Goal: Task Accomplishment & Management: Use online tool/utility

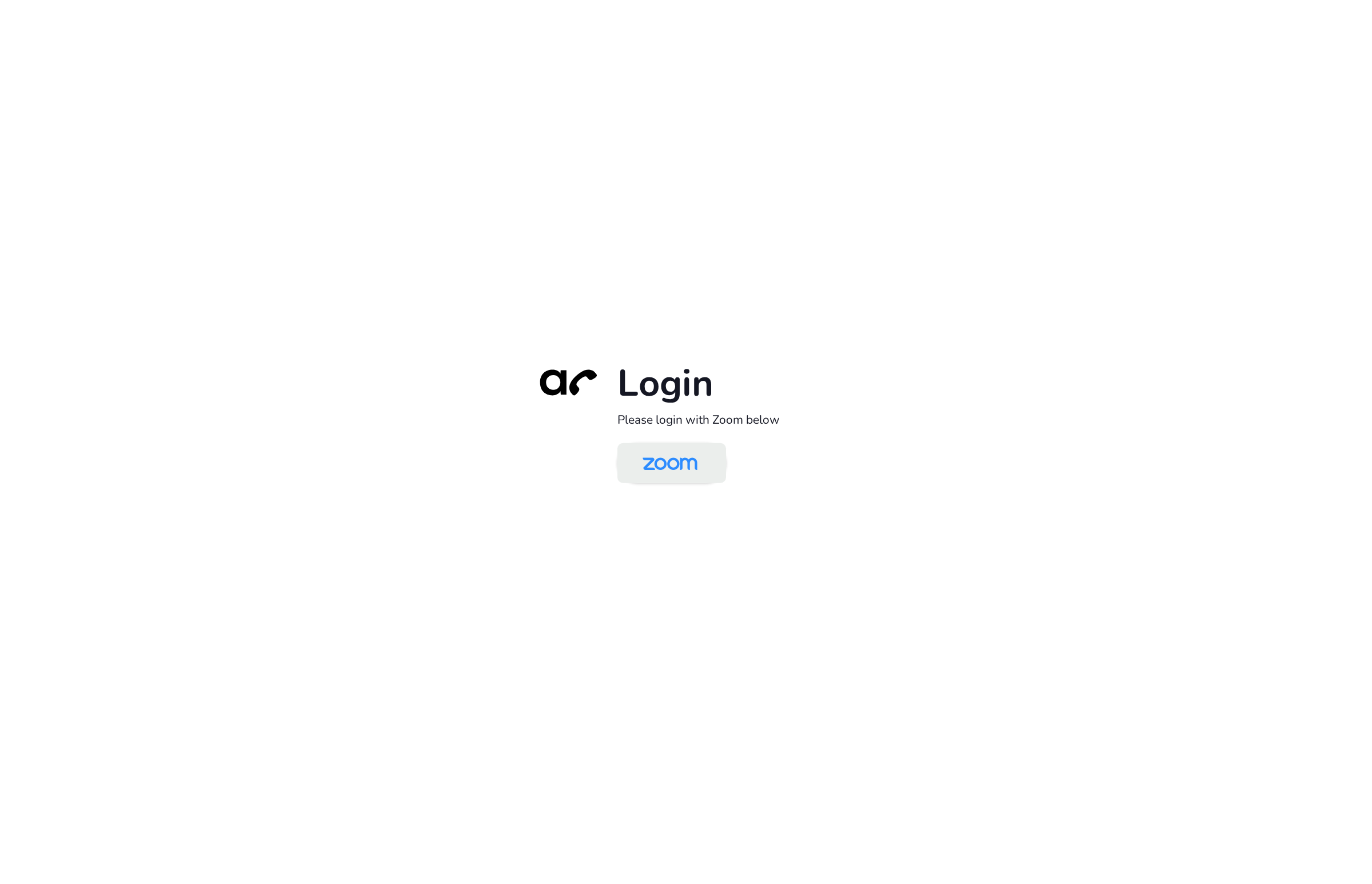
click at [679, 469] on img at bounding box center [670, 464] width 79 height 37
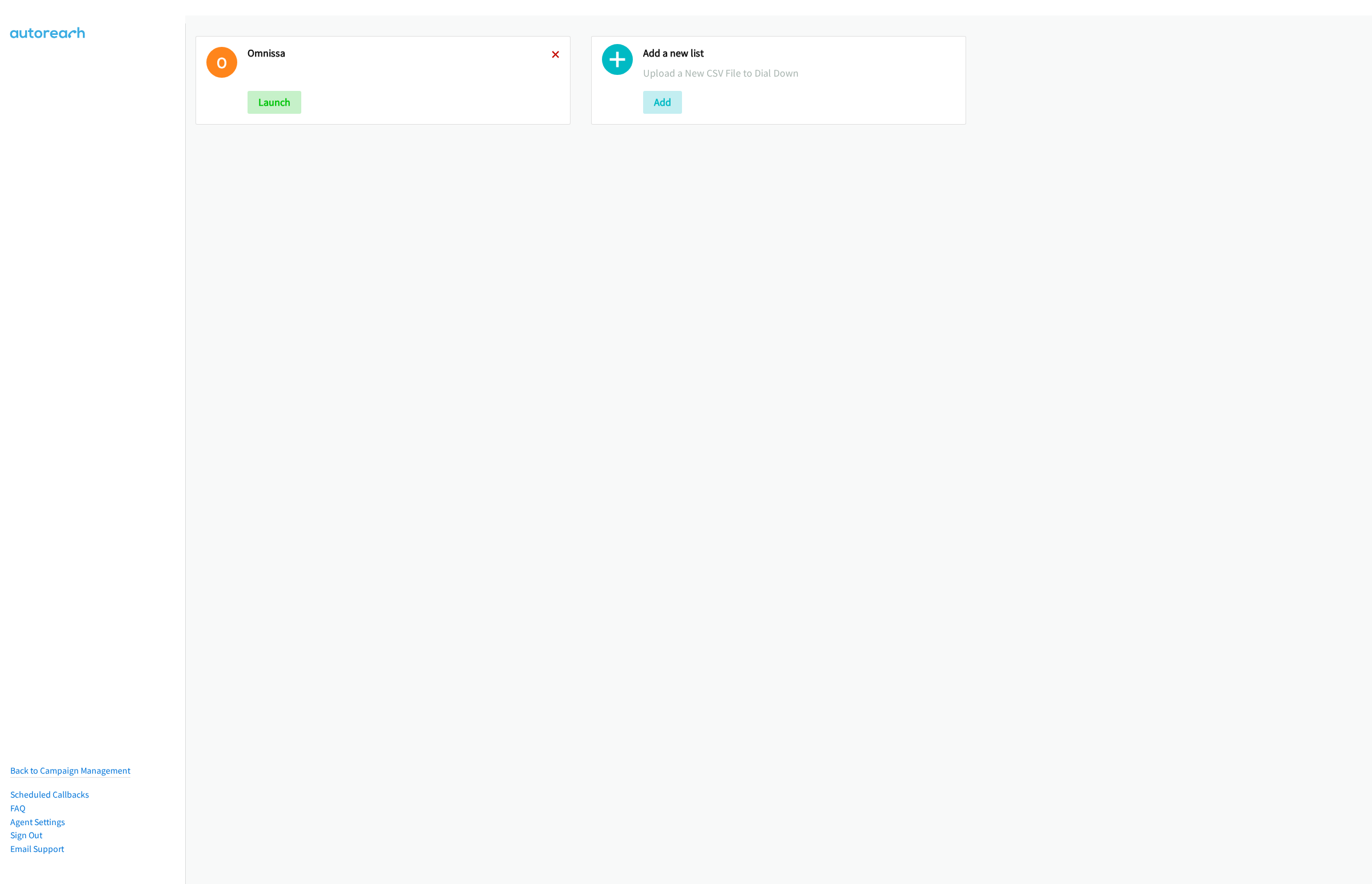
click at [551, 51] on icon at bounding box center [555, 55] width 8 height 8
click at [275, 97] on button "Add" at bounding box center [267, 102] width 39 height 23
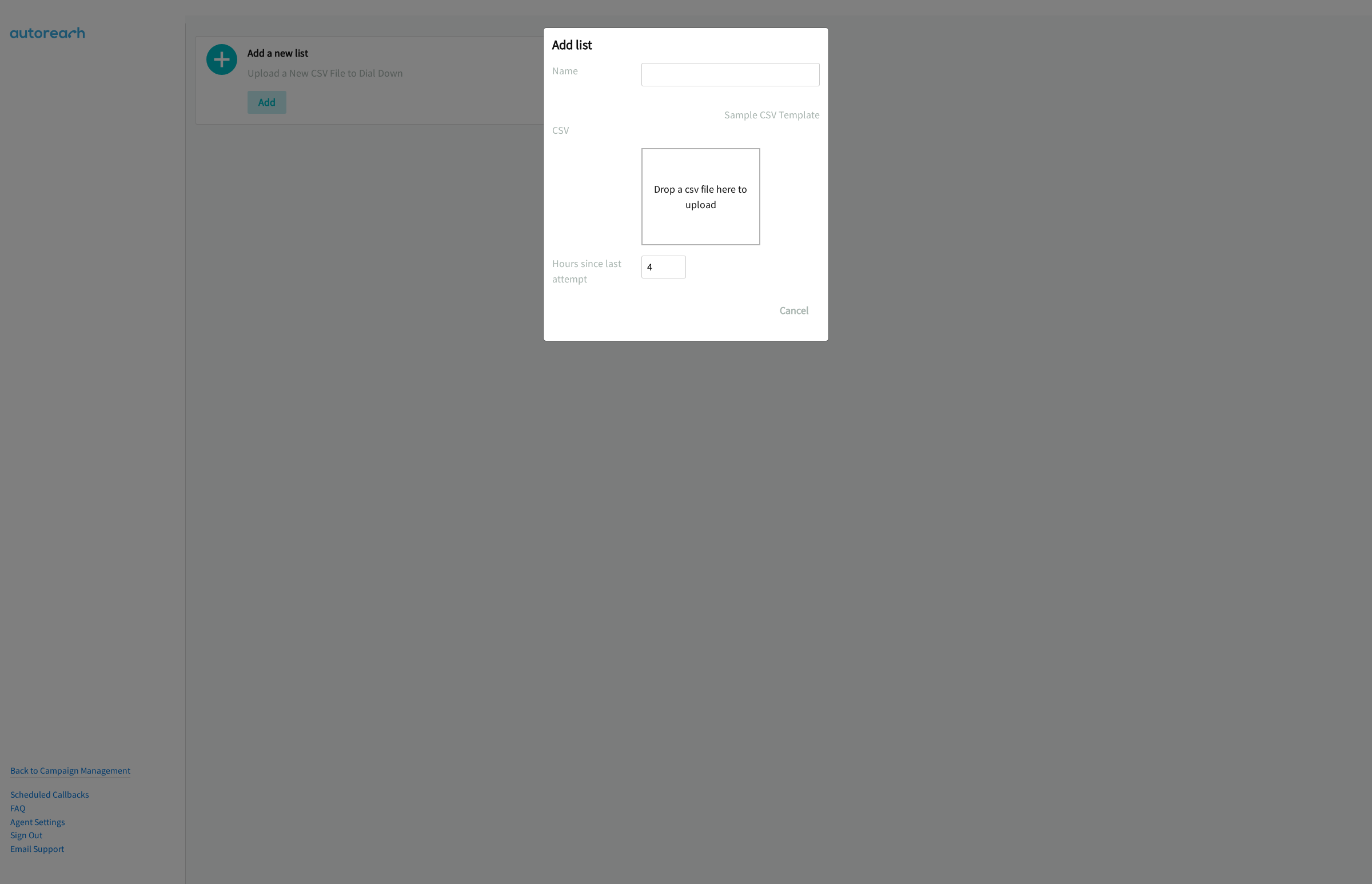
click at [710, 67] on input "text" at bounding box center [730, 74] width 178 height 24
type input "Omnissa"
click at [688, 186] on button "Drop a csv file here to upload" at bounding box center [700, 196] width 93 height 31
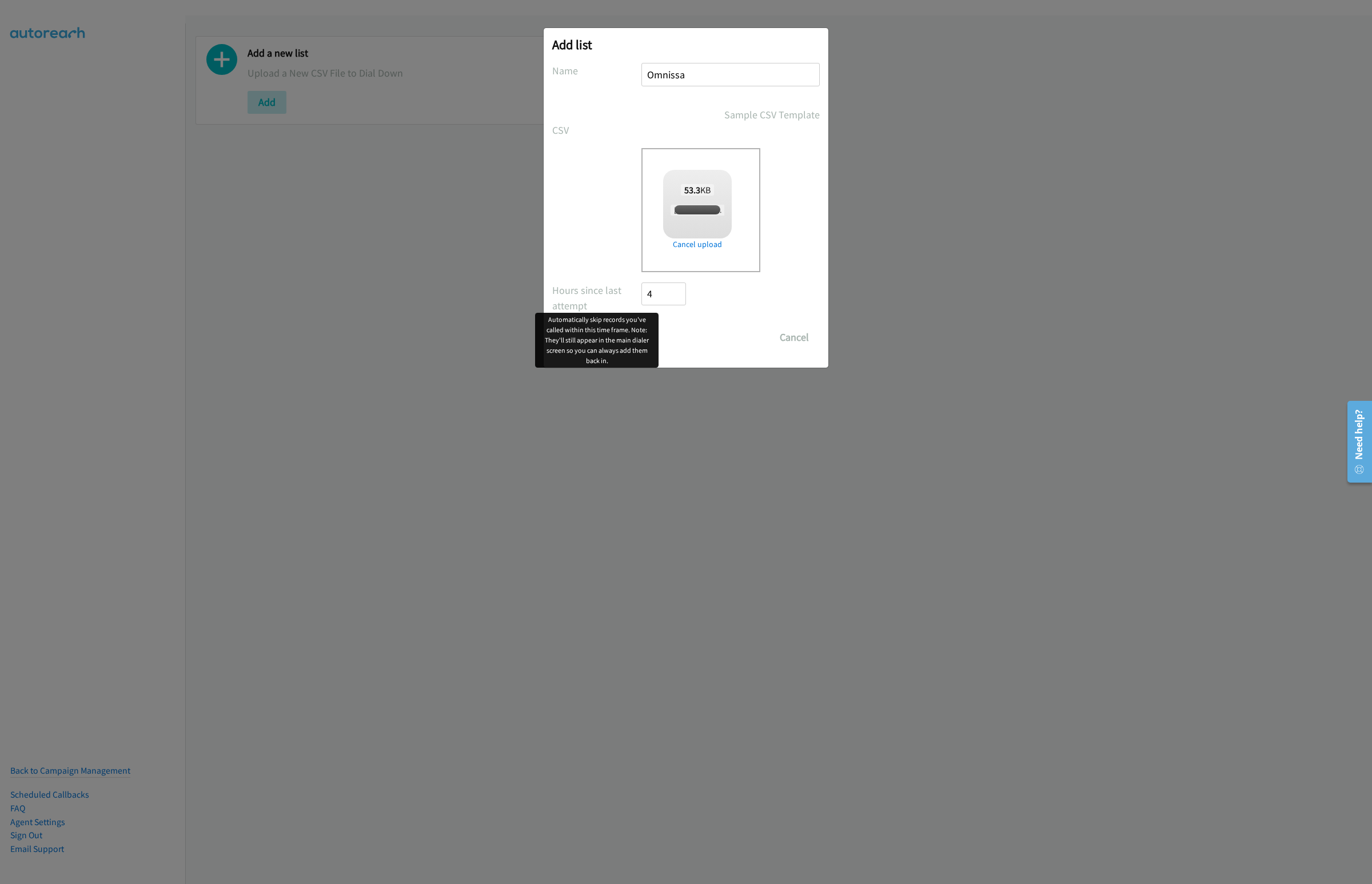
checkbox input "true"
click at [669, 341] on input "Save List" at bounding box center [672, 337] width 60 height 23
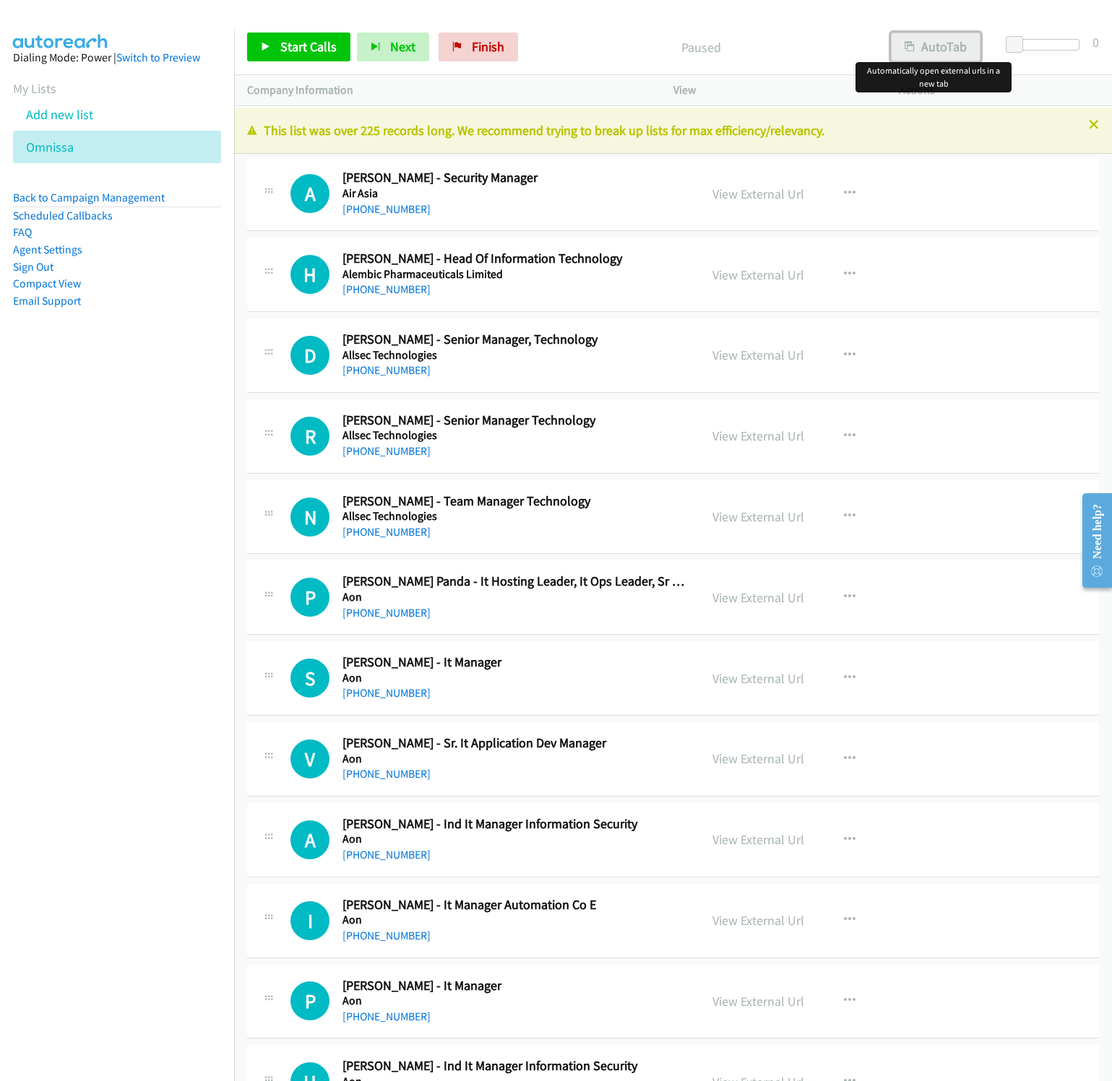
click at [941, 44] on button "AutoTab" at bounding box center [936, 47] width 90 height 29
click at [616, 28] on div "Start Calls Pause Next Finish Paused AutoTab AutoTab 0" at bounding box center [673, 48] width 878 height 56
click at [310, 38] on link "Start Calls" at bounding box center [298, 47] width 103 height 29
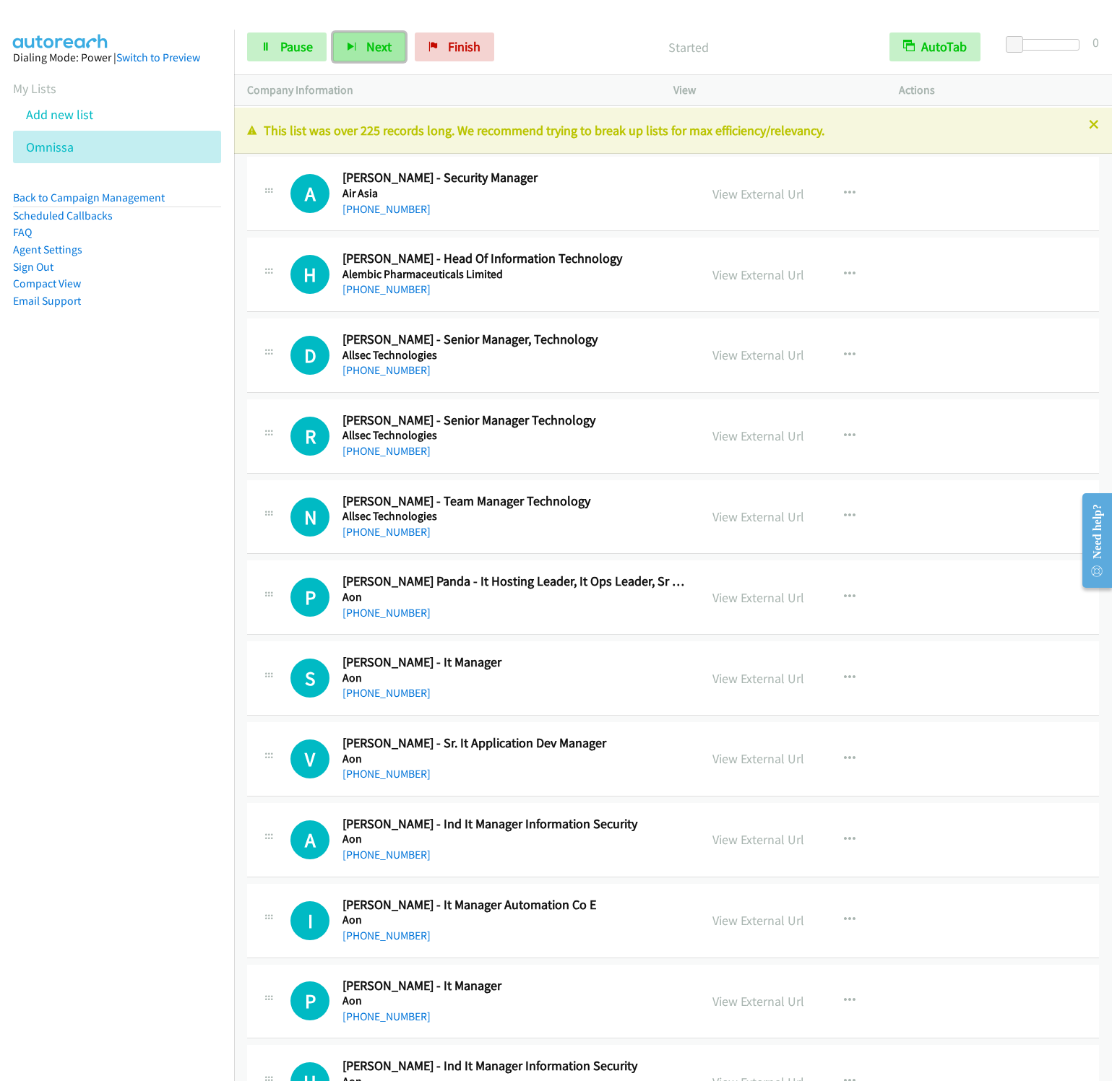
click at [360, 46] on button "Next" at bounding box center [369, 47] width 72 height 29
click at [333, 33] on button "Next" at bounding box center [369, 47] width 72 height 29
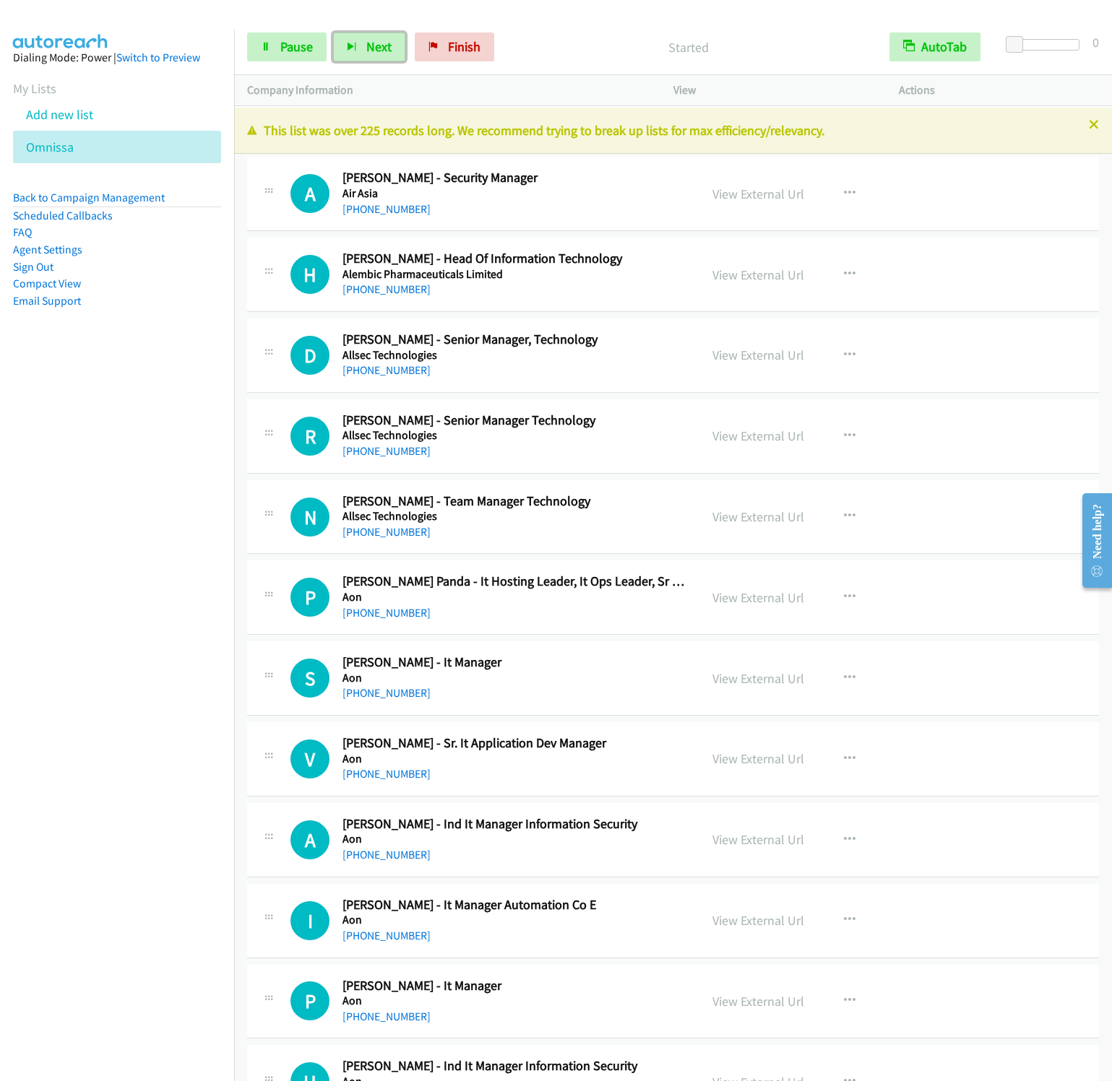
click at [333, 33] on button "Next" at bounding box center [369, 47] width 72 height 29
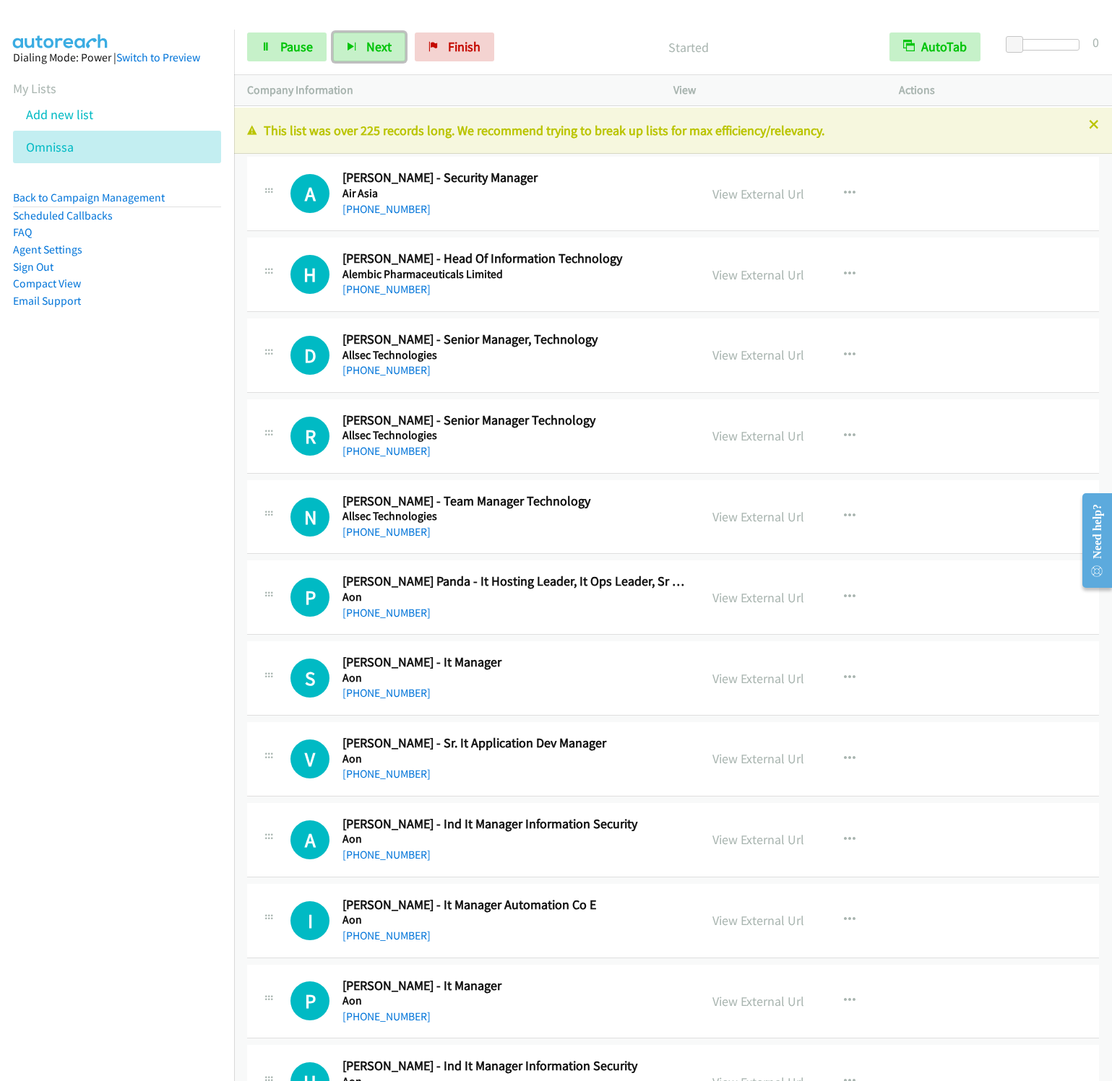
click at [333, 33] on button "Next" at bounding box center [369, 47] width 72 height 29
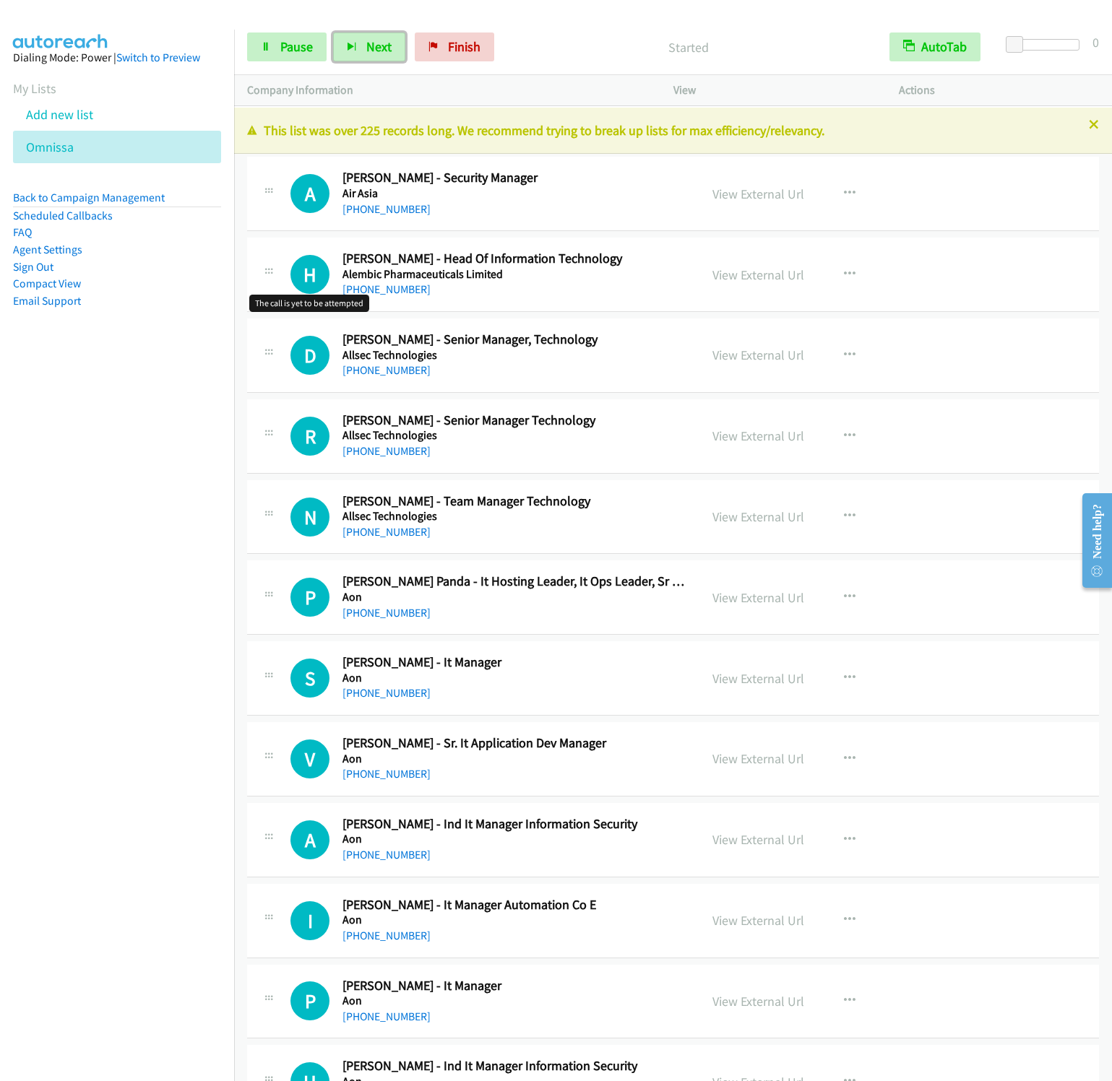
click at [333, 33] on button "Next" at bounding box center [369, 47] width 72 height 29
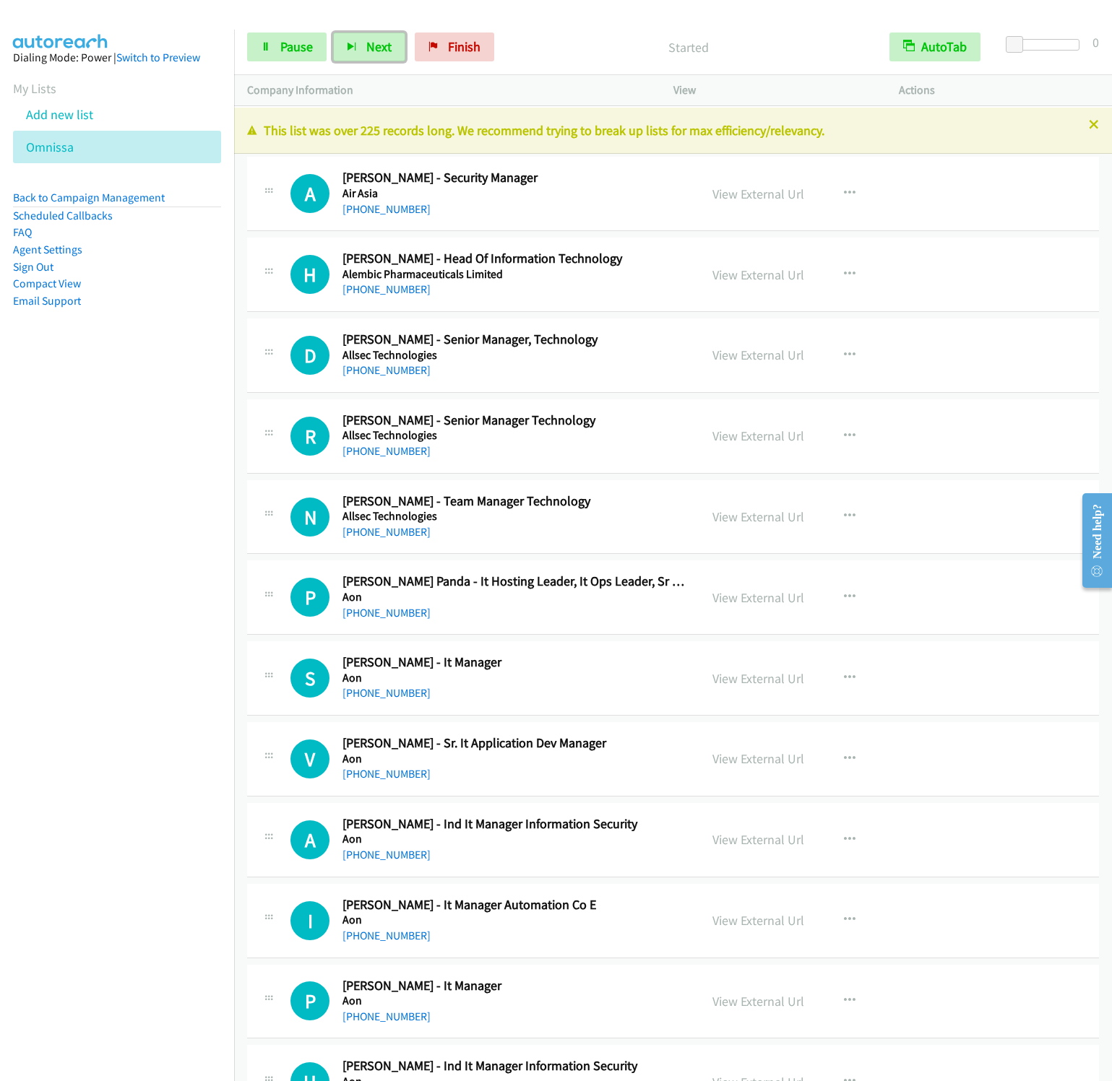
click at [333, 33] on button "Next" at bounding box center [369, 47] width 72 height 29
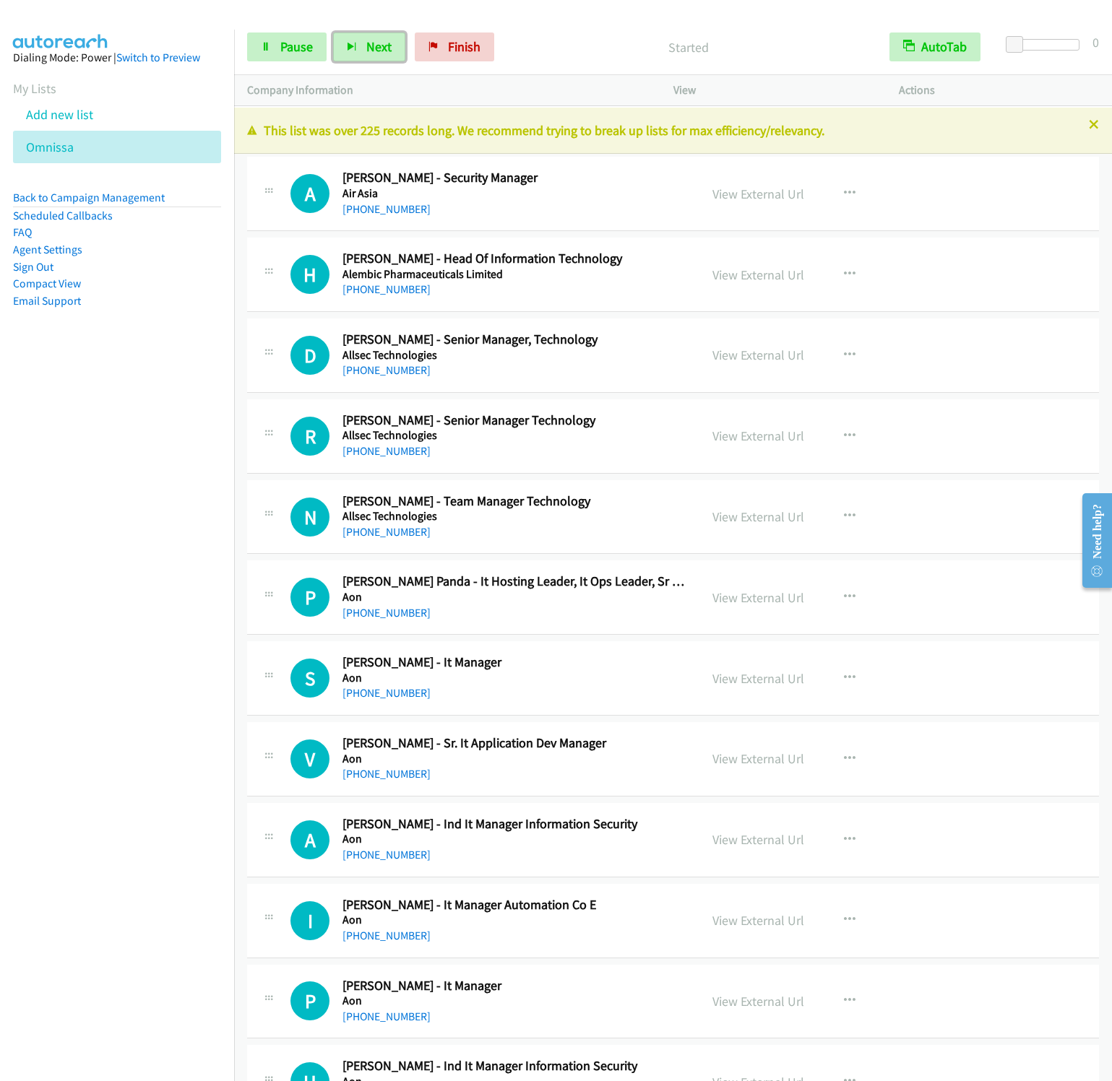
click at [333, 33] on button "Next" at bounding box center [369, 47] width 72 height 29
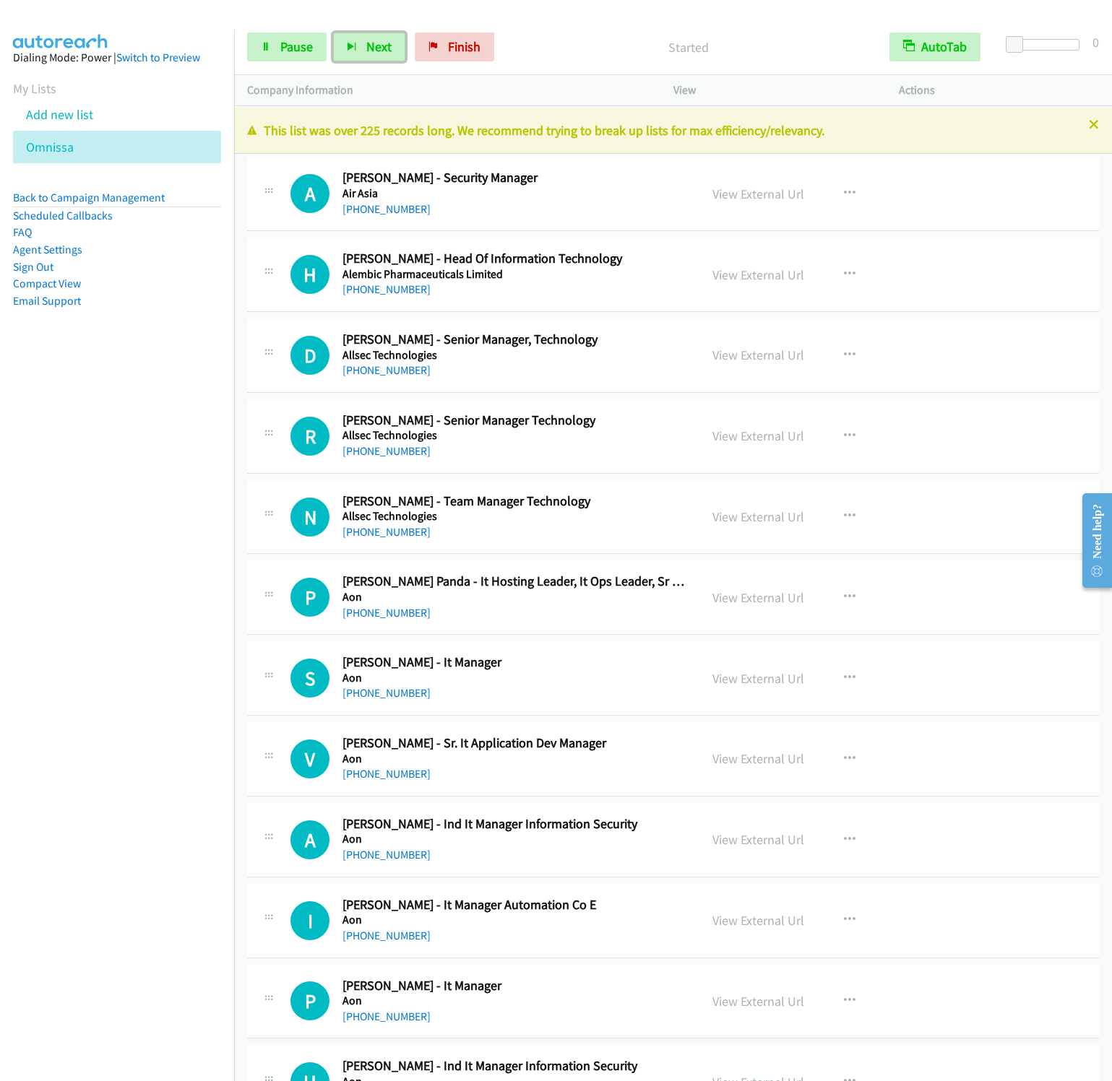
click at [333, 33] on button "Next" at bounding box center [369, 47] width 72 height 29
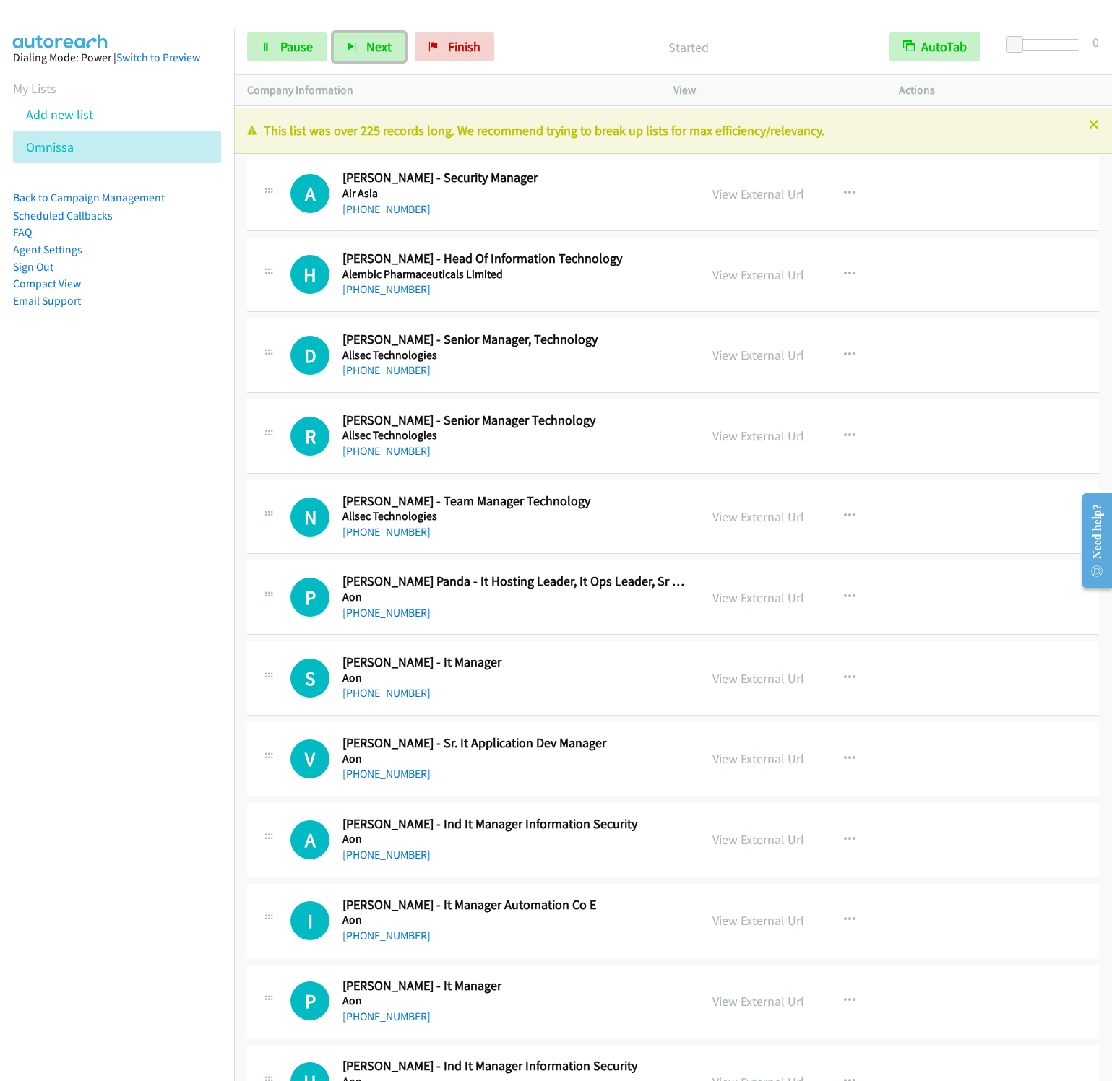
click at [333, 33] on button "Next" at bounding box center [369, 47] width 72 height 29
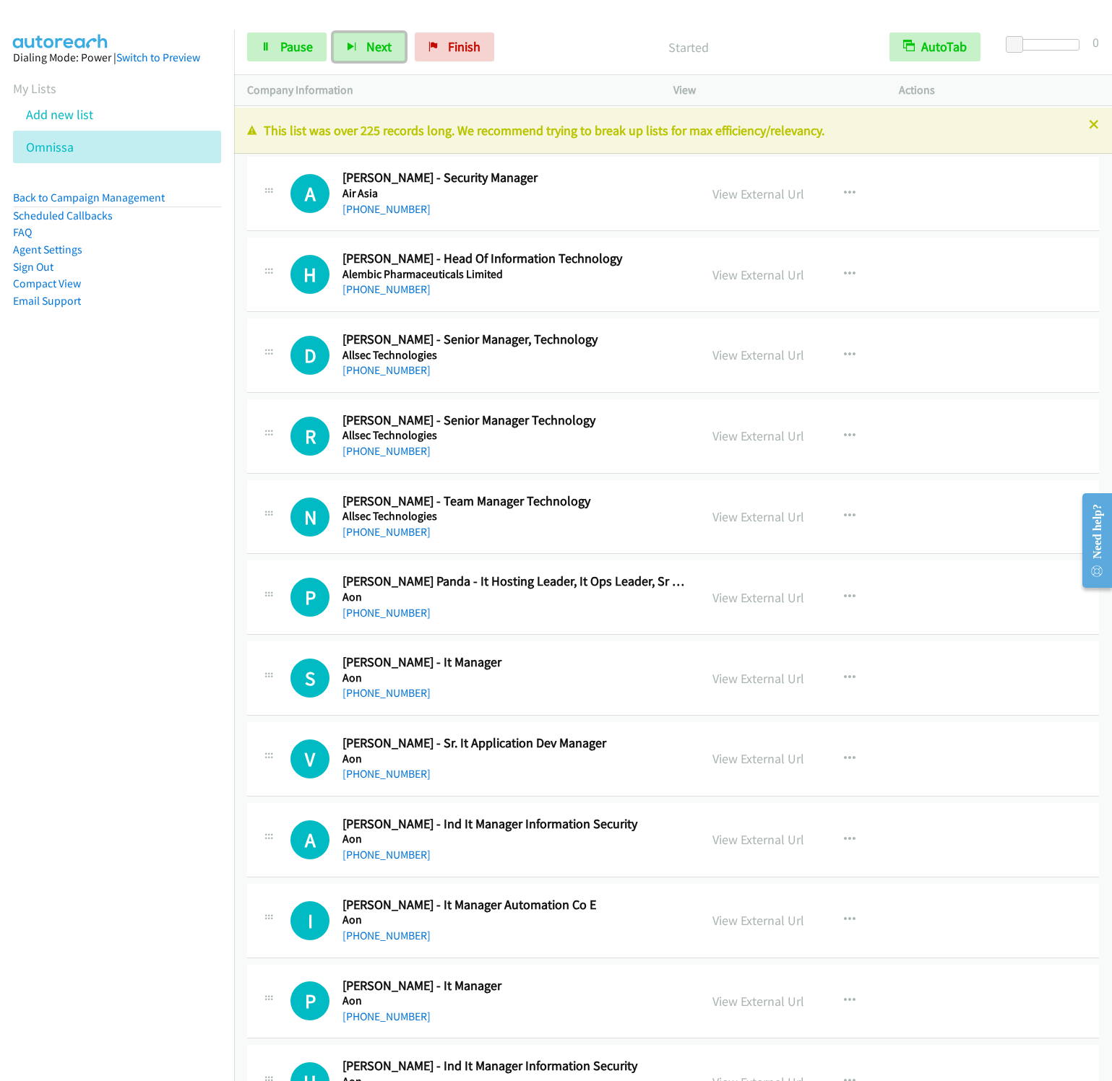
click at [333, 33] on button "Next" at bounding box center [369, 47] width 72 height 29
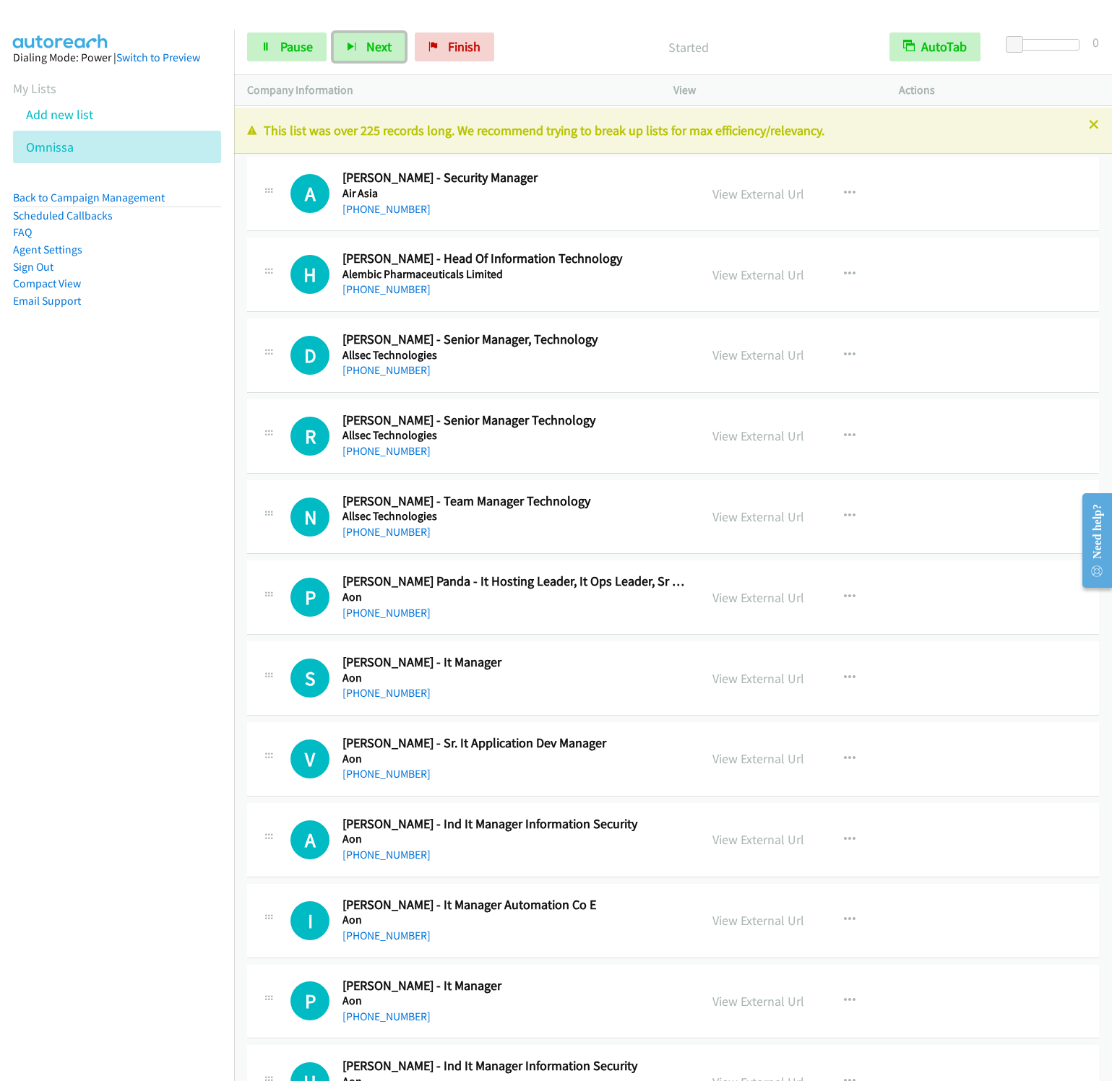
click at [333, 33] on button "Next" at bounding box center [369, 47] width 72 height 29
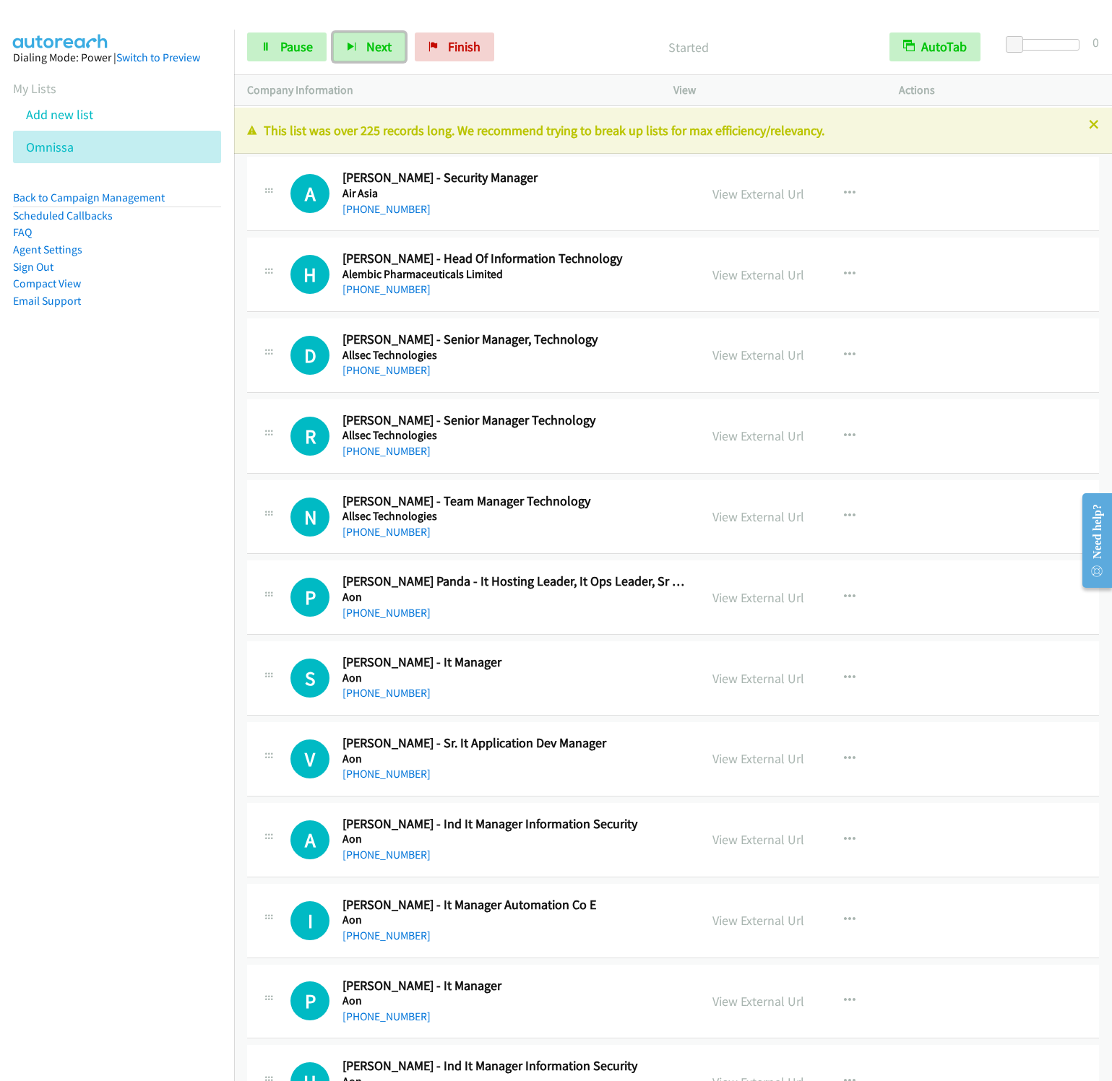
click at [333, 33] on button "Next" at bounding box center [369, 47] width 72 height 29
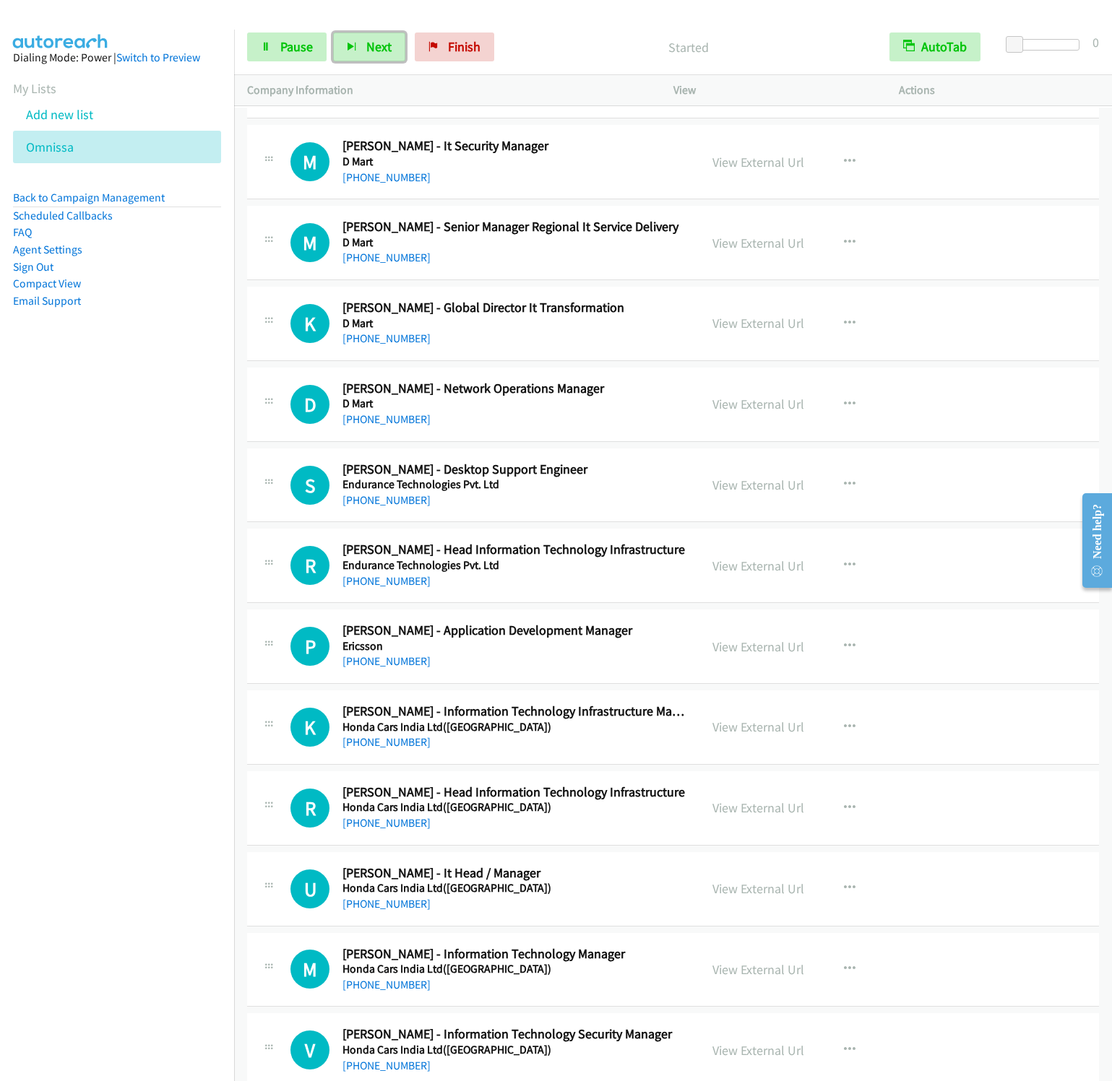
scroll to position [4768, 0]
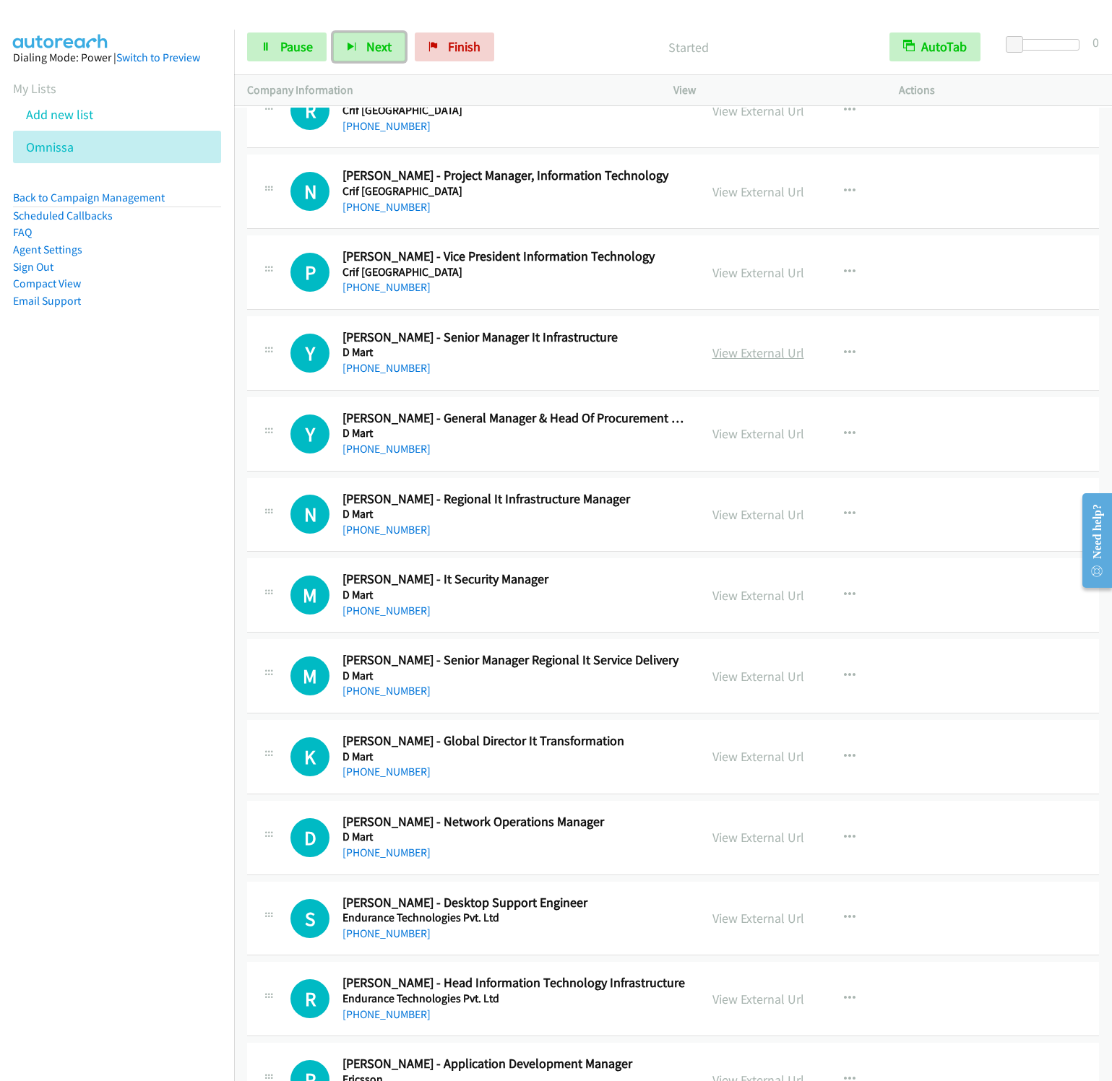
click at [764, 361] on link "View External Url" at bounding box center [758, 353] width 92 height 17
click at [830, 368] on button "button" at bounding box center [849, 353] width 39 height 29
click at [755, 462] on link "Start Calls Here" at bounding box center [772, 447] width 192 height 29
click at [360, 46] on button "Next" at bounding box center [369, 47] width 72 height 29
click at [333, 33] on button "Next" at bounding box center [369, 47] width 72 height 29
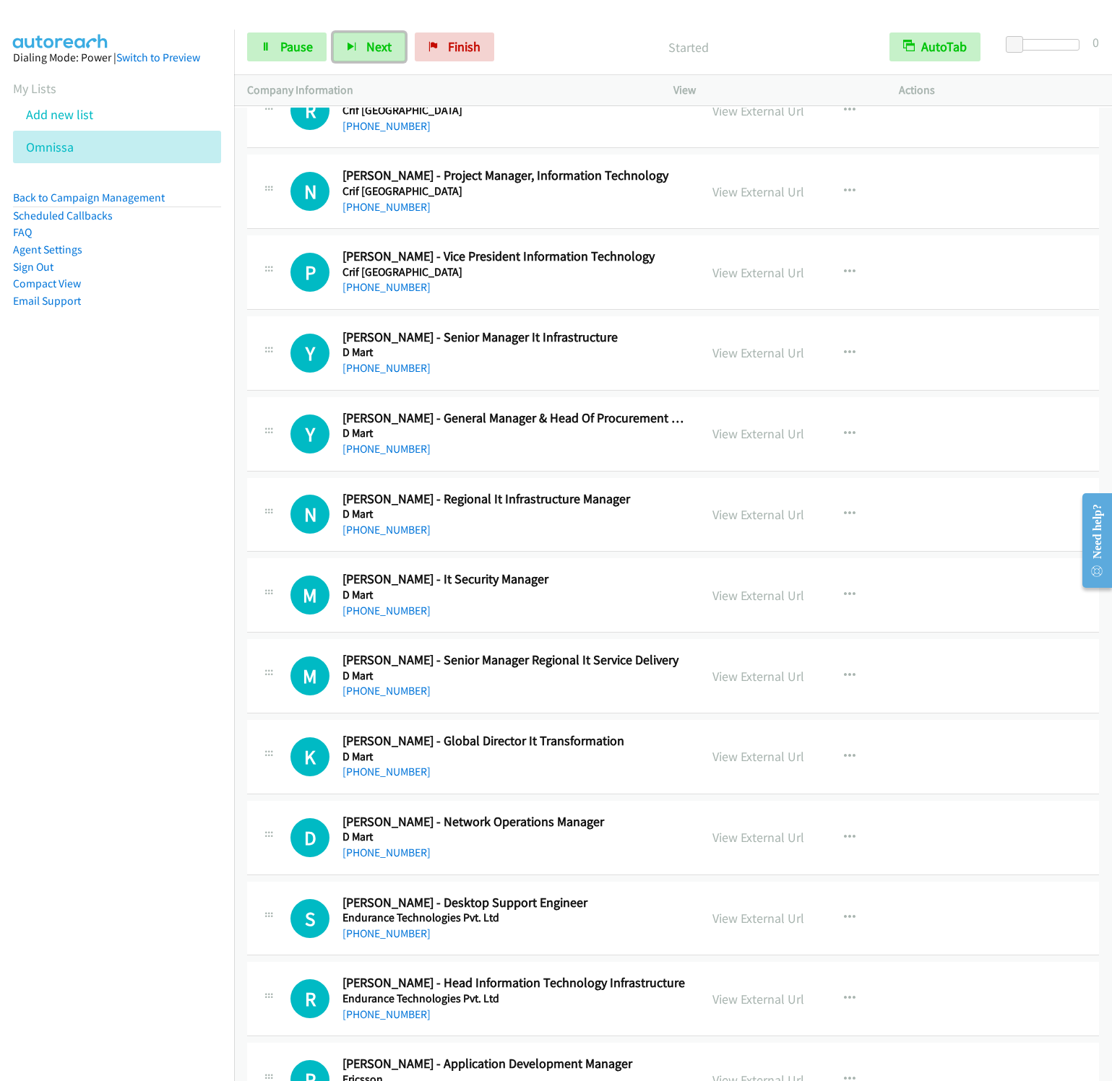
click at [333, 33] on button "Next" at bounding box center [369, 47] width 72 height 29
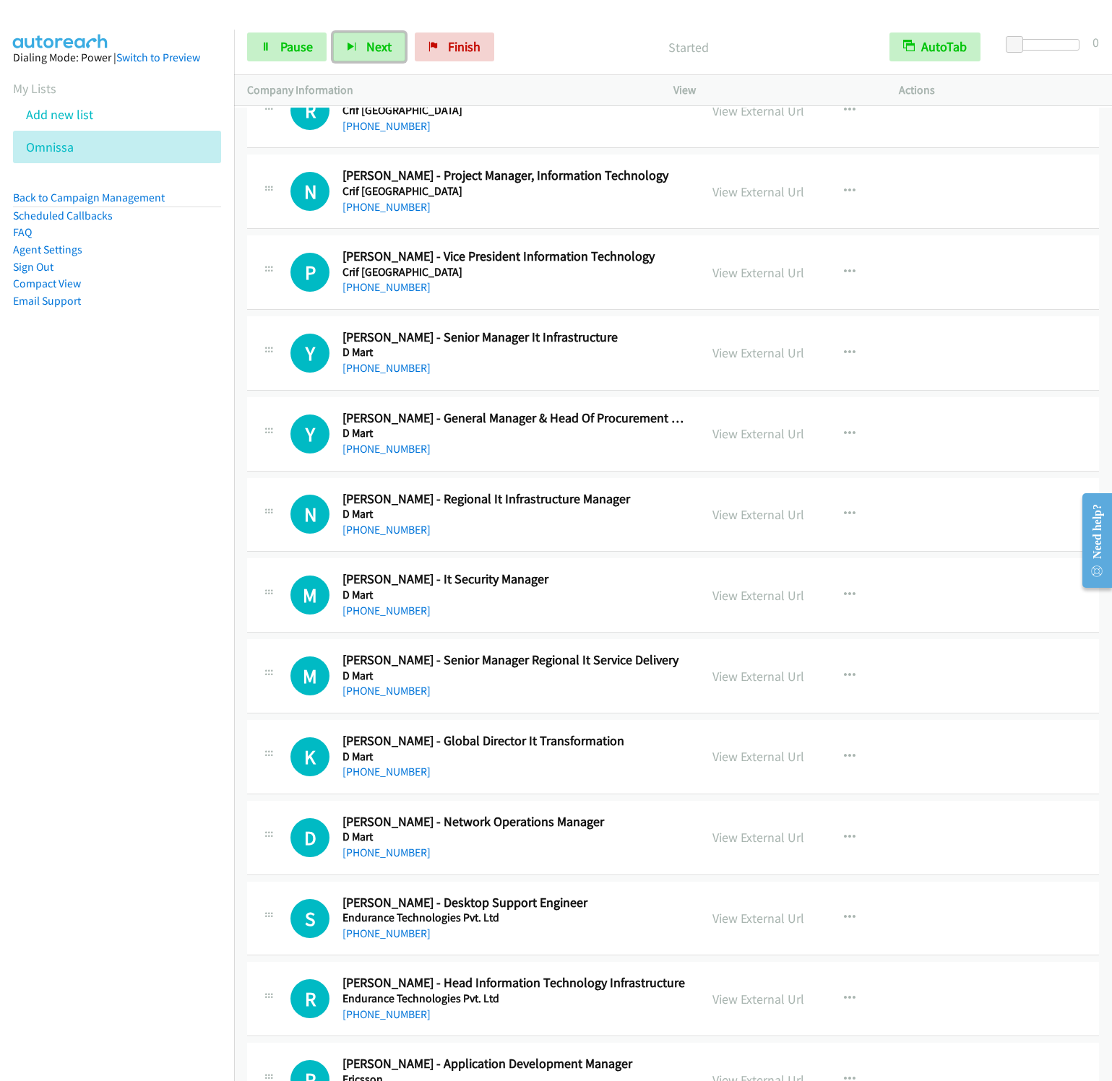
click at [333, 33] on button "Next" at bounding box center [369, 47] width 72 height 29
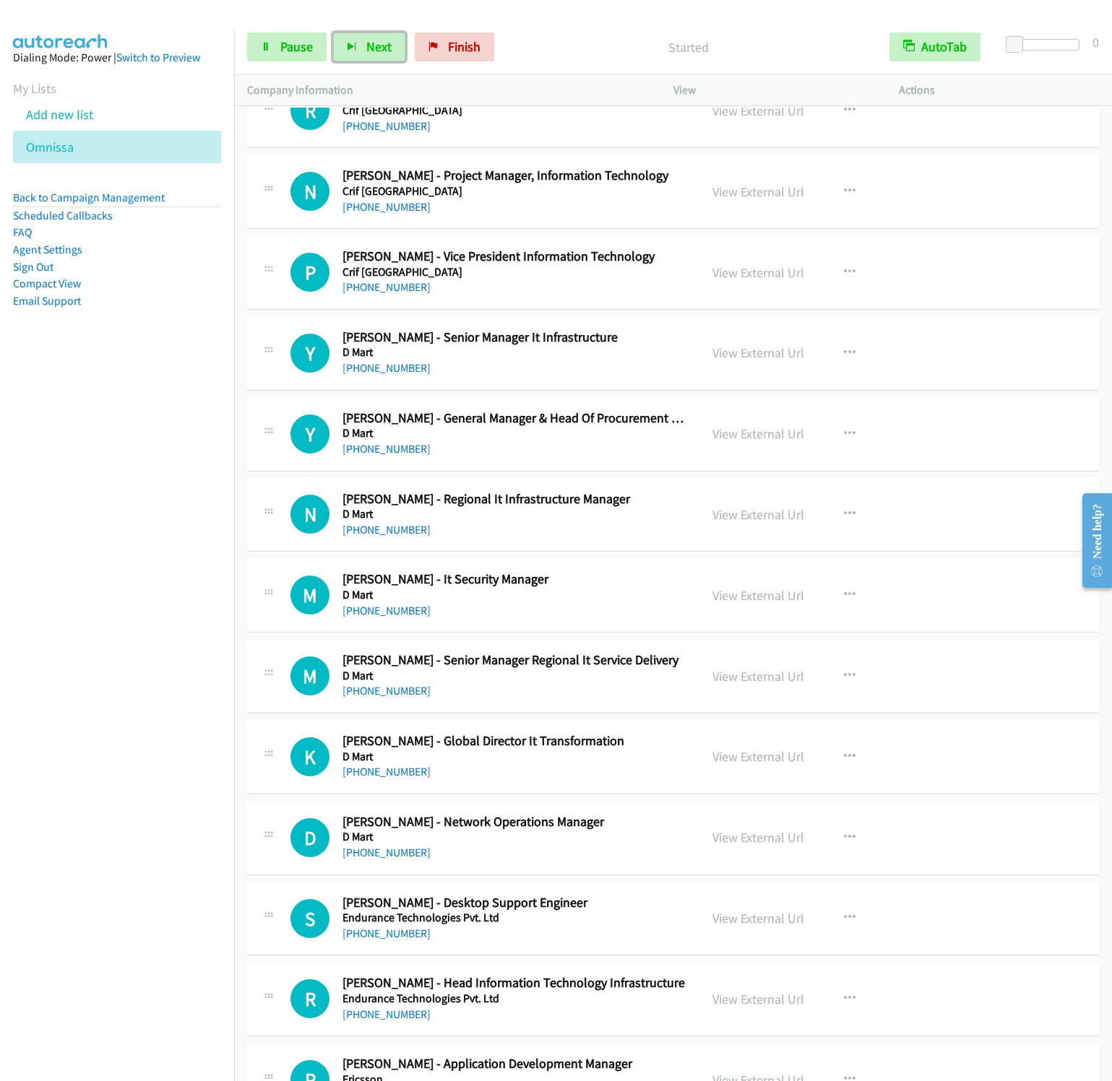
click at [333, 33] on button "Next" at bounding box center [369, 47] width 72 height 29
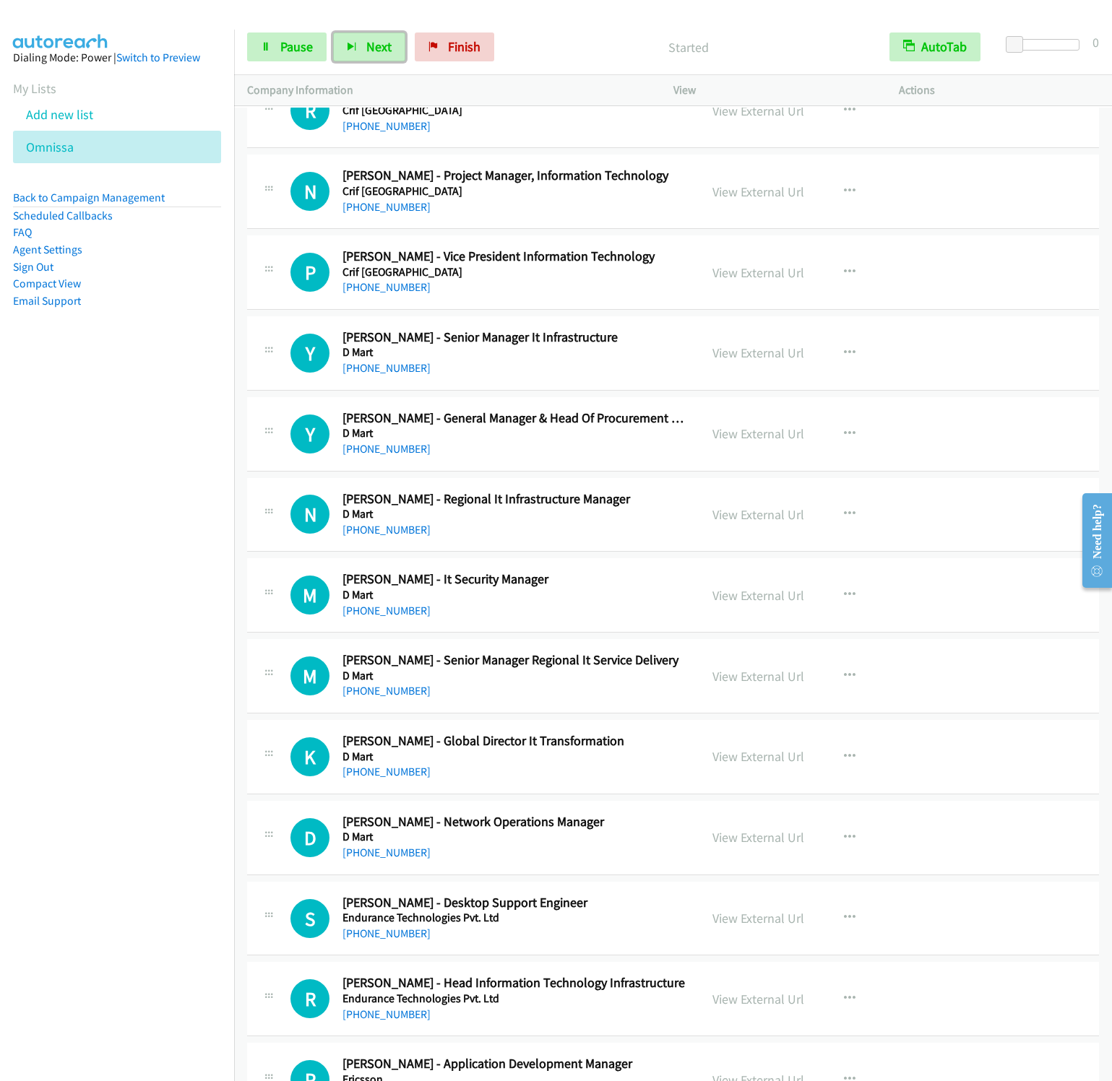
click at [333, 33] on button "Next" at bounding box center [369, 47] width 72 height 29
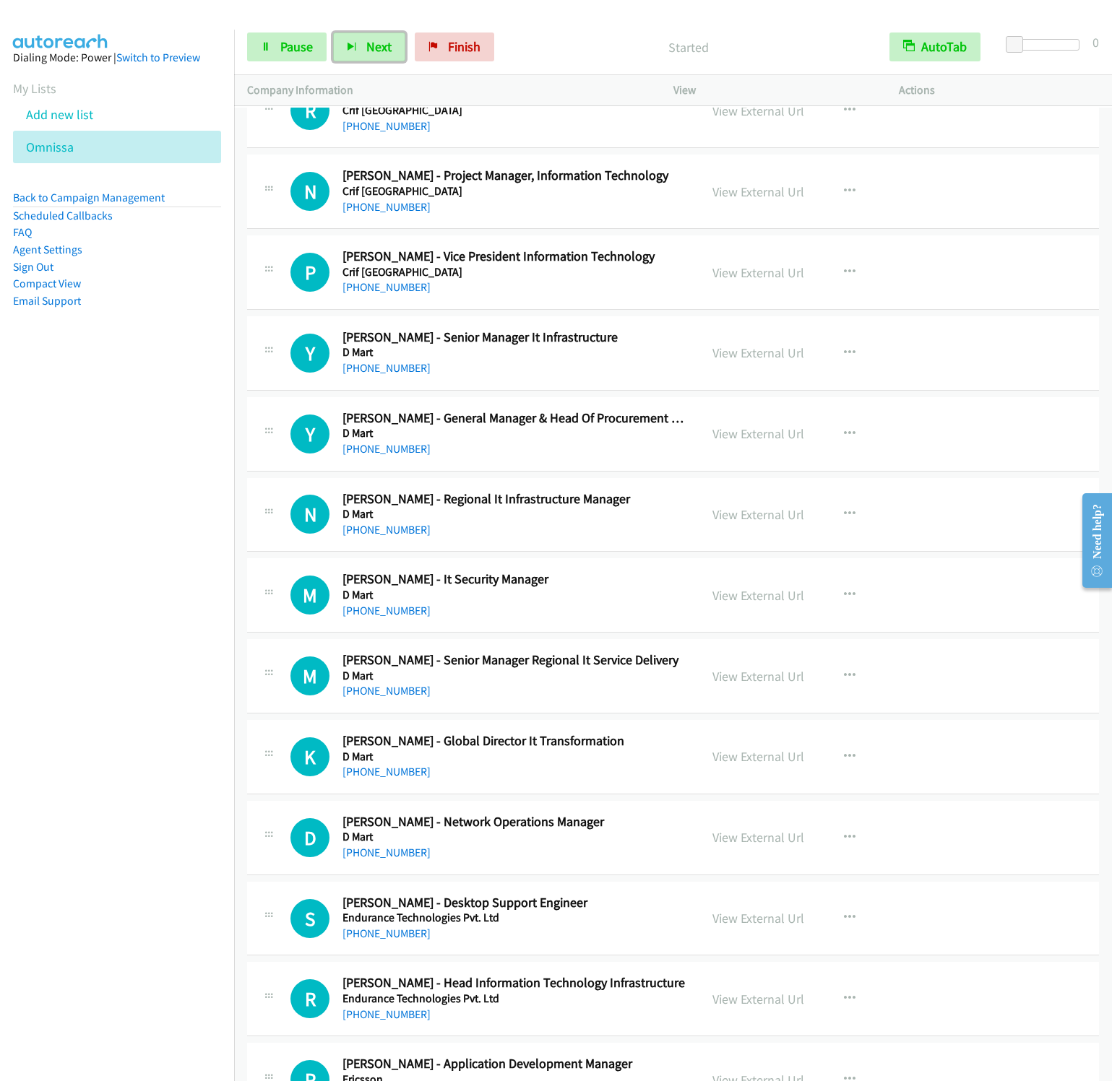
click at [333, 33] on button "Next" at bounding box center [369, 47] width 72 height 29
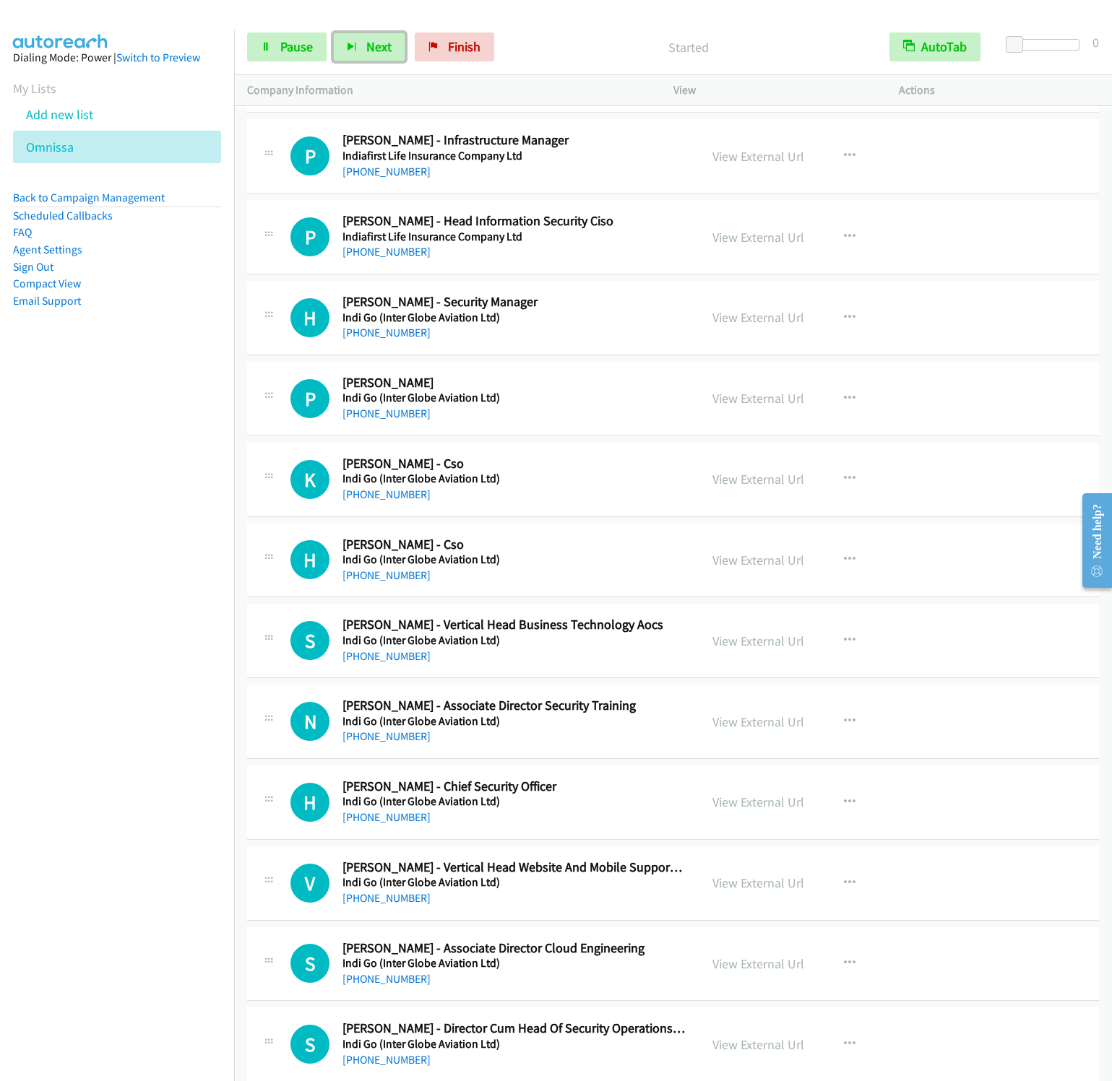
scroll to position [6935, 0]
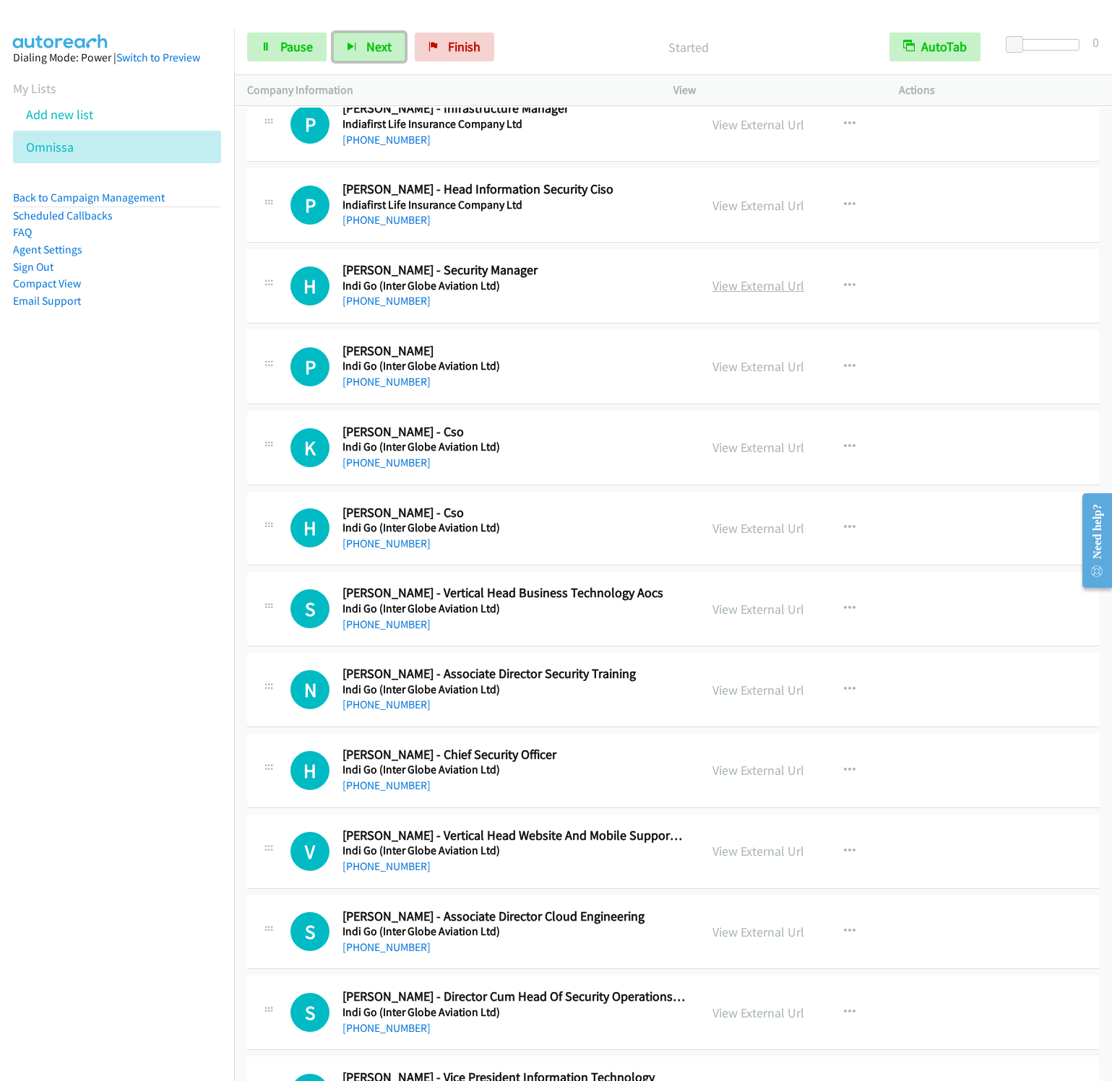
click at [755, 294] on link "View External Url" at bounding box center [758, 285] width 92 height 17
click at [844, 292] on icon "button" at bounding box center [850, 286] width 12 height 12
click at [772, 395] on link "Start Calls Here" at bounding box center [772, 380] width 192 height 29
click at [345, 37] on button "Next" at bounding box center [369, 47] width 72 height 29
click at [333, 33] on button "Next" at bounding box center [369, 47] width 72 height 29
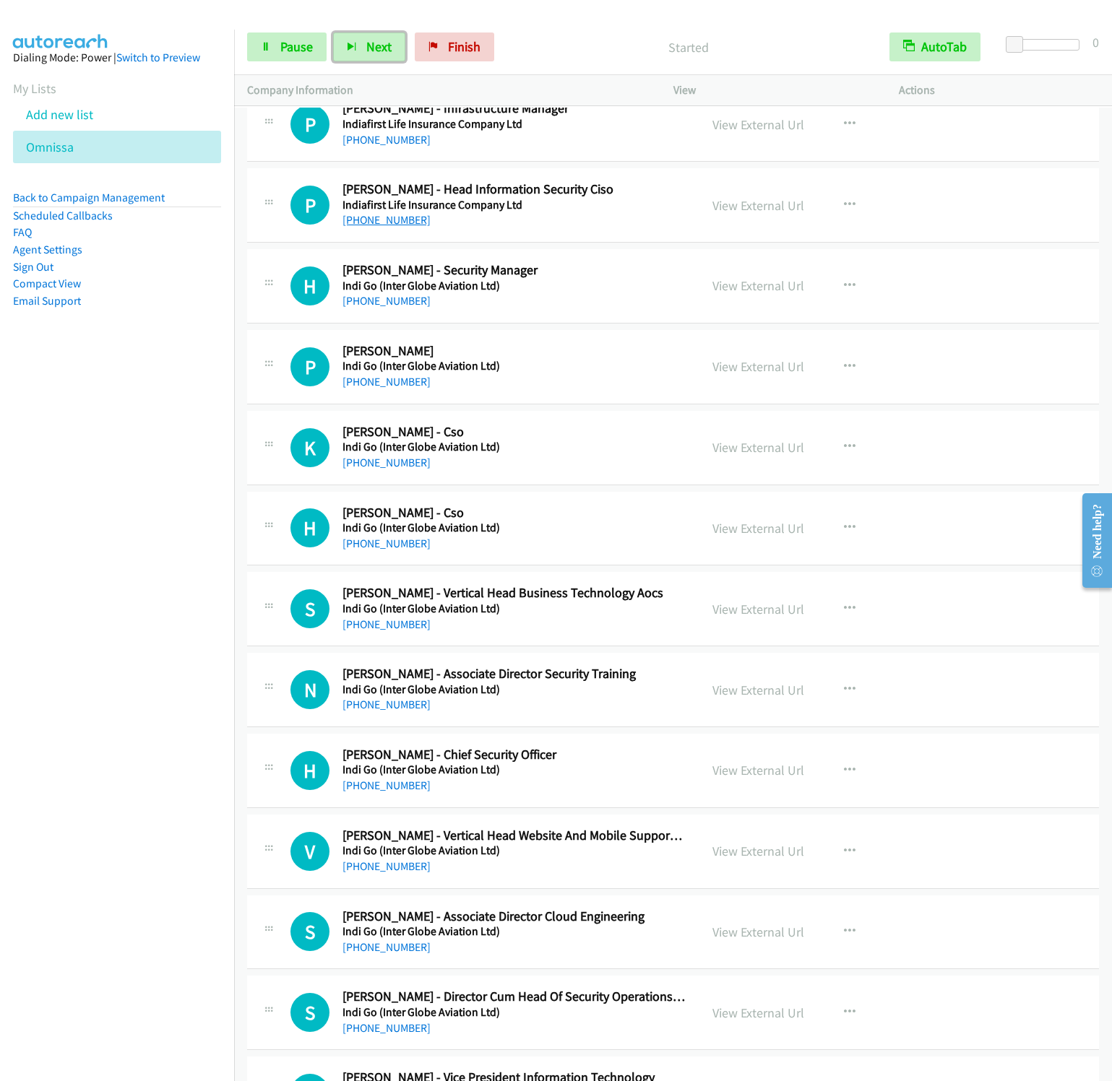
click at [333, 33] on button "Next" at bounding box center [369, 47] width 72 height 29
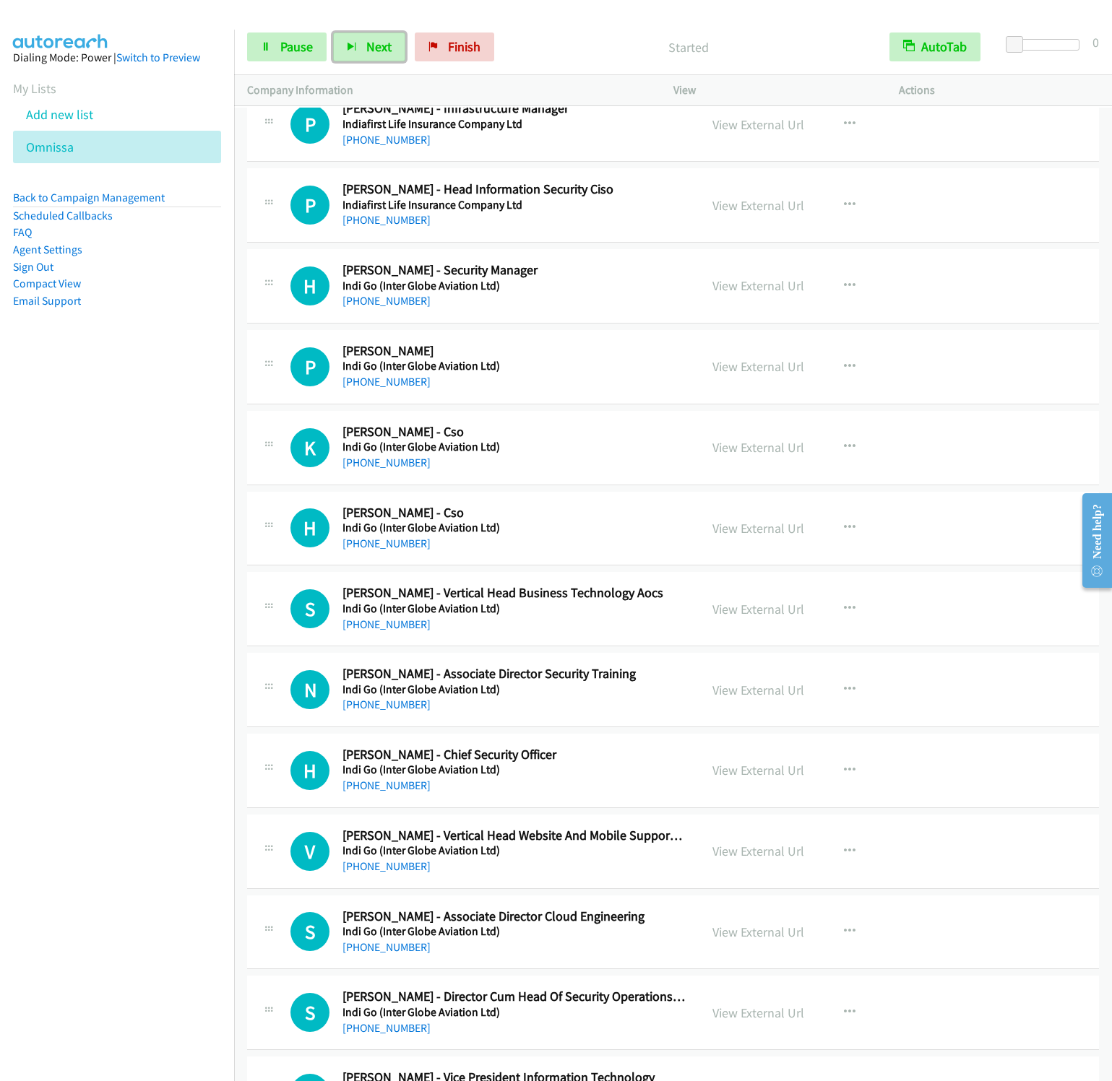
click at [333, 33] on button "Next" at bounding box center [369, 47] width 72 height 29
click at [388, 44] on span "Next" at bounding box center [378, 46] width 25 height 17
click at [333, 33] on button "Next" at bounding box center [369, 47] width 72 height 29
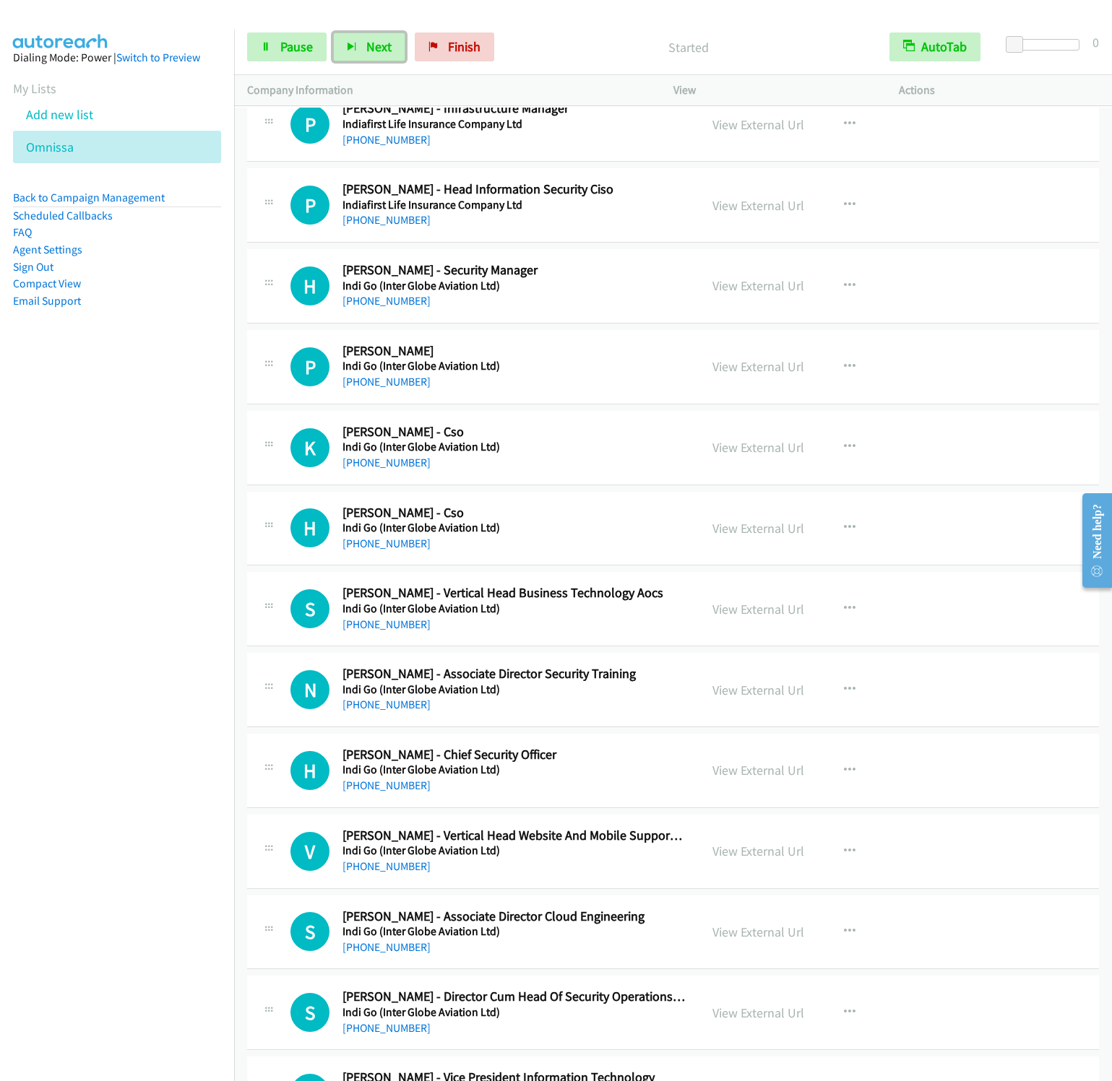
click at [333, 33] on button "Next" at bounding box center [369, 47] width 72 height 29
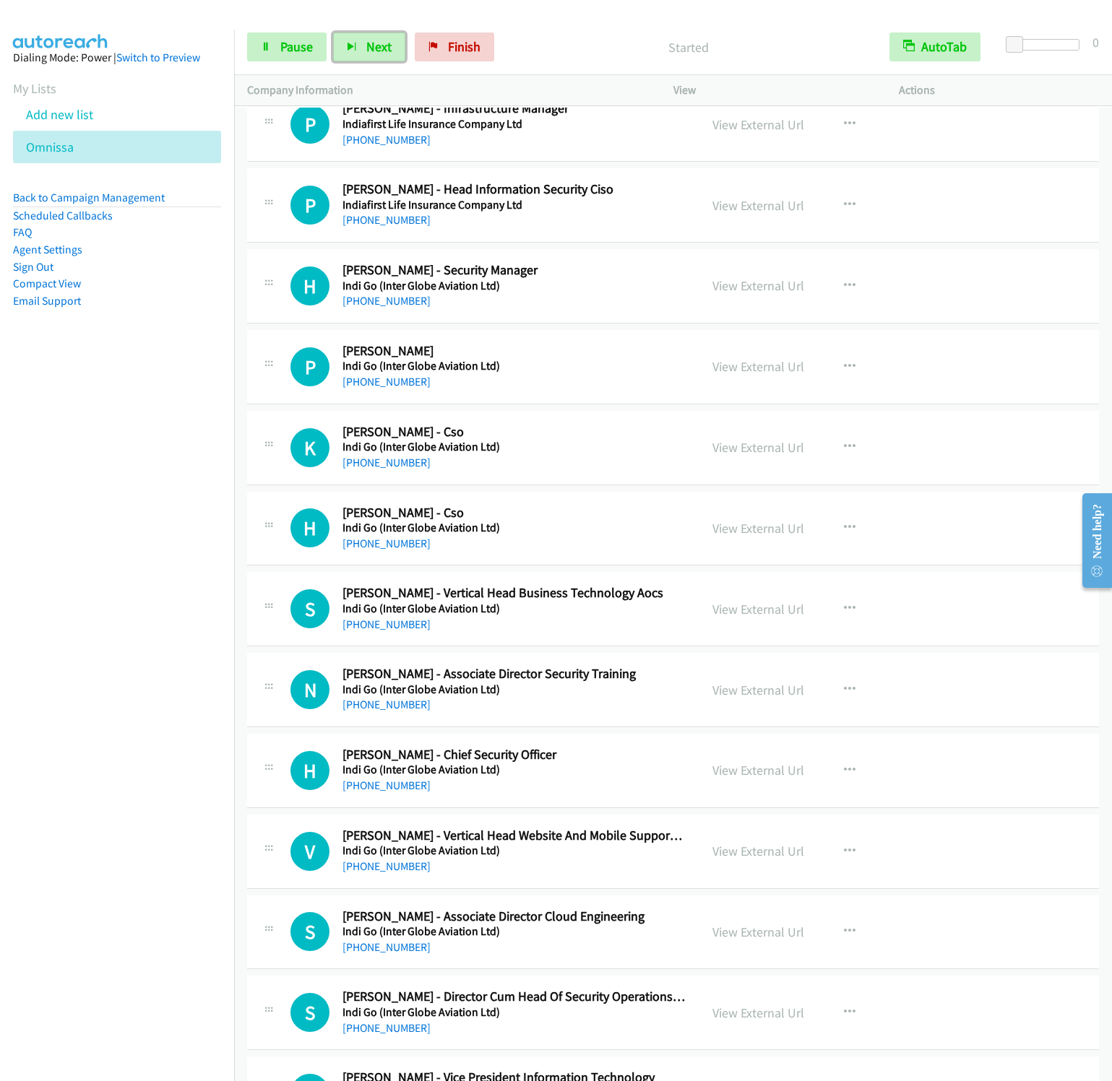
click at [333, 33] on button "Next" at bounding box center [369, 47] width 72 height 29
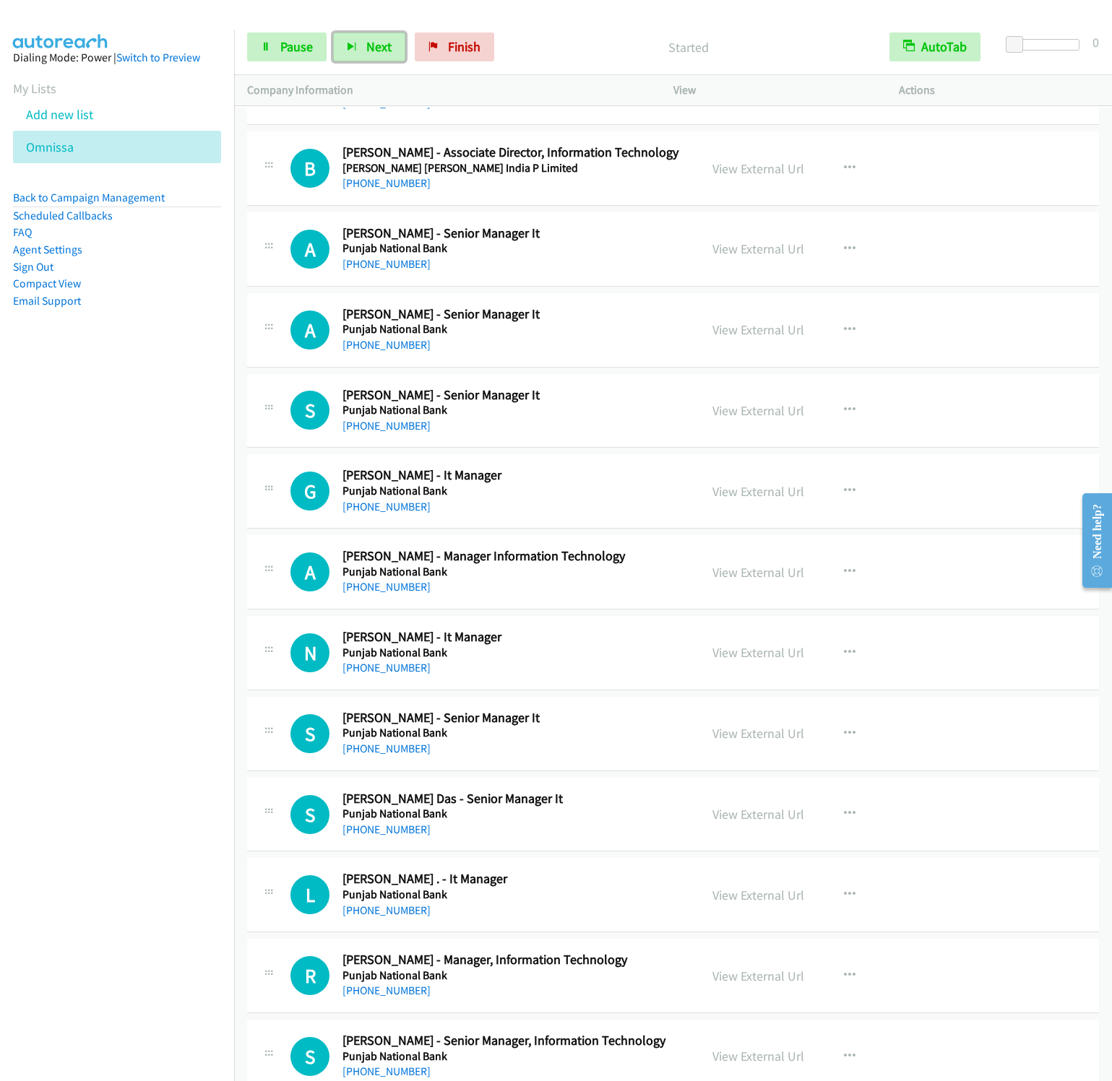
scroll to position [8777, 0]
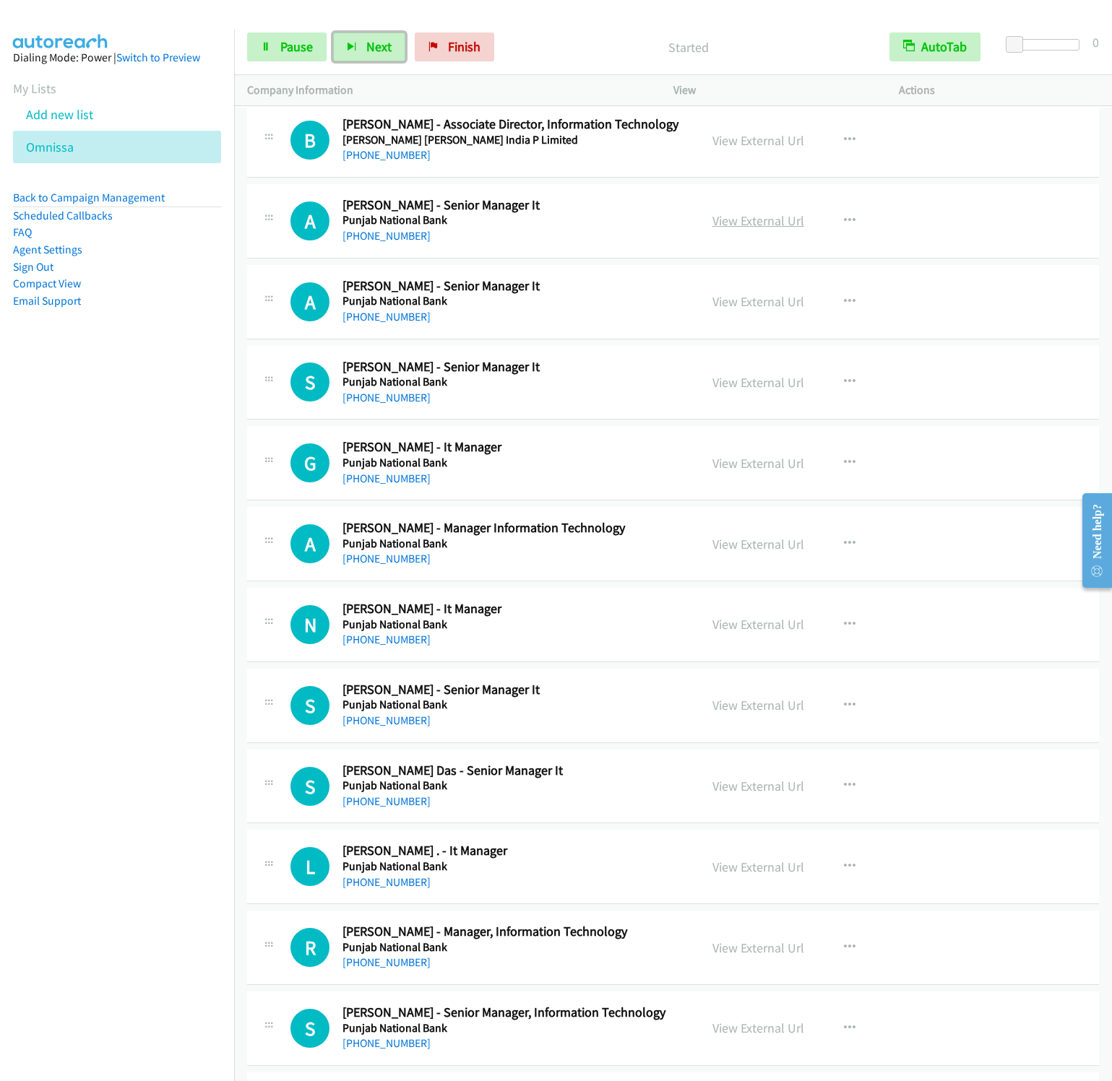
click at [772, 229] on link "View External Url" at bounding box center [758, 220] width 92 height 17
click at [844, 227] on icon "button" at bounding box center [850, 221] width 12 height 12
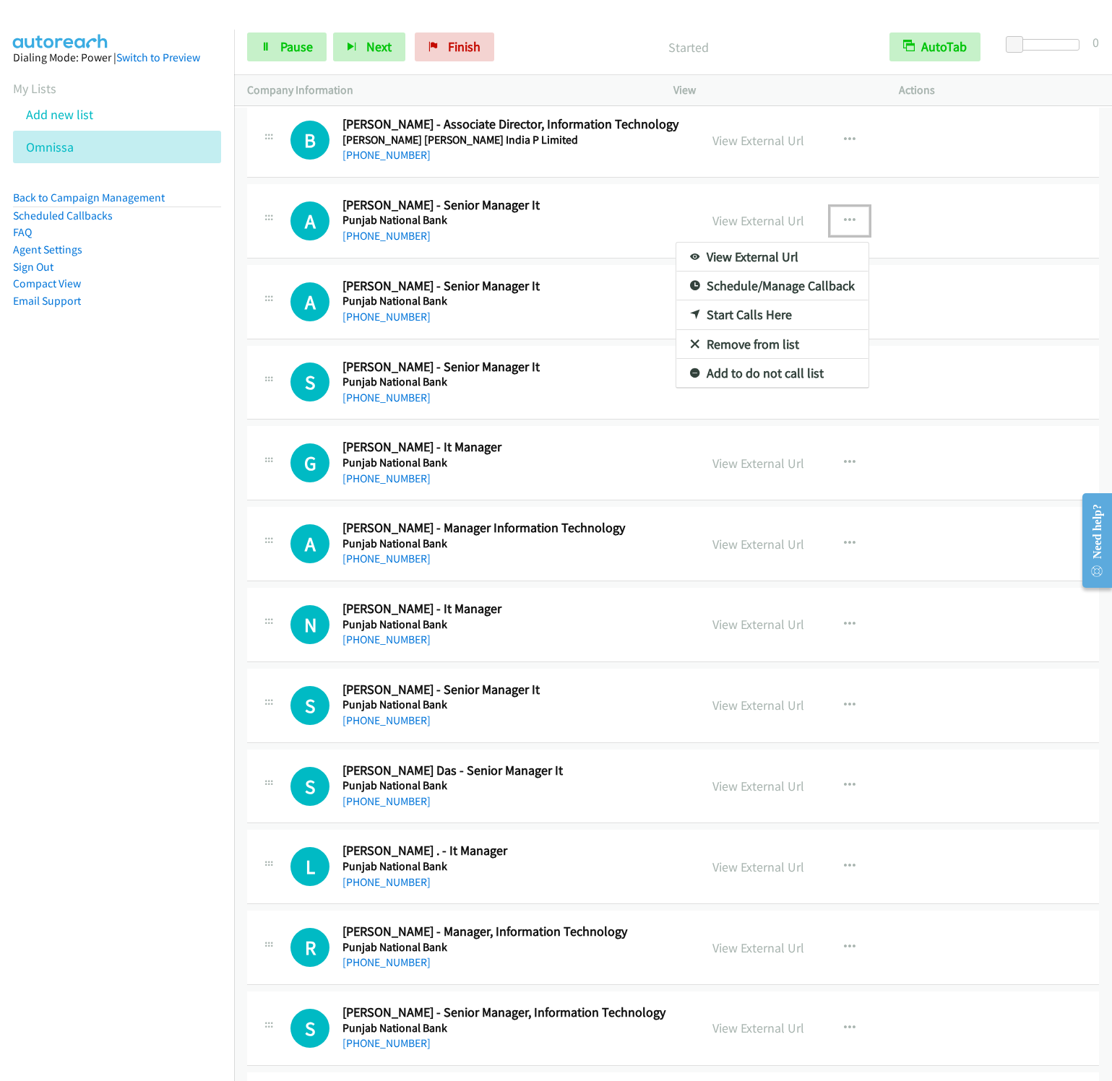
click at [727, 329] on link "Start Calls Here" at bounding box center [772, 315] width 192 height 29
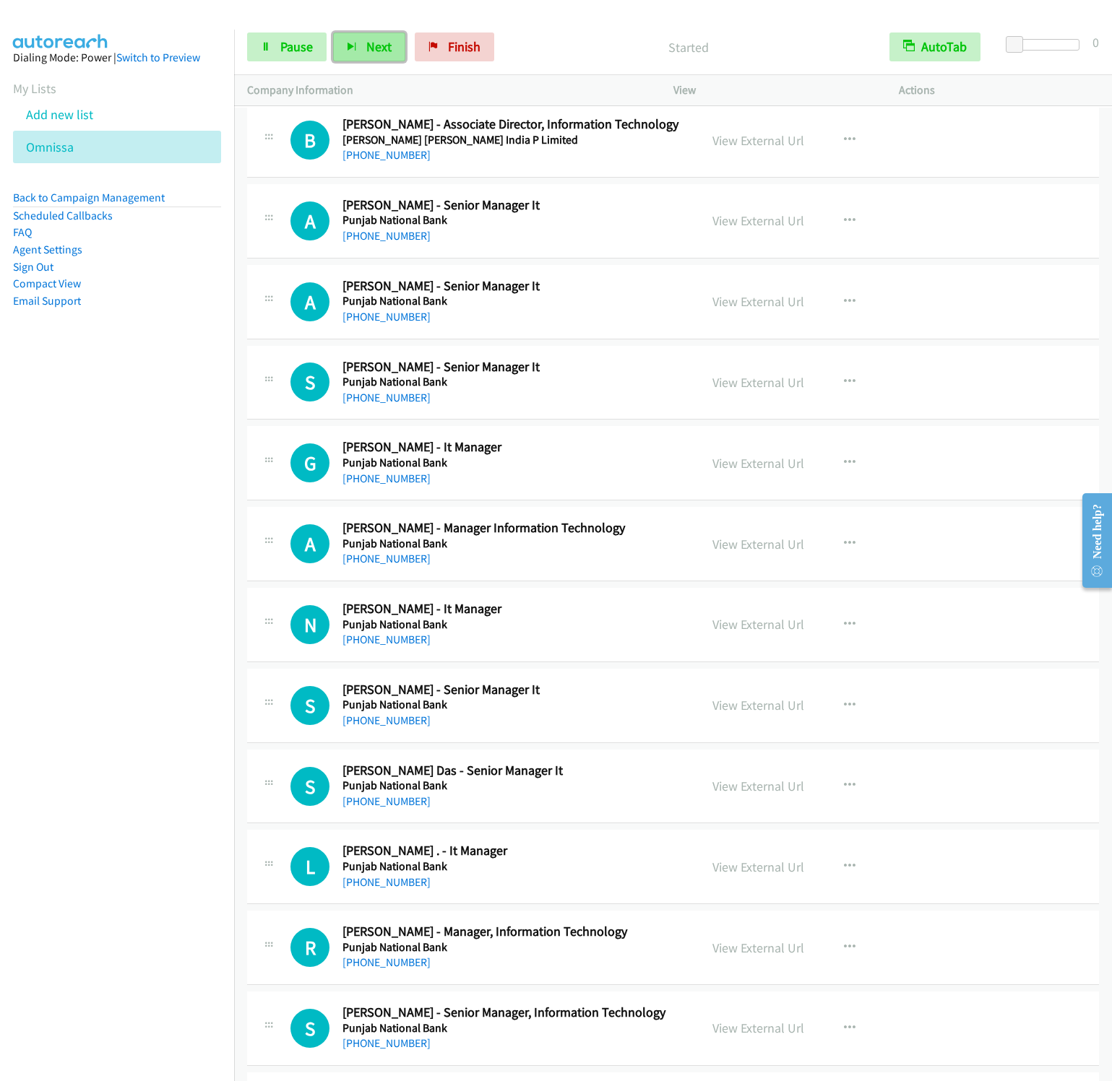
click at [378, 44] on span "Next" at bounding box center [378, 46] width 25 height 17
click at [333, 33] on button "Next" at bounding box center [369, 47] width 72 height 29
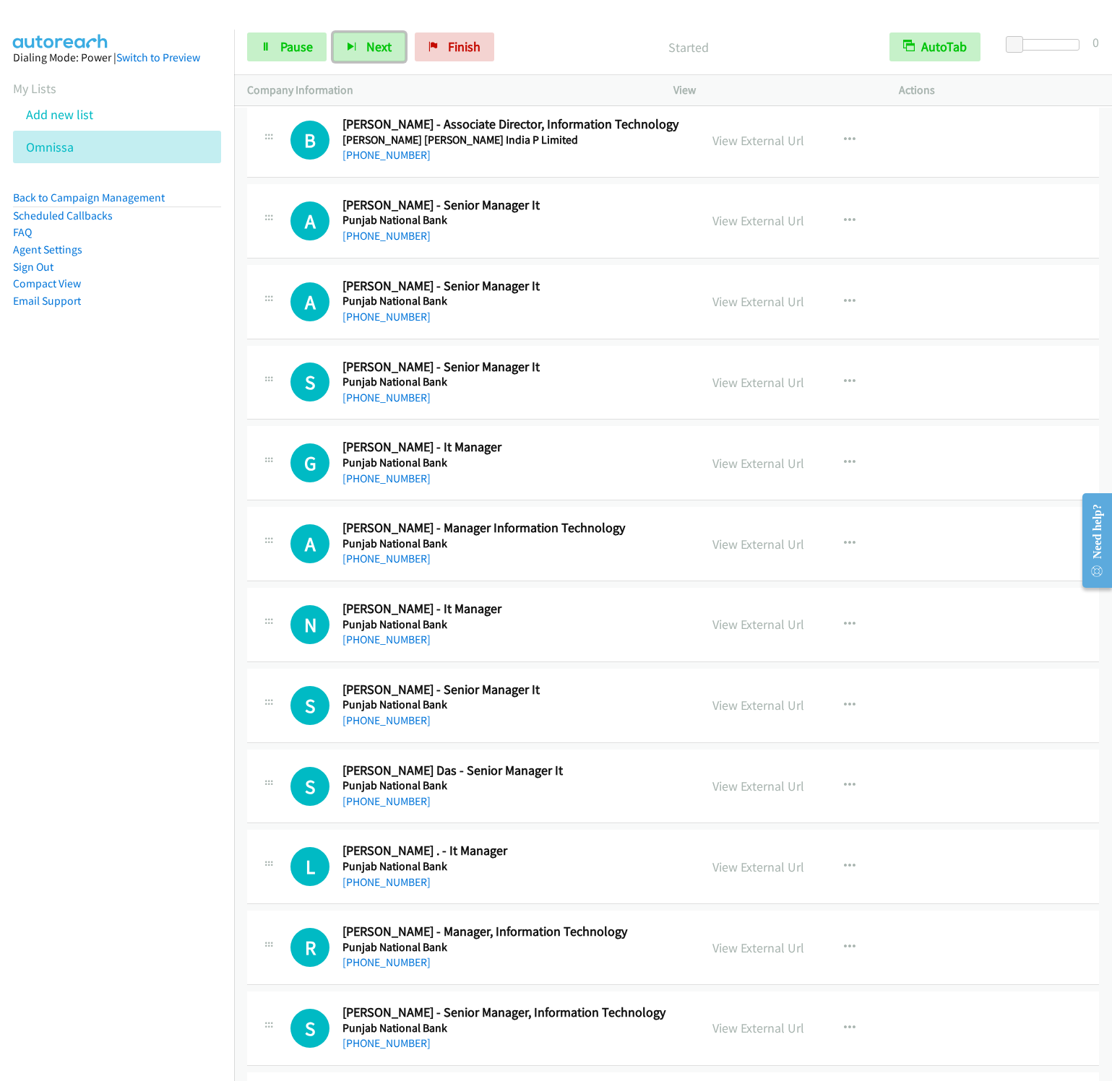
click at [333, 33] on button "Next" at bounding box center [369, 47] width 72 height 29
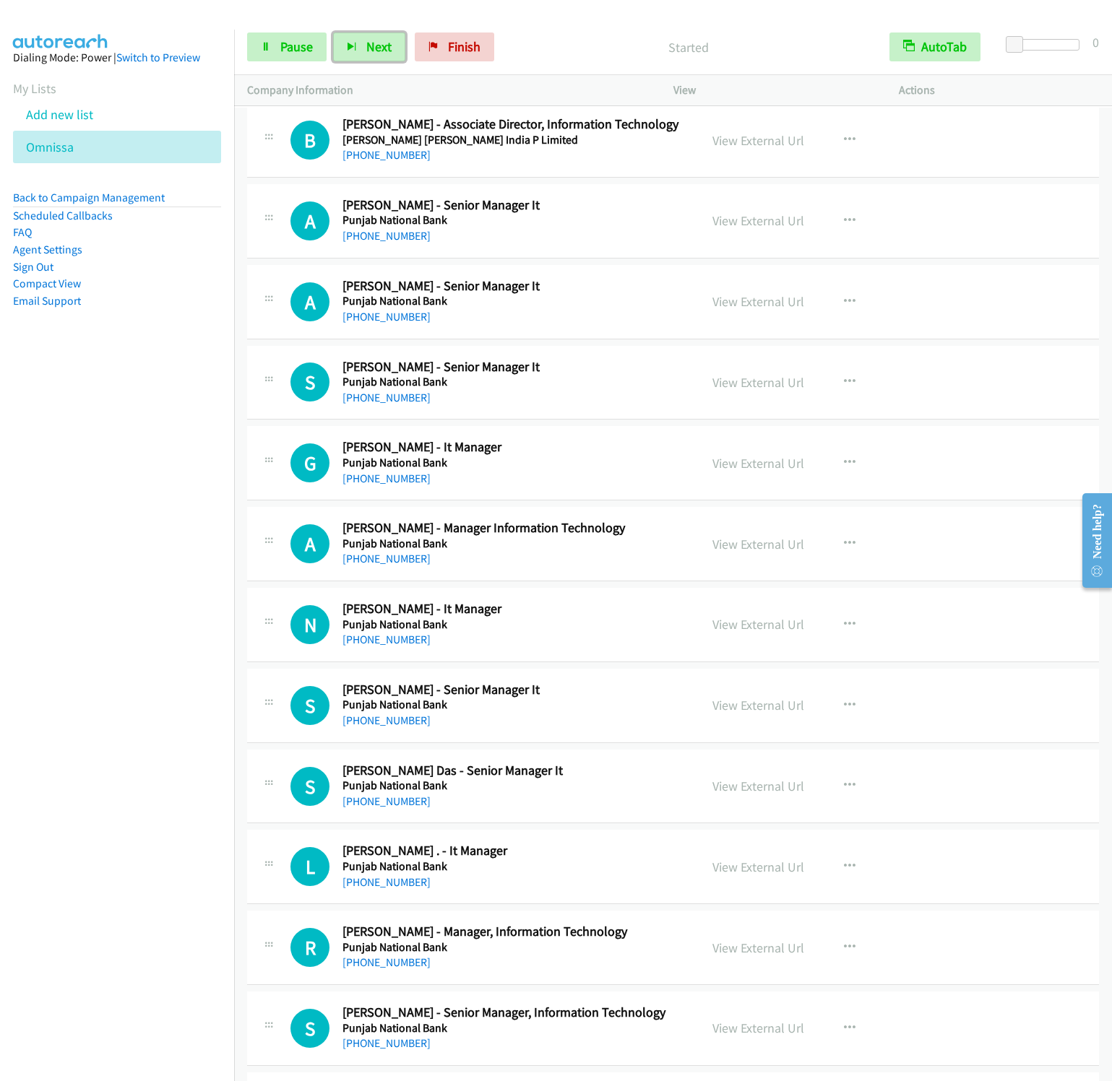
click at [333, 33] on button "Next" at bounding box center [369, 47] width 72 height 29
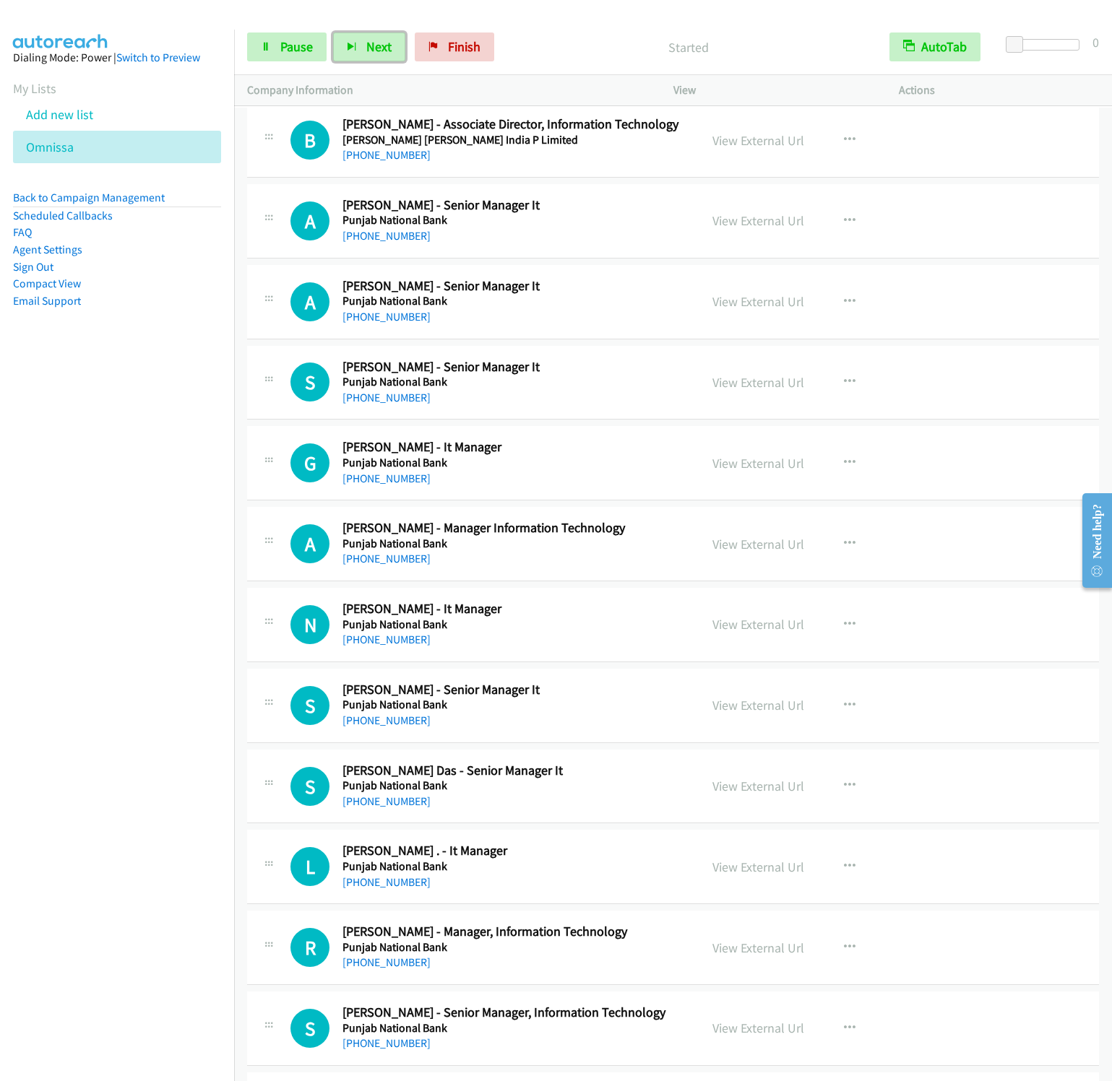
click at [333, 33] on button "Next" at bounding box center [369, 47] width 72 height 29
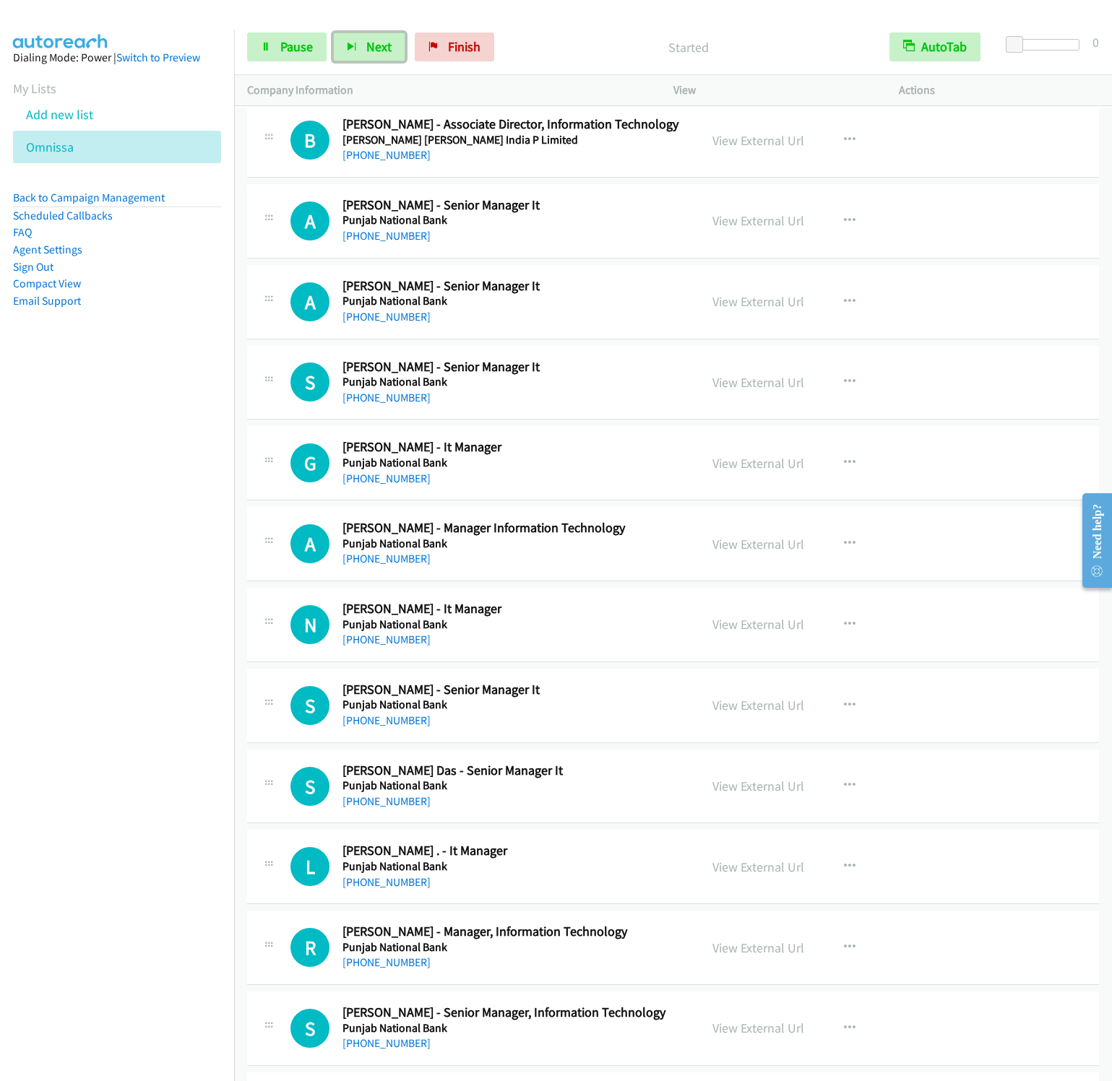
click at [333, 33] on button "Next" at bounding box center [369, 47] width 72 height 29
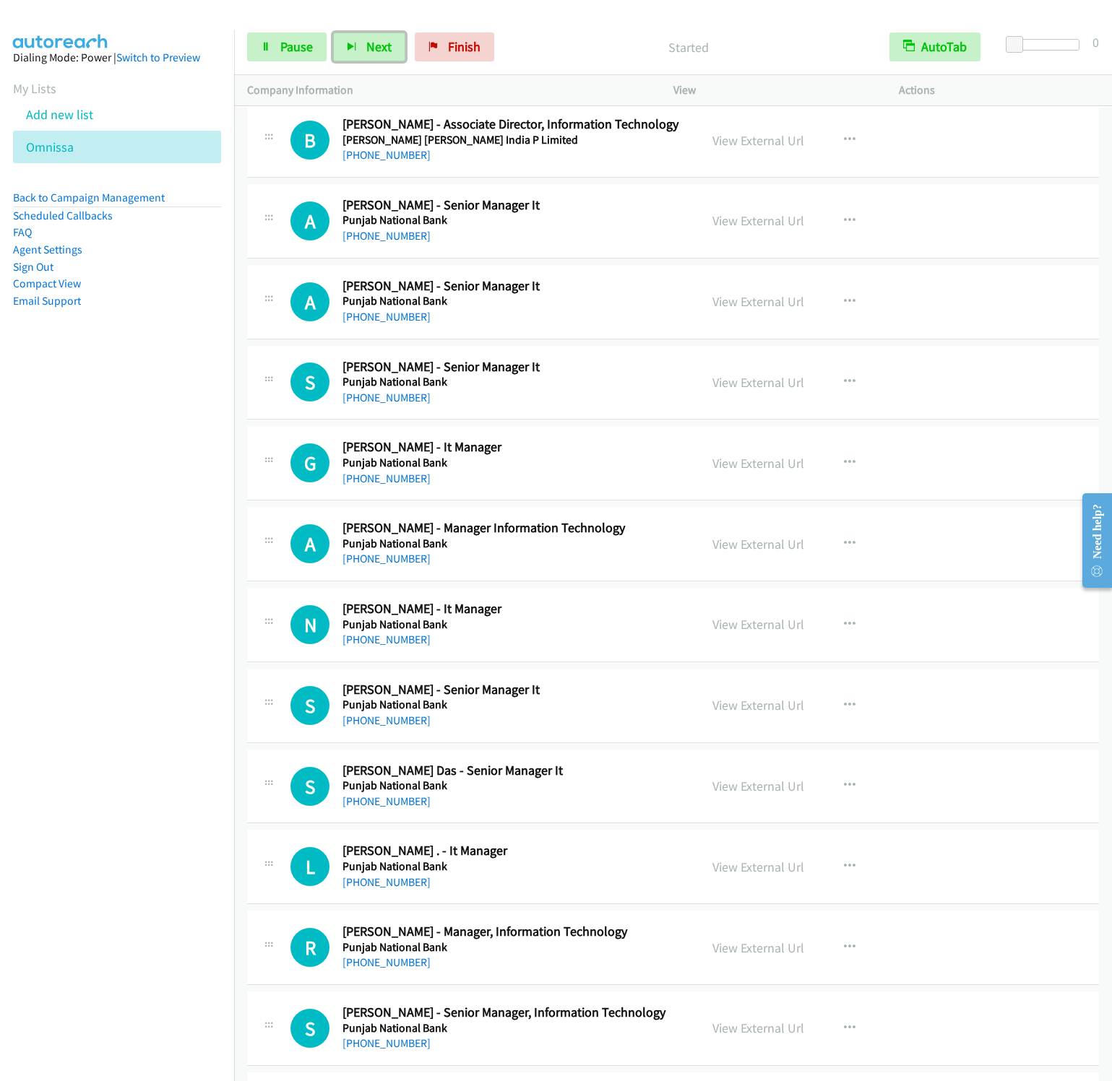
click at [333, 33] on button "Next" at bounding box center [369, 47] width 72 height 29
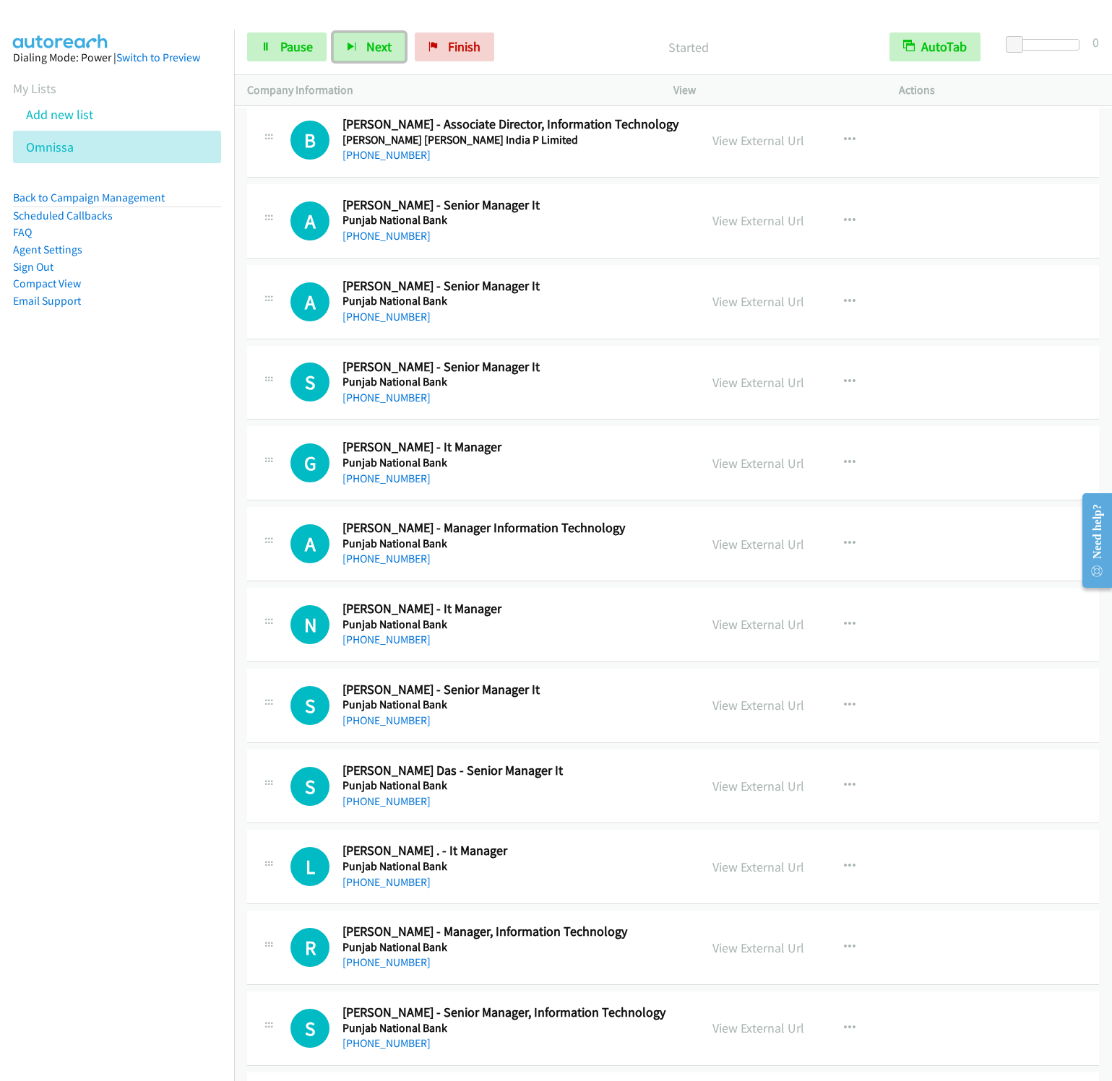
click at [333, 33] on button "Next" at bounding box center [369, 47] width 72 height 29
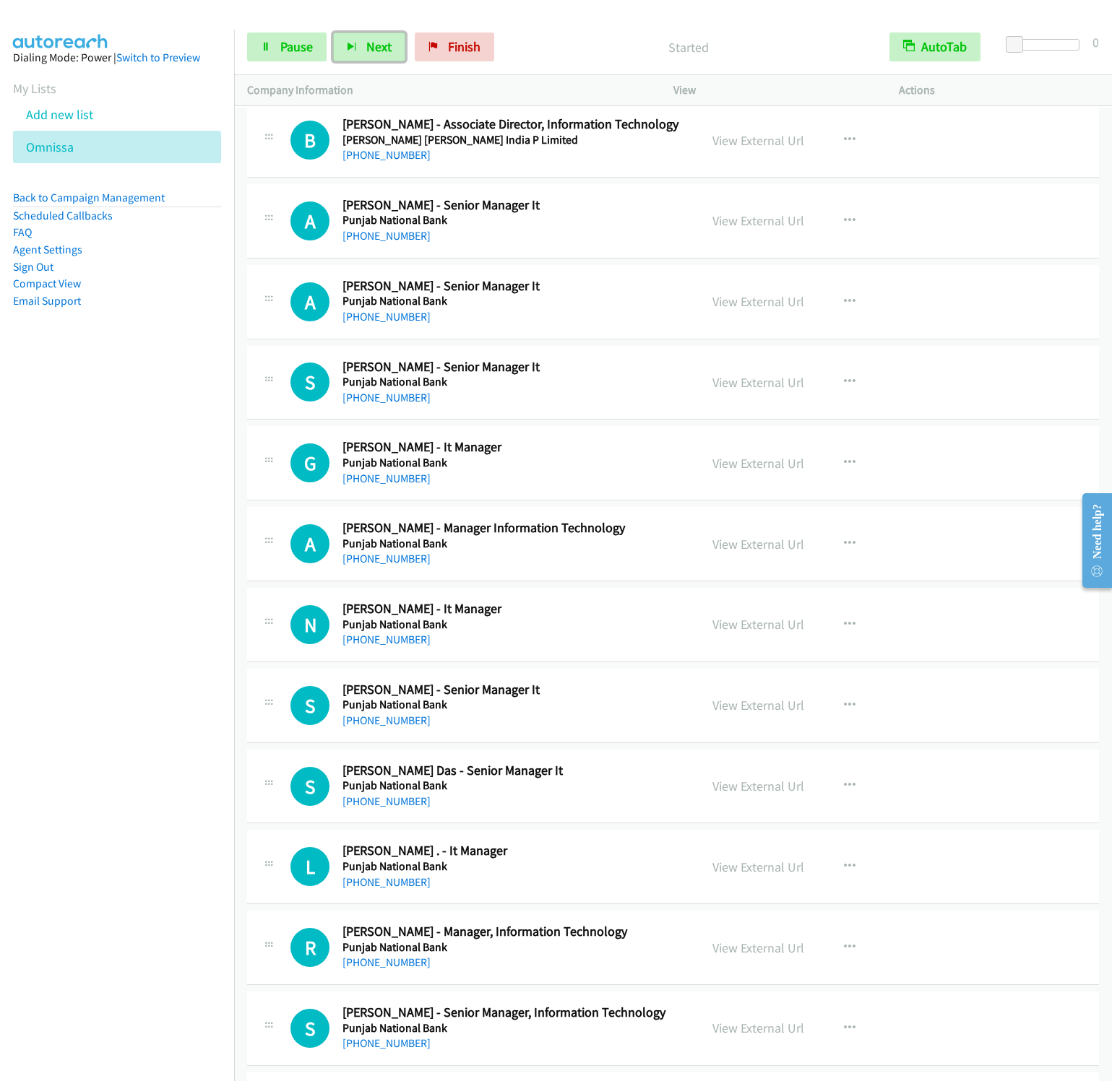
click at [333, 33] on button "Next" at bounding box center [369, 47] width 72 height 29
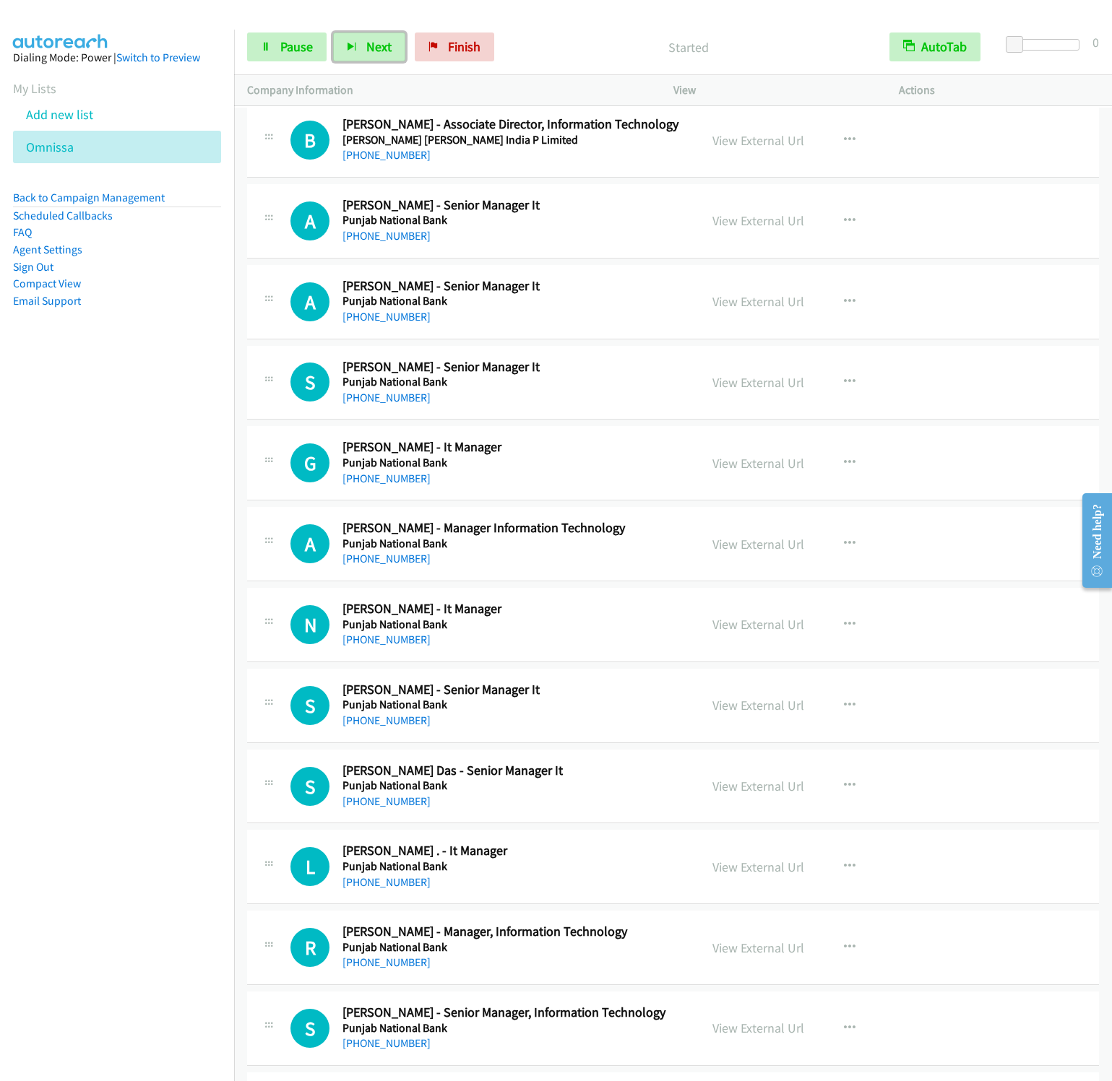
click at [333, 33] on button "Next" at bounding box center [369, 47] width 72 height 29
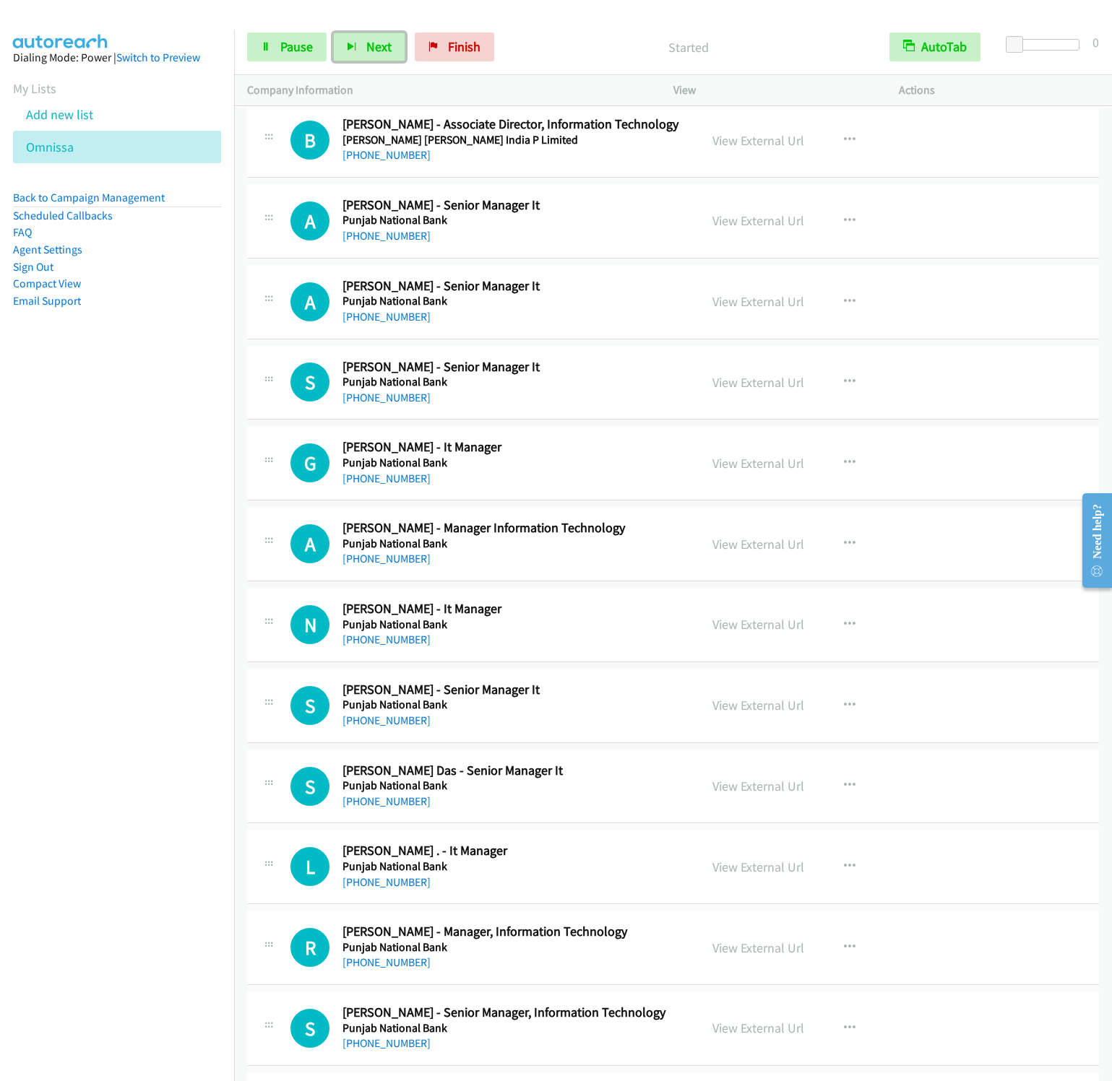
click at [333, 33] on button "Next" at bounding box center [369, 47] width 72 height 29
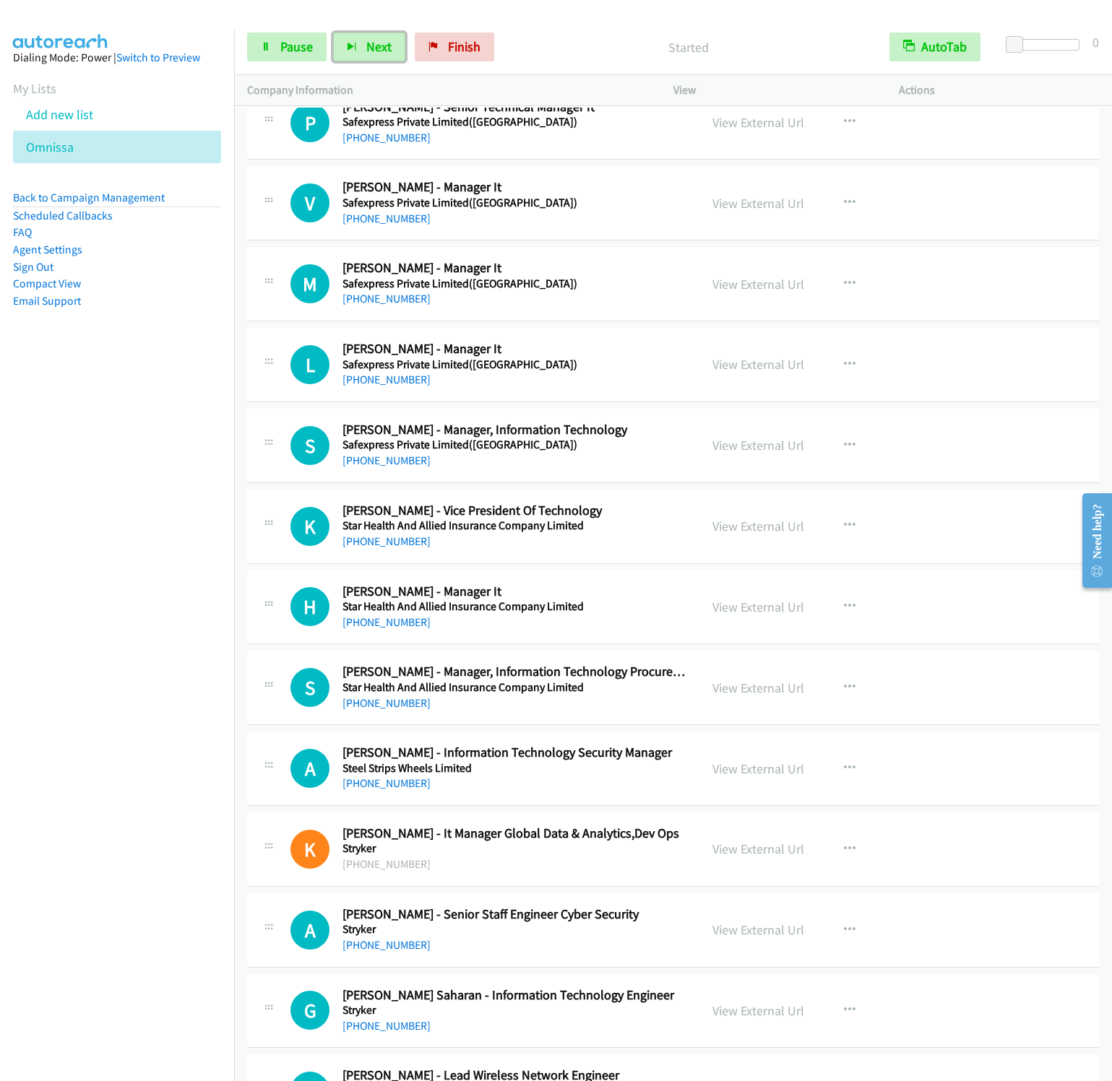
scroll to position [13220, 0]
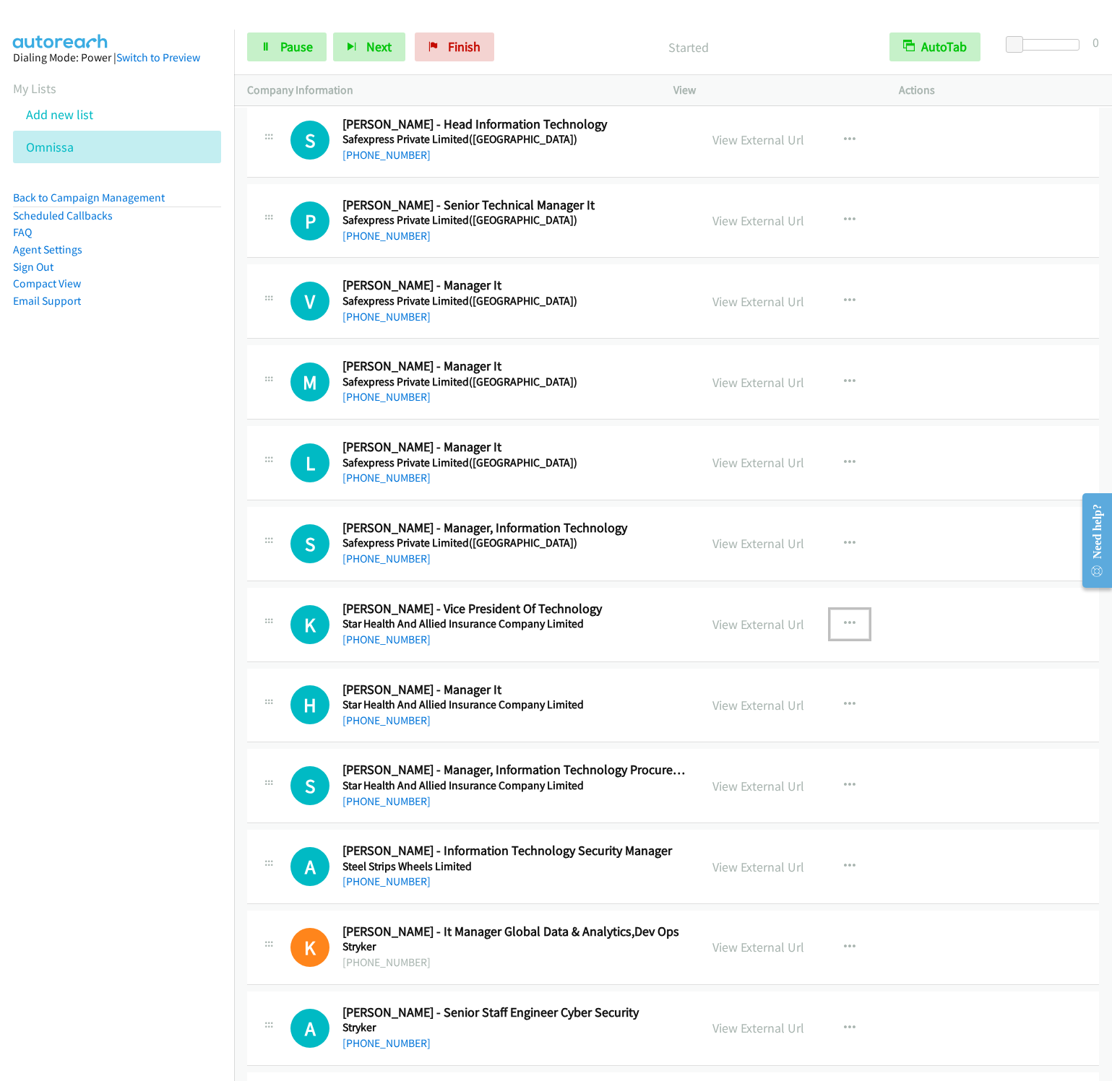
click at [844, 630] on icon "button" at bounding box center [850, 624] width 12 height 12
click at [729, 733] on link "Start Calls Here" at bounding box center [772, 718] width 192 height 29
click at [379, 44] on span "Next" at bounding box center [378, 46] width 25 height 17
click at [333, 33] on button "Next" at bounding box center [369, 47] width 72 height 29
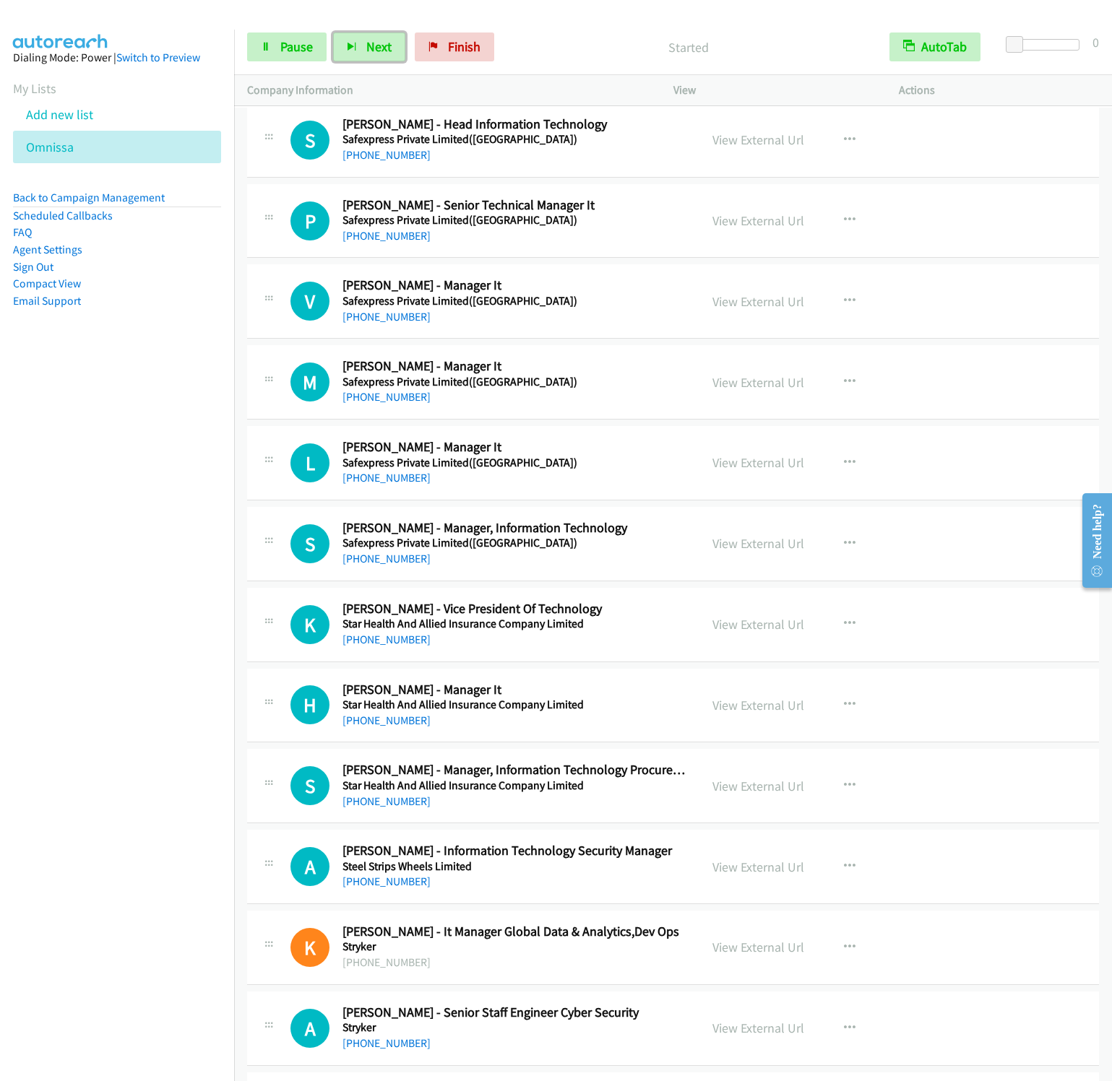
click at [333, 33] on button "Next" at bounding box center [369, 47] width 72 height 29
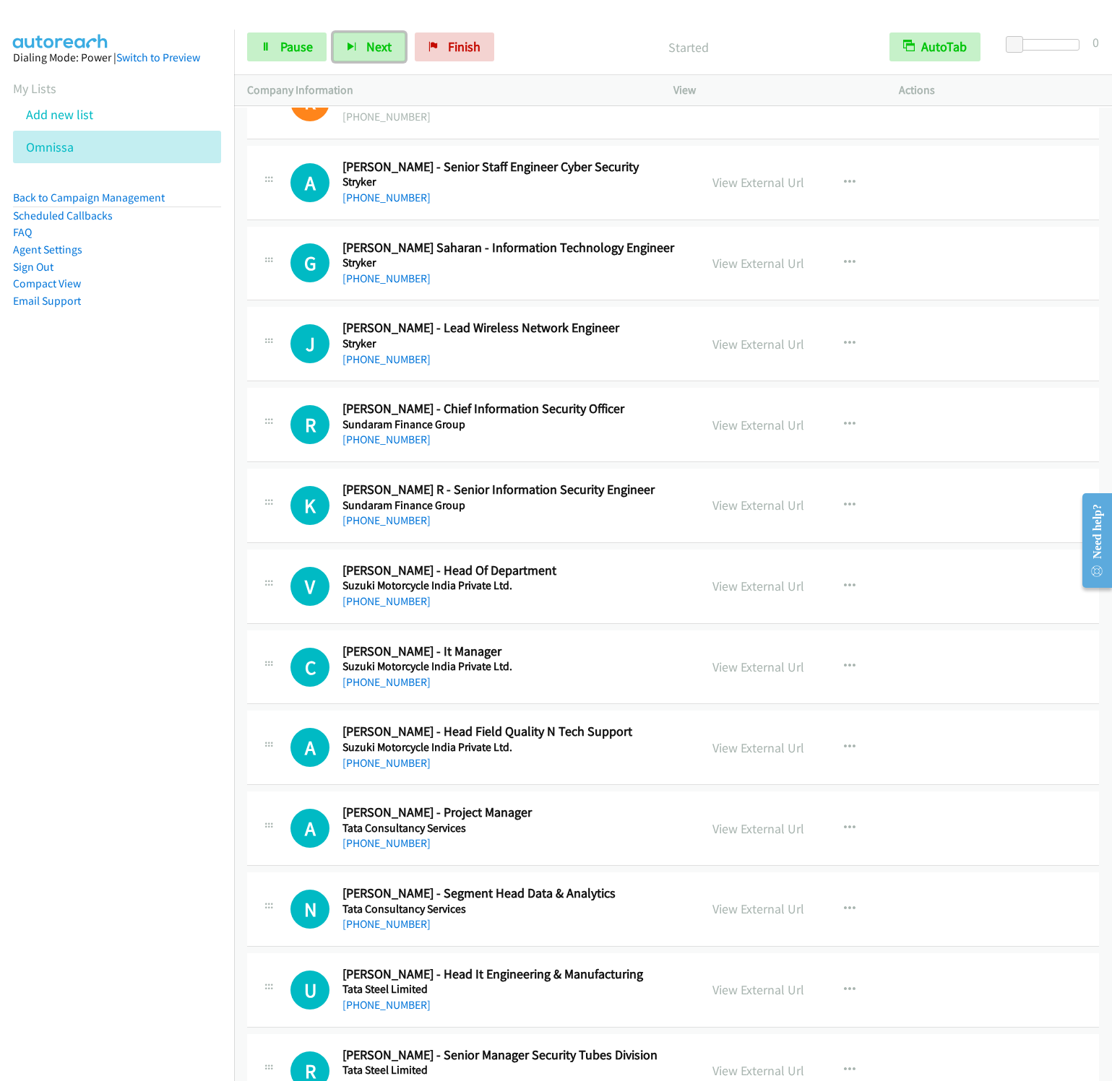
scroll to position [14086, 0]
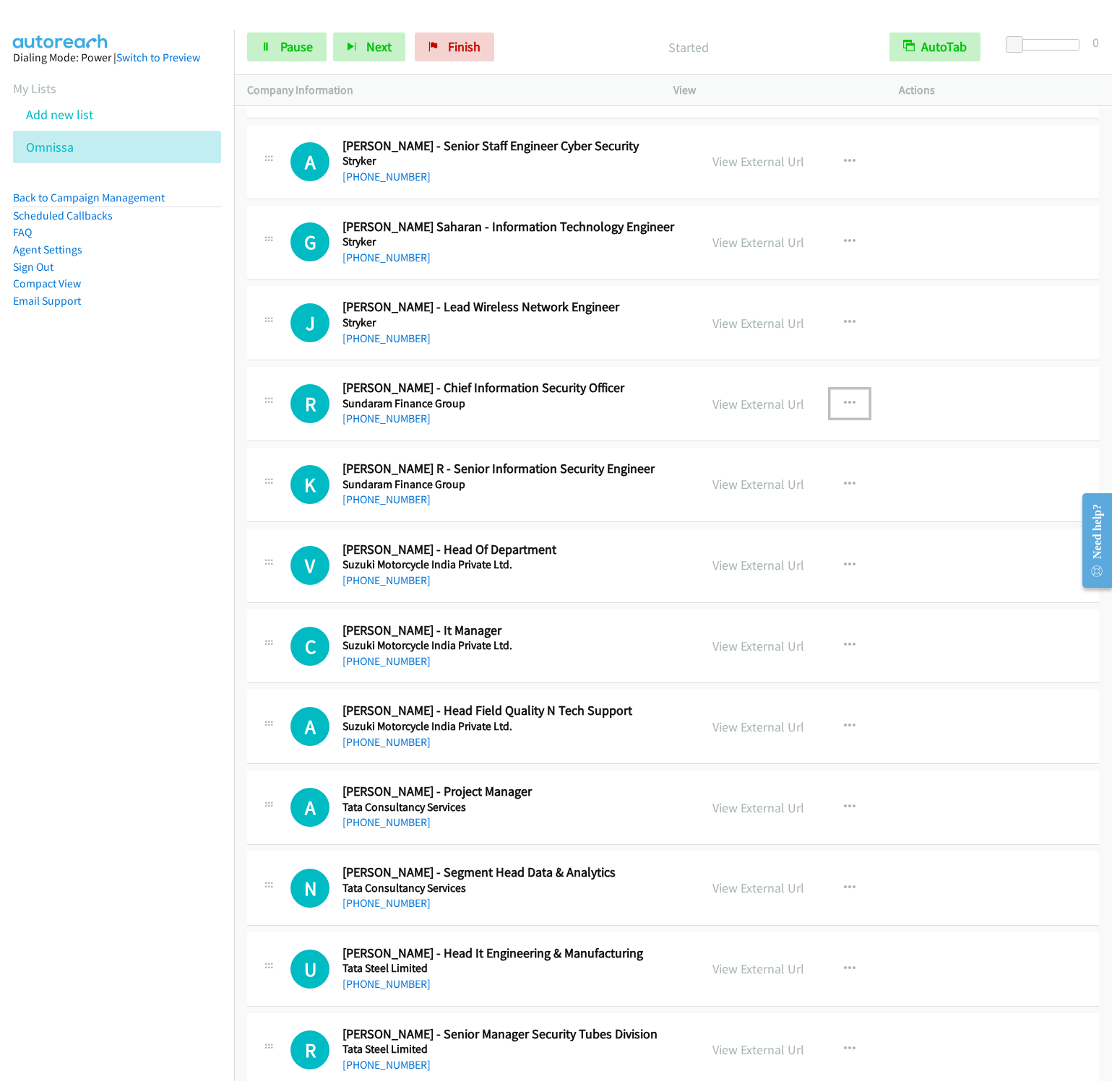
click at [844, 410] on icon "button" at bounding box center [850, 404] width 12 height 12
click at [722, 513] on link "Start Calls Here" at bounding box center [772, 498] width 192 height 29
click at [378, 43] on span "Next" at bounding box center [378, 46] width 25 height 17
click at [333, 33] on button "Next" at bounding box center [369, 47] width 72 height 29
click at [354, 50] on icon "button" at bounding box center [352, 48] width 10 height 10
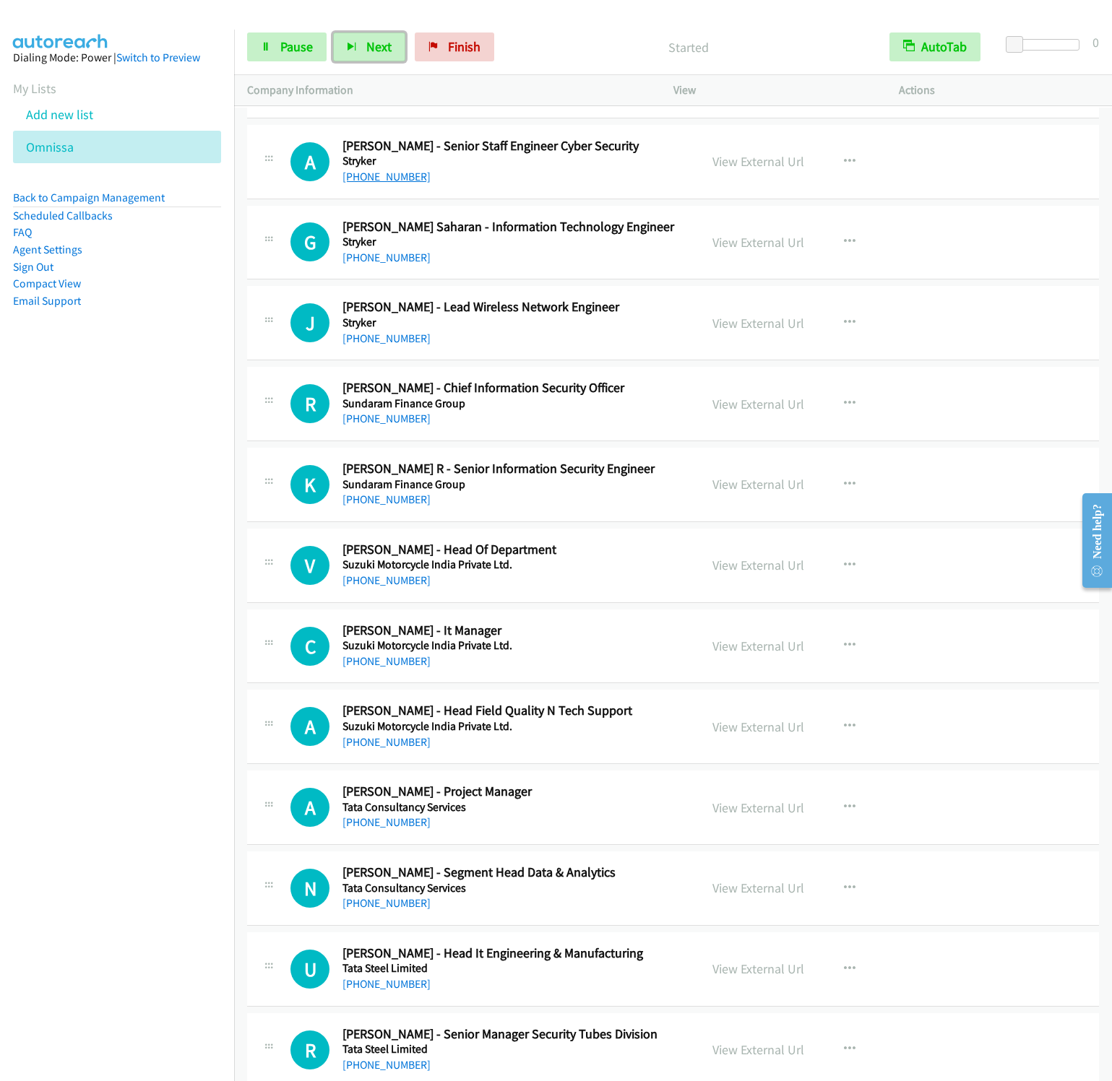
click at [333, 33] on button "Next" at bounding box center [369, 47] width 72 height 29
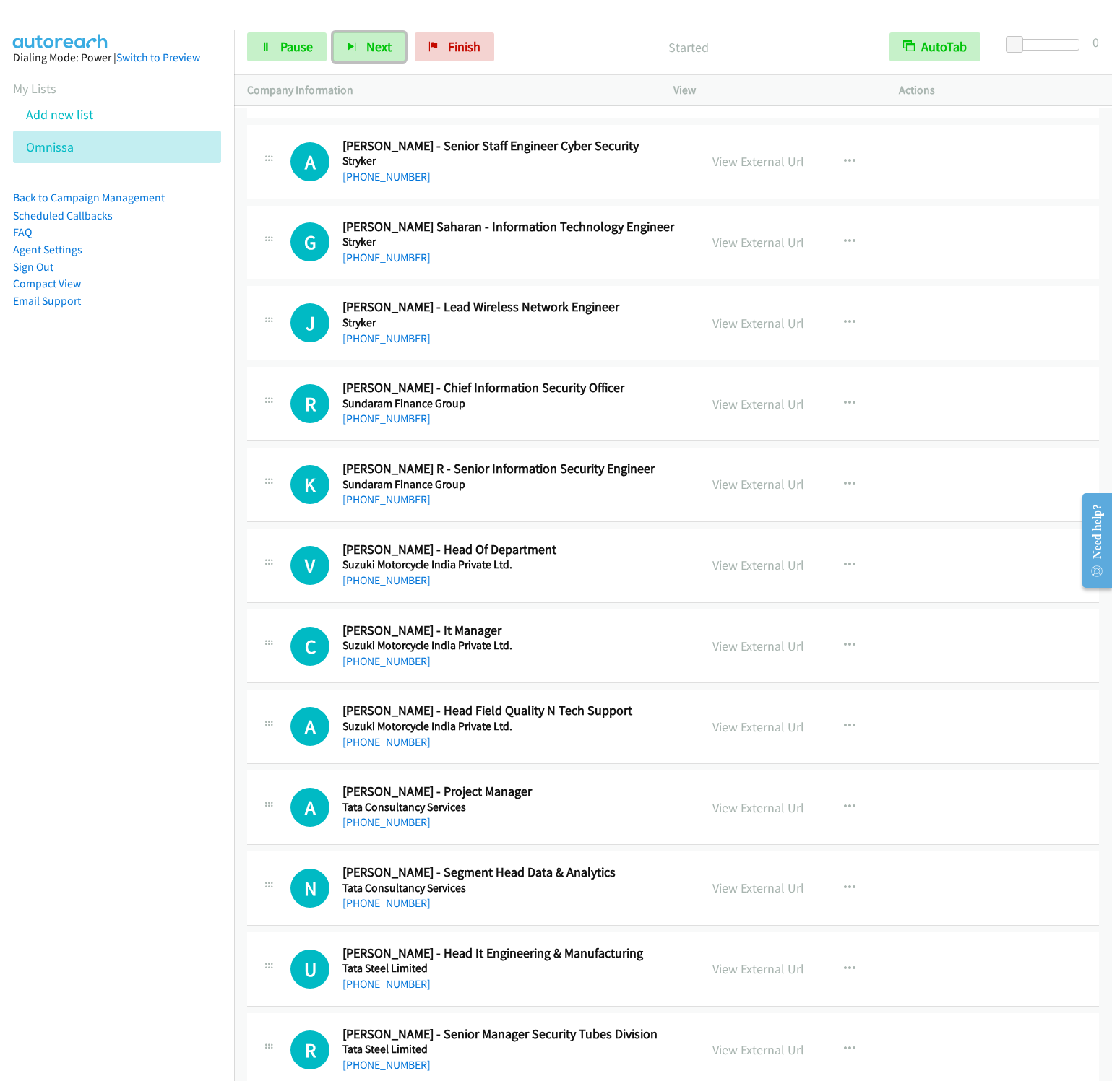
click at [333, 33] on button "Next" at bounding box center [369, 47] width 72 height 29
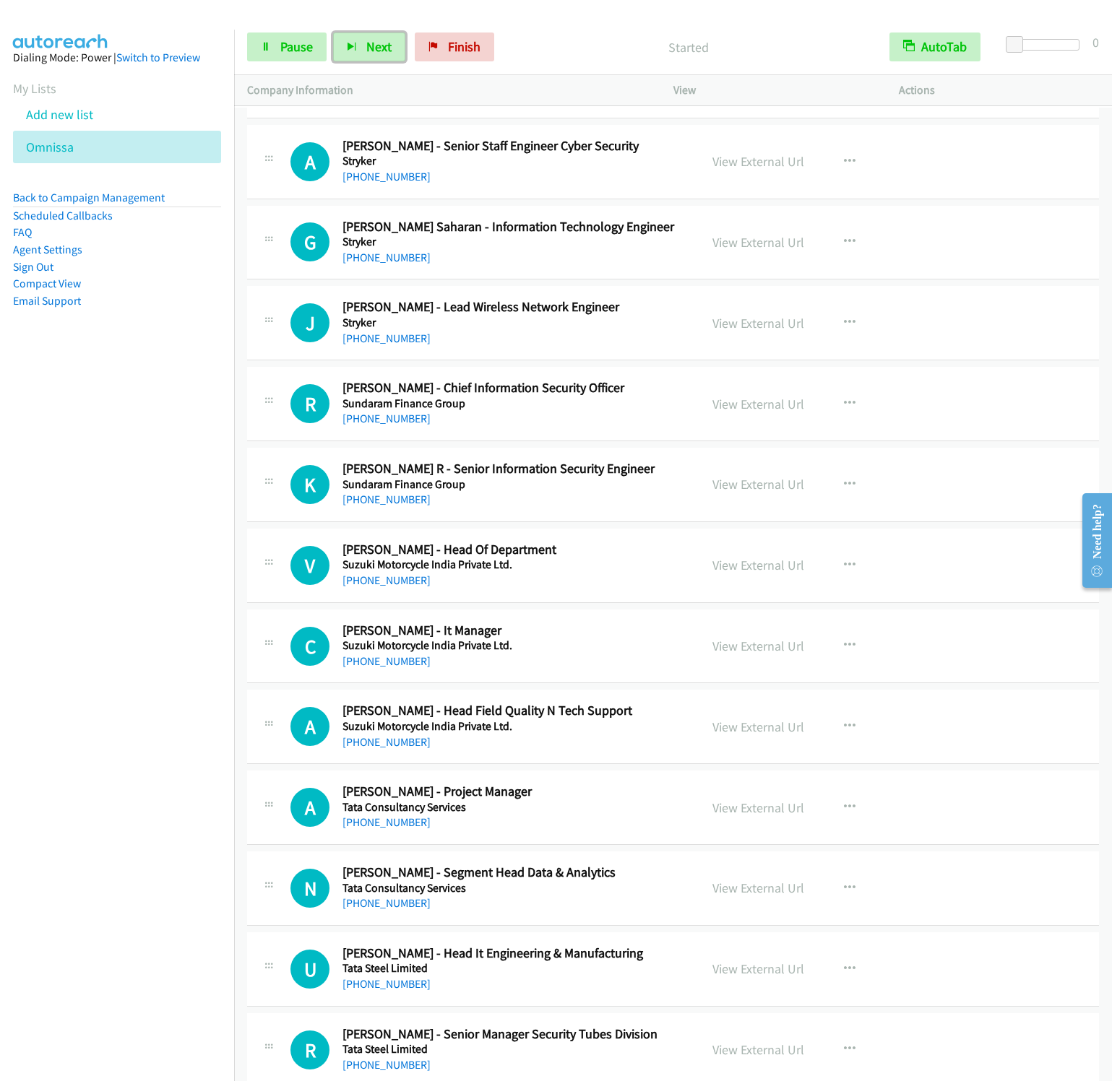
click at [333, 33] on button "Next" at bounding box center [369, 47] width 72 height 29
click at [358, 48] on button "Next" at bounding box center [369, 47] width 72 height 29
click at [333, 33] on button "Next" at bounding box center [369, 47] width 72 height 29
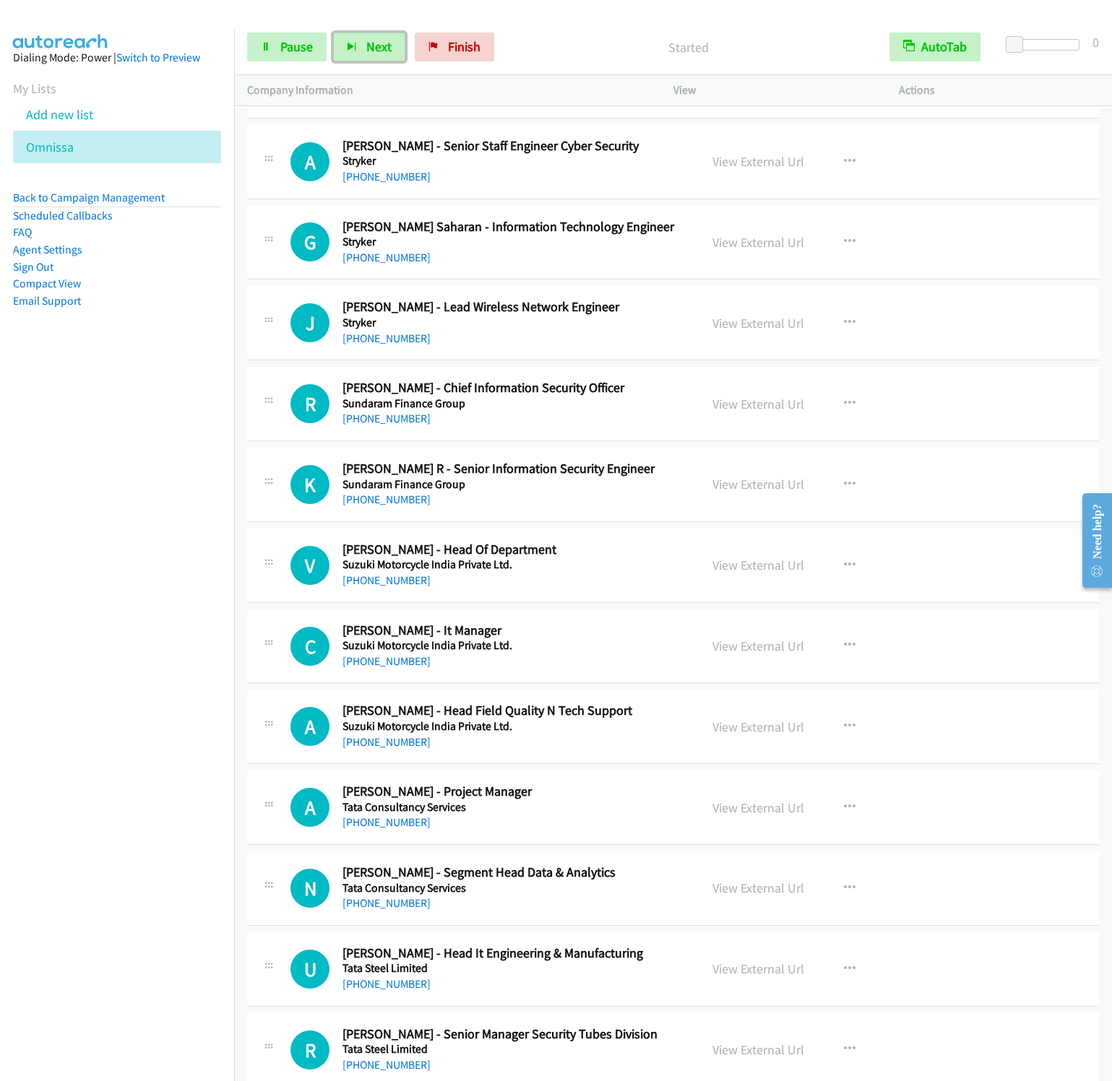
click at [333, 33] on button "Next" at bounding box center [369, 47] width 72 height 29
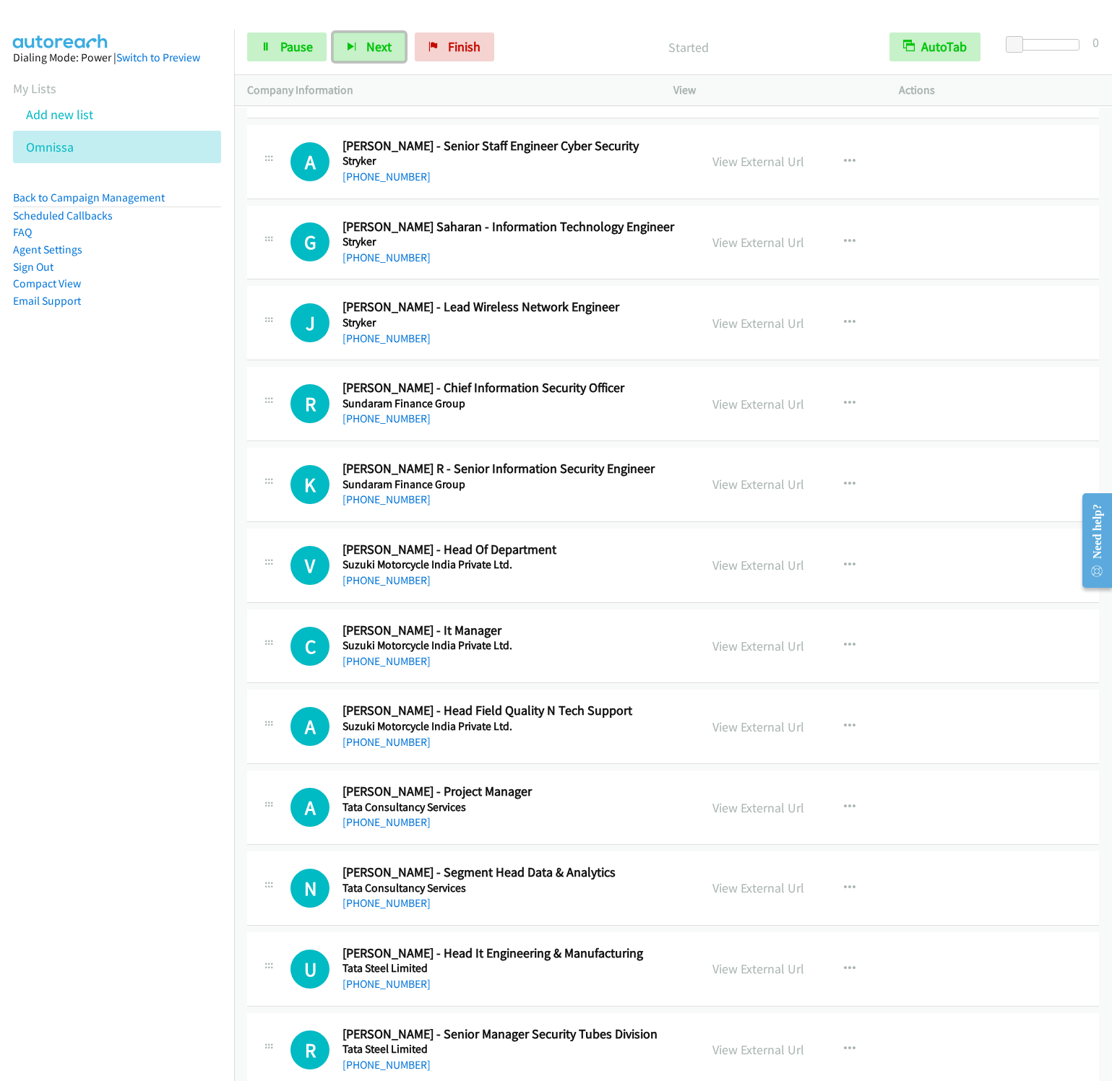
click at [333, 33] on button "Next" at bounding box center [369, 47] width 72 height 29
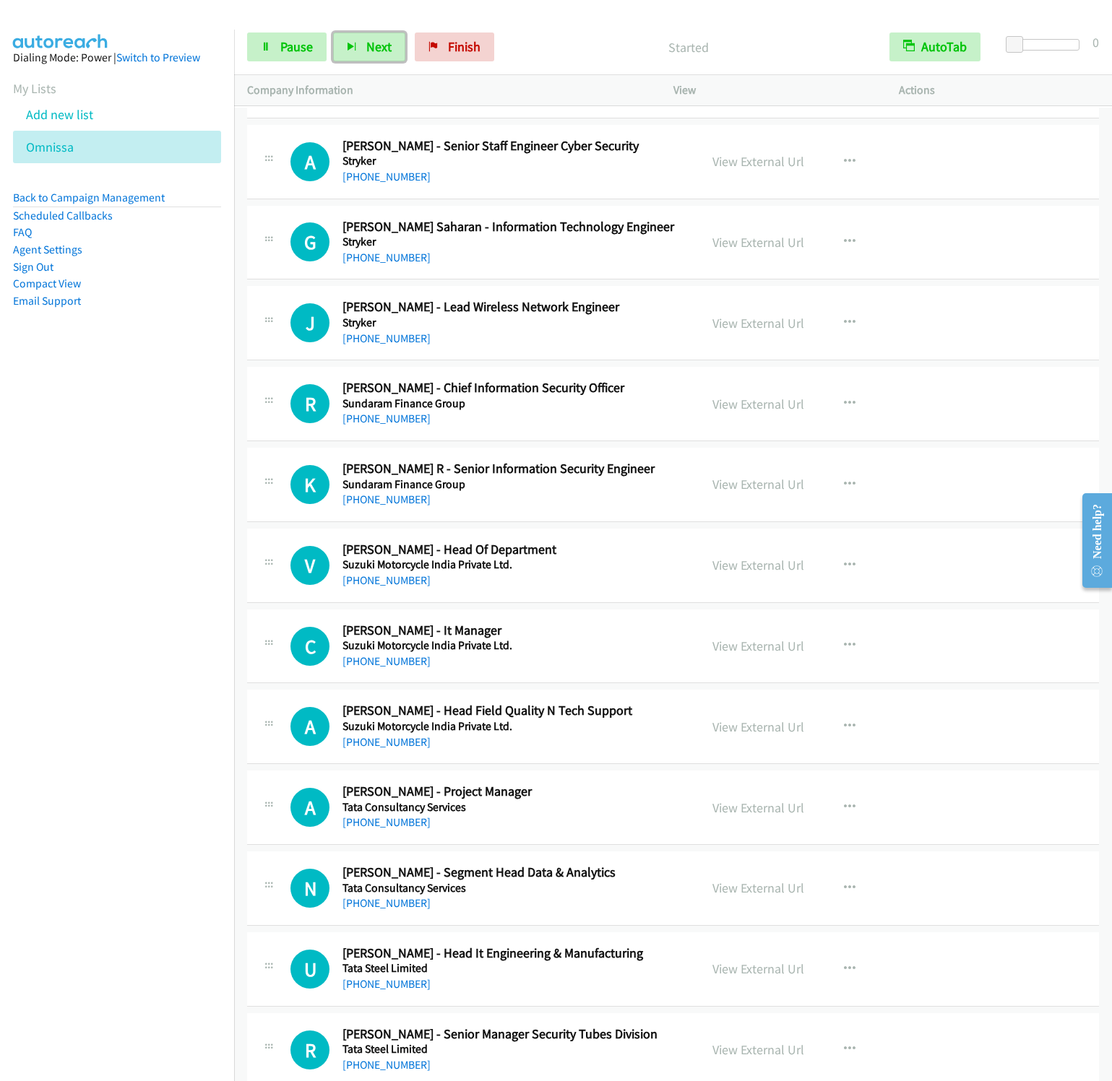
click at [333, 33] on button "Next" at bounding box center [369, 47] width 72 height 29
click at [384, 29] on div "Start Calls Pause Next Finish Started AutoTab AutoTab 0" at bounding box center [673, 48] width 878 height 56
click at [384, 42] on span "Next" at bounding box center [378, 46] width 25 height 17
click at [333, 33] on button "Next" at bounding box center [369, 47] width 72 height 29
click at [377, 57] on button "Next" at bounding box center [369, 47] width 72 height 29
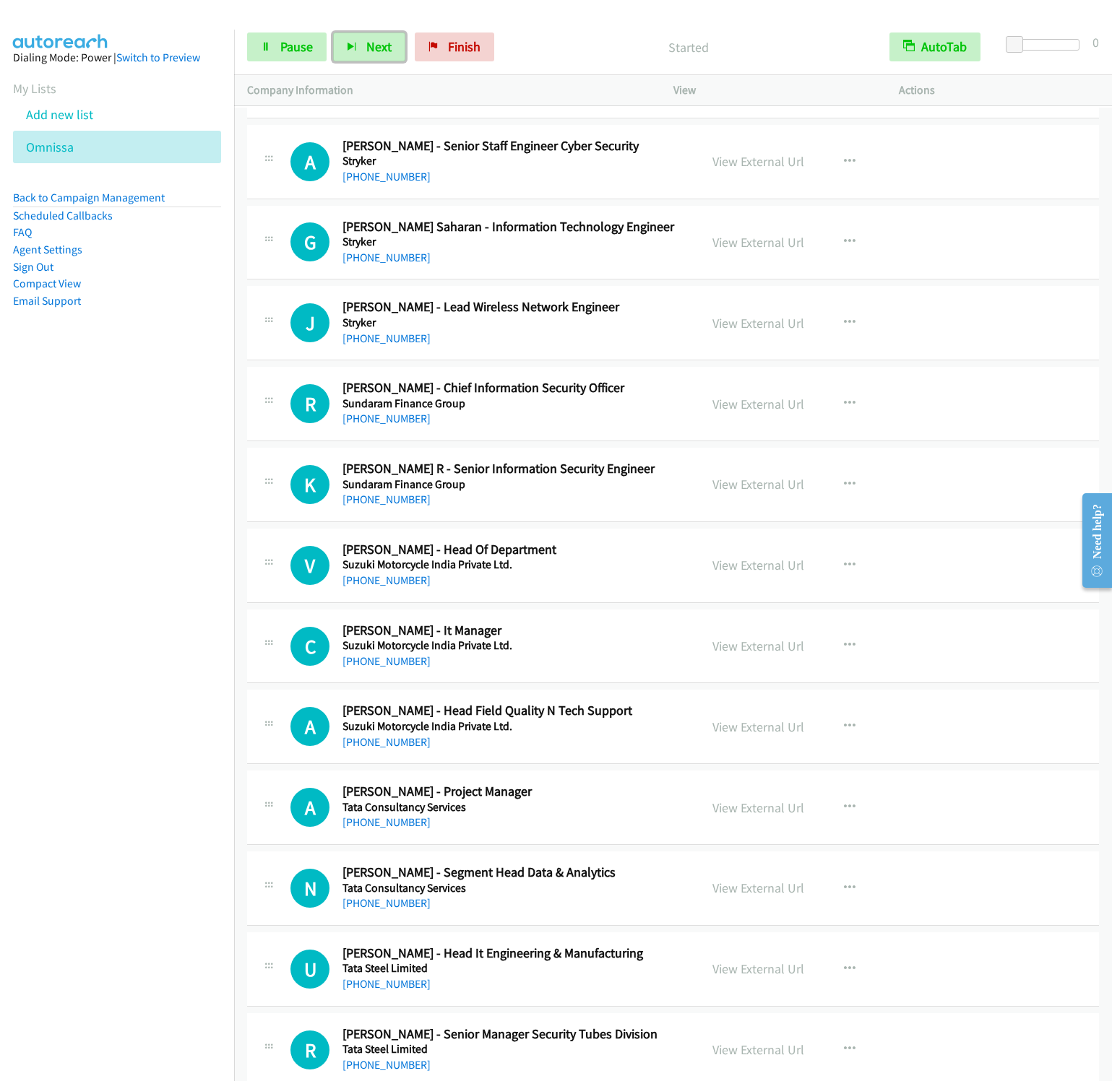
click at [333, 33] on button "Next" at bounding box center [369, 47] width 72 height 29
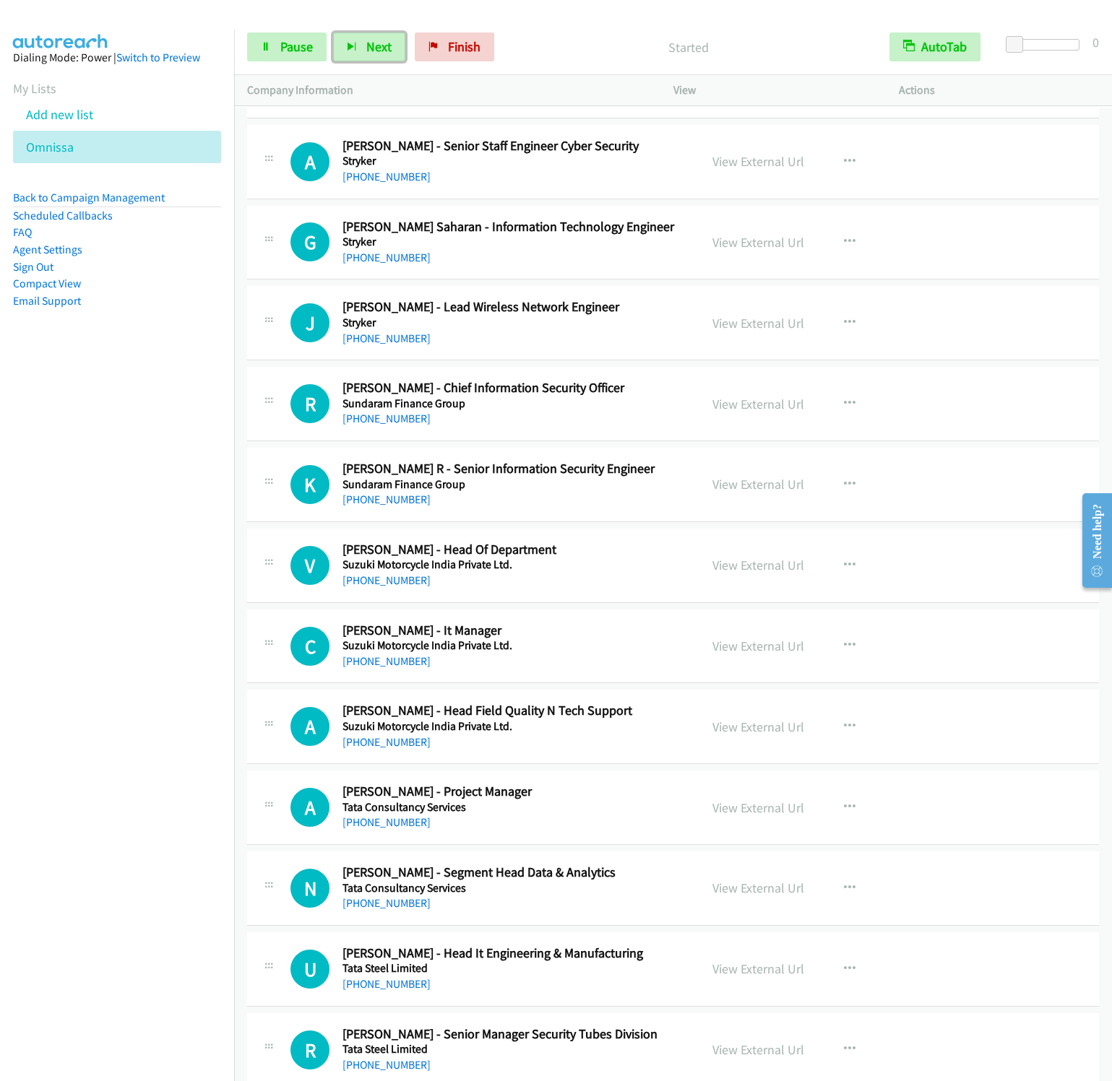
click at [333, 33] on button "Next" at bounding box center [369, 47] width 72 height 29
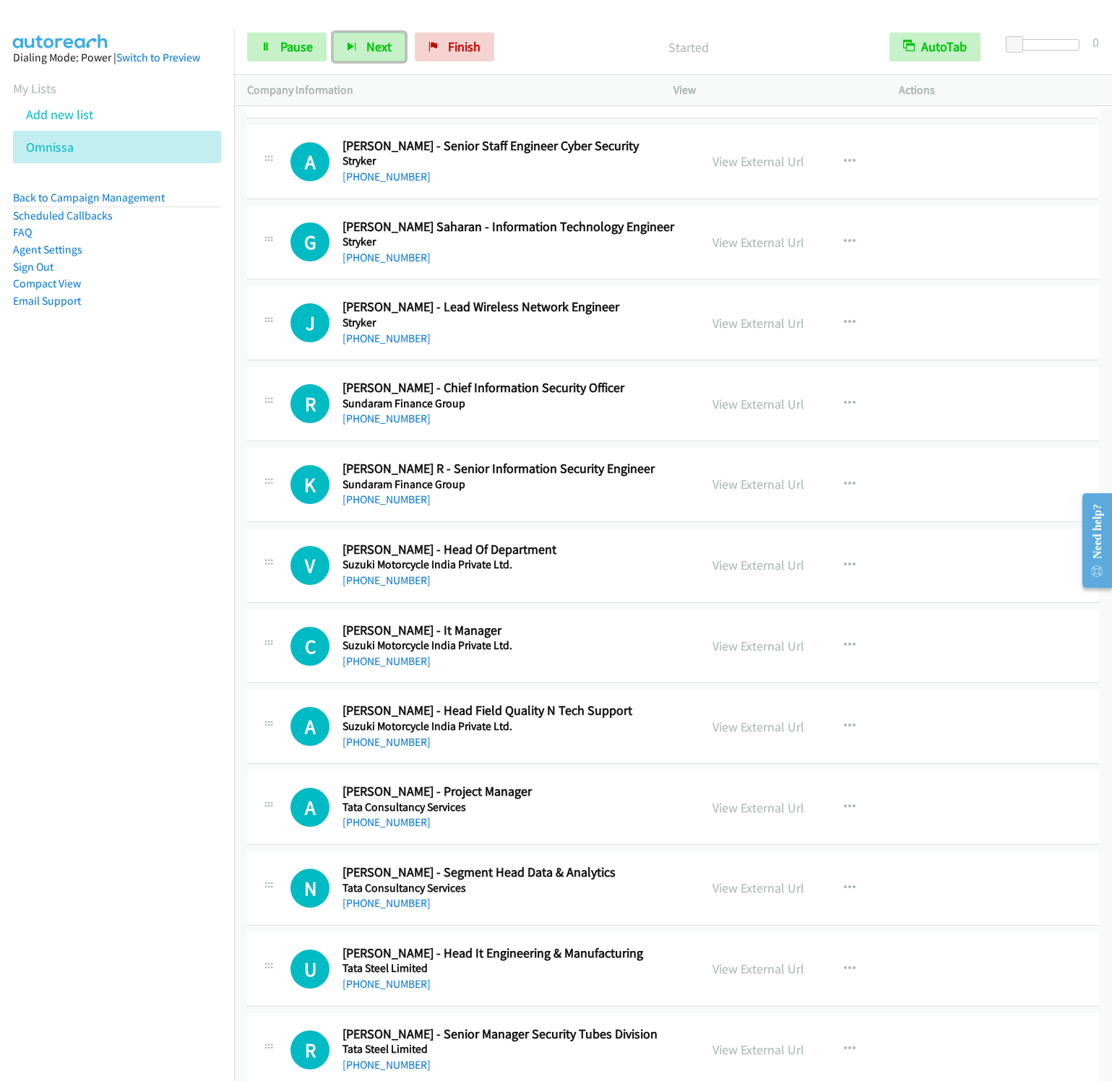
click at [333, 33] on button "Next" at bounding box center [369, 47] width 72 height 29
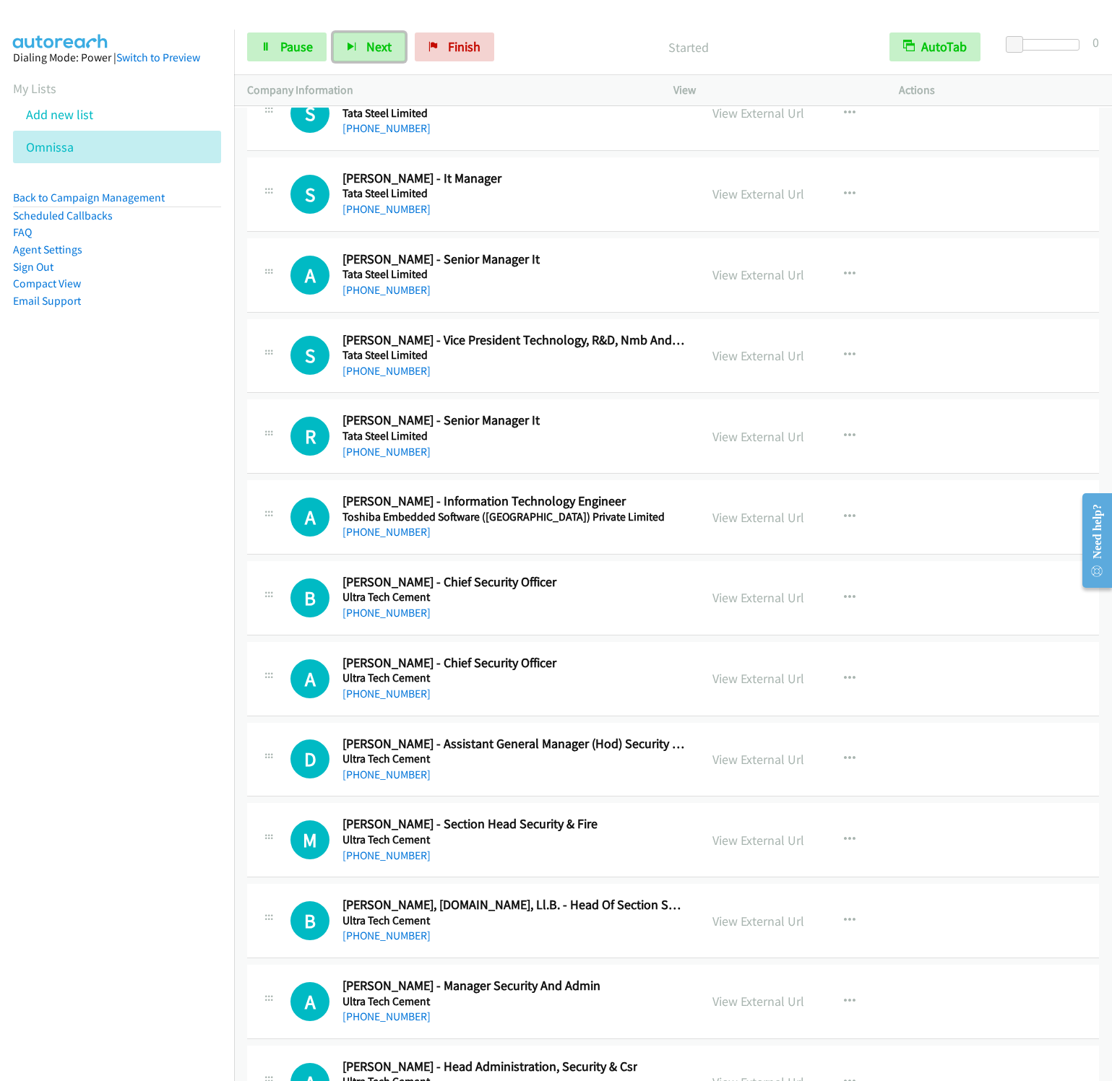
scroll to position [17446, 0]
drag, startPoint x: 767, startPoint y: 681, endPoint x: 761, endPoint y: 675, distance: 9.2
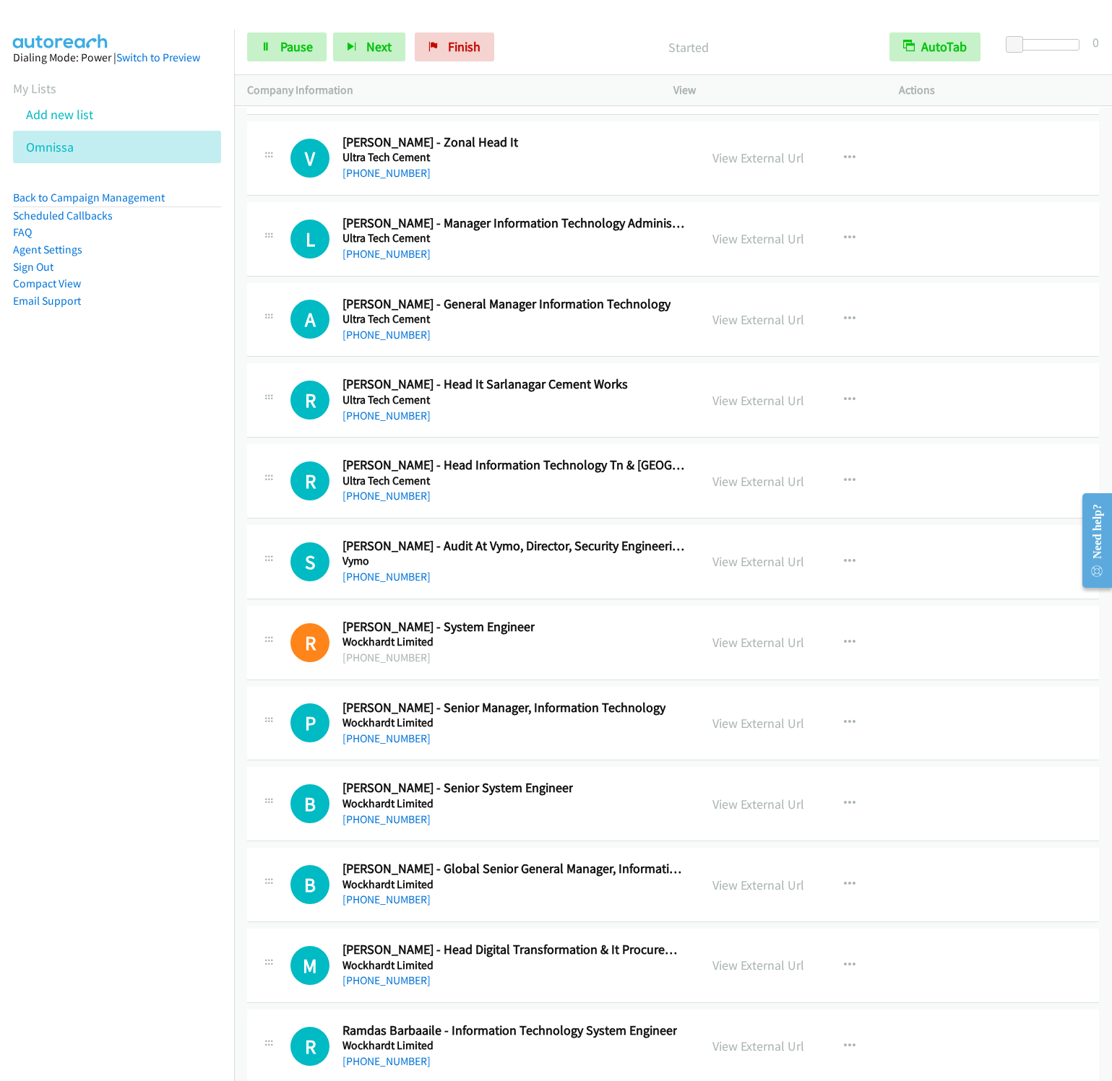
scroll to position [18892, 0]
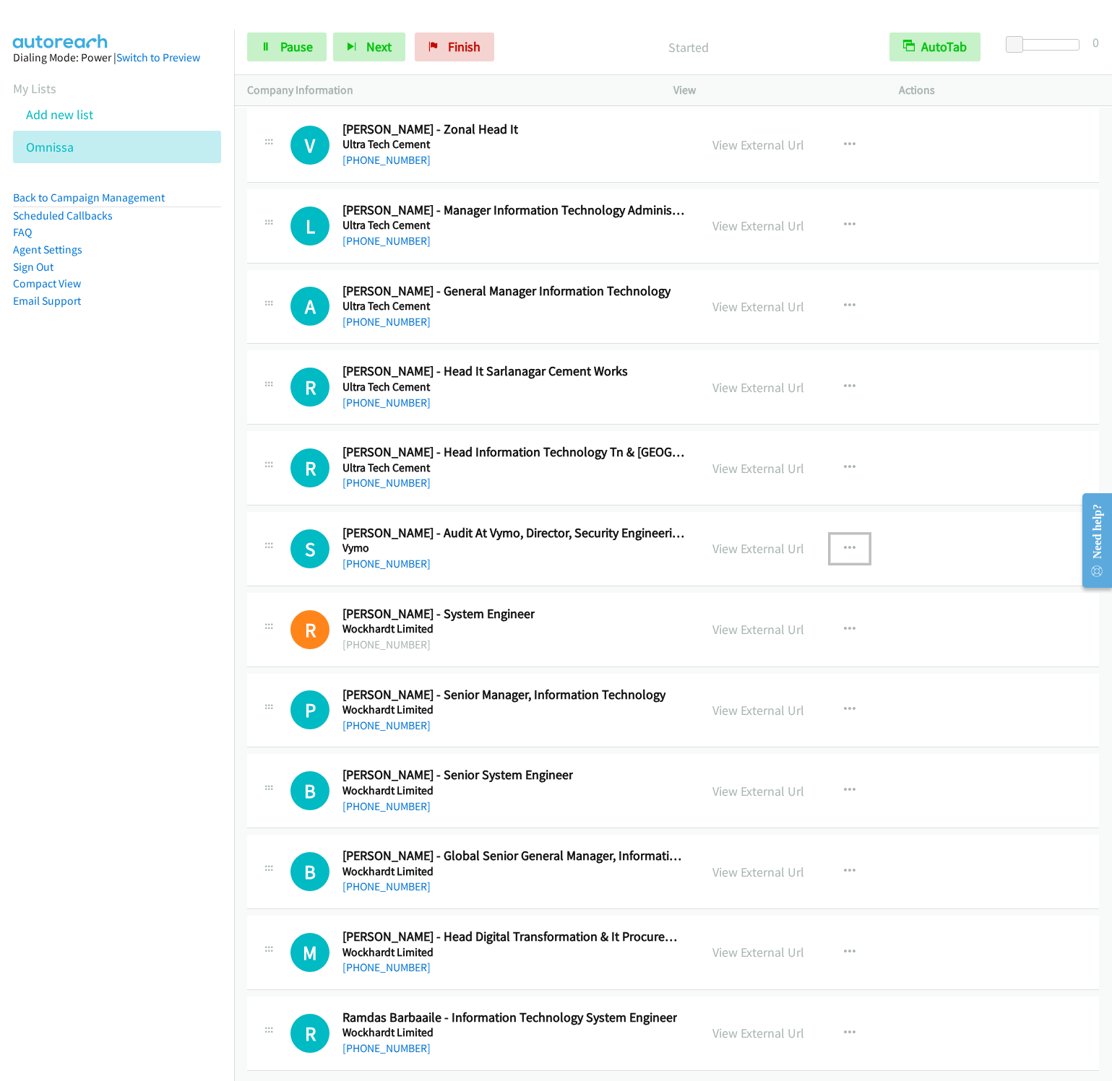
click at [844, 543] on icon "button" at bounding box center [850, 549] width 12 height 12
click at [715, 628] on link "Start Calls Here" at bounding box center [772, 642] width 192 height 29
click at [364, 44] on button "Next" at bounding box center [369, 47] width 72 height 29
click at [333, 33] on button "Next" at bounding box center [369, 47] width 72 height 29
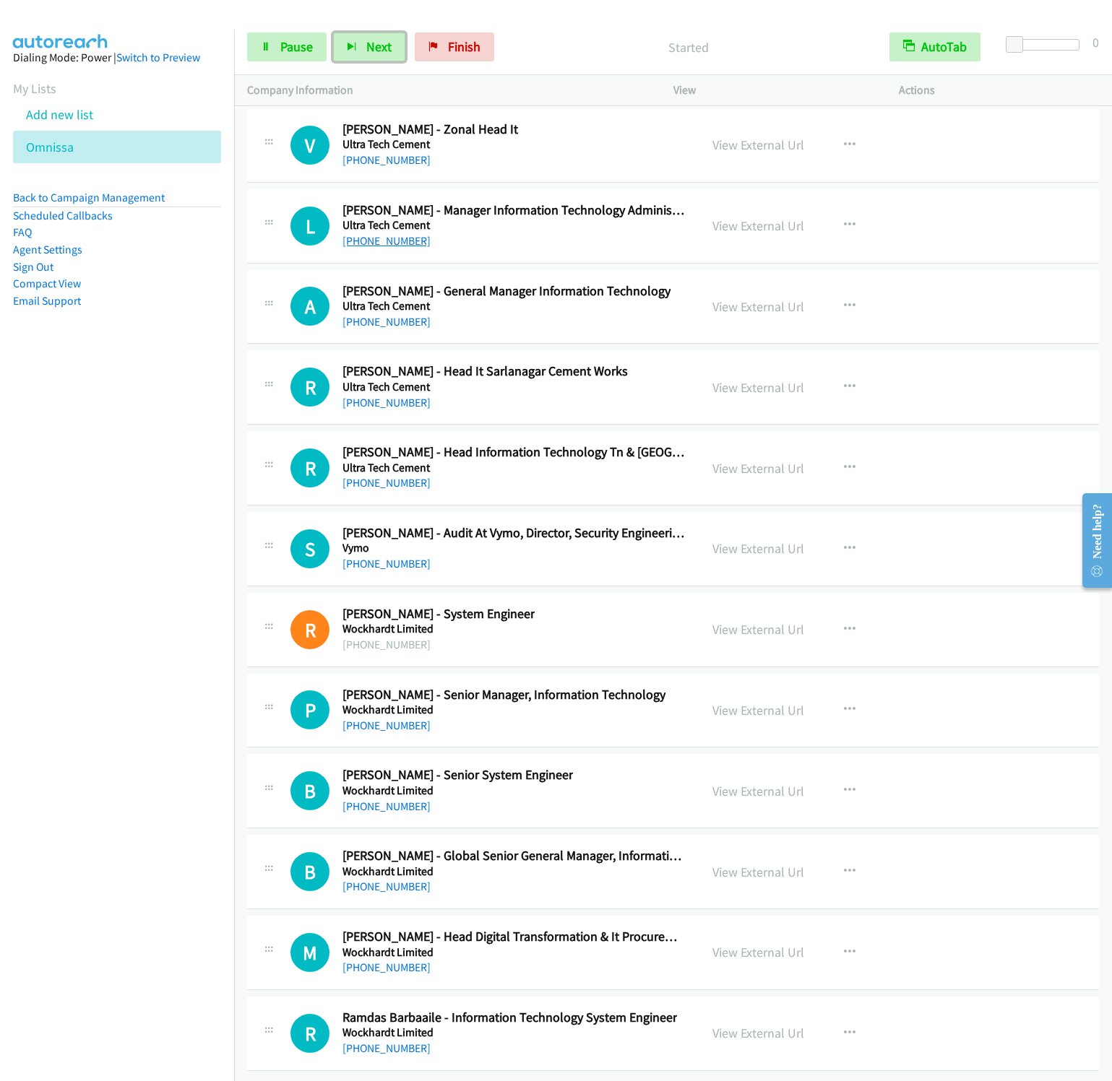
click at [333, 33] on button "Next" at bounding box center [369, 47] width 72 height 29
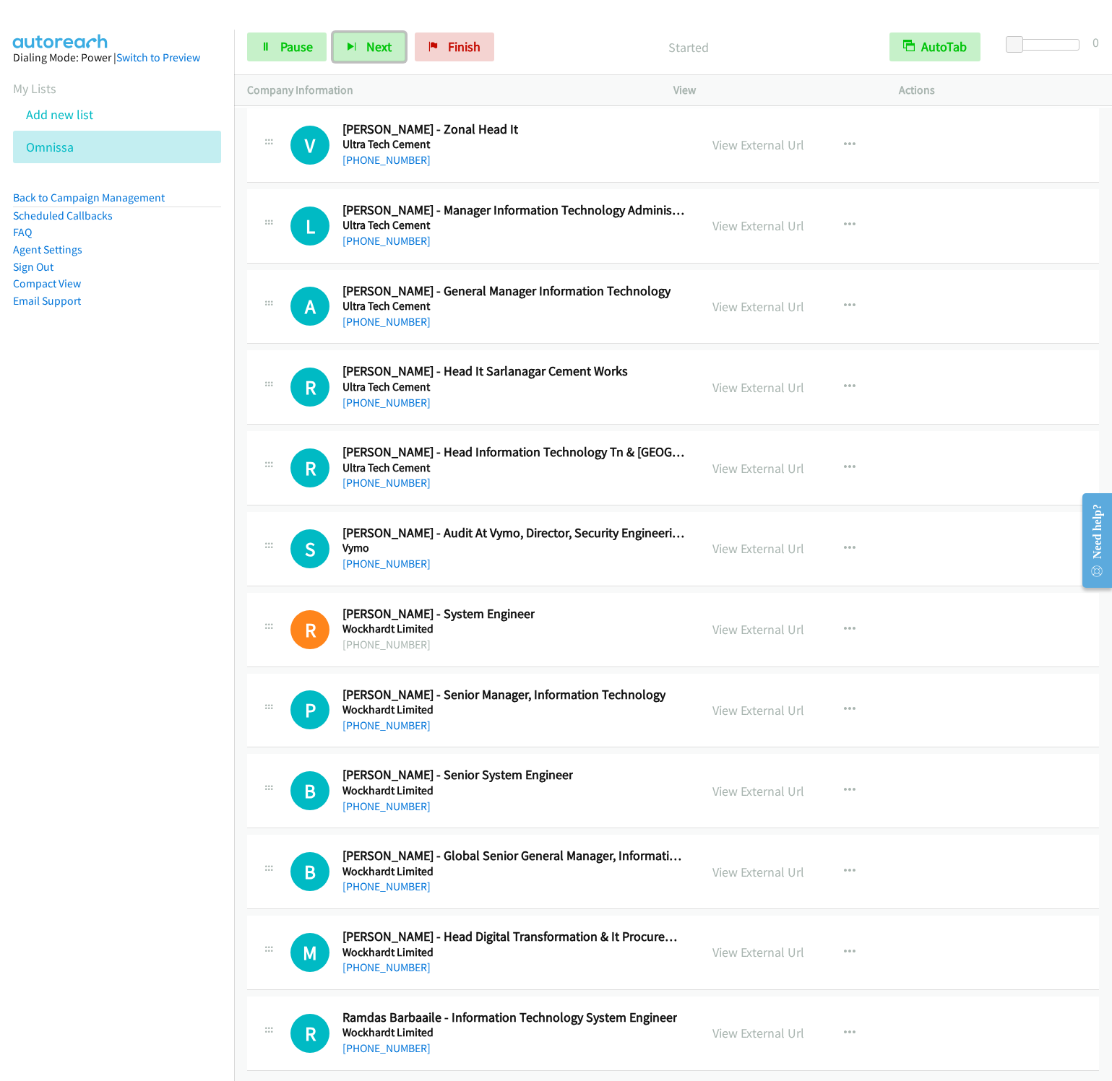
click at [333, 33] on button "Next" at bounding box center [369, 47] width 72 height 29
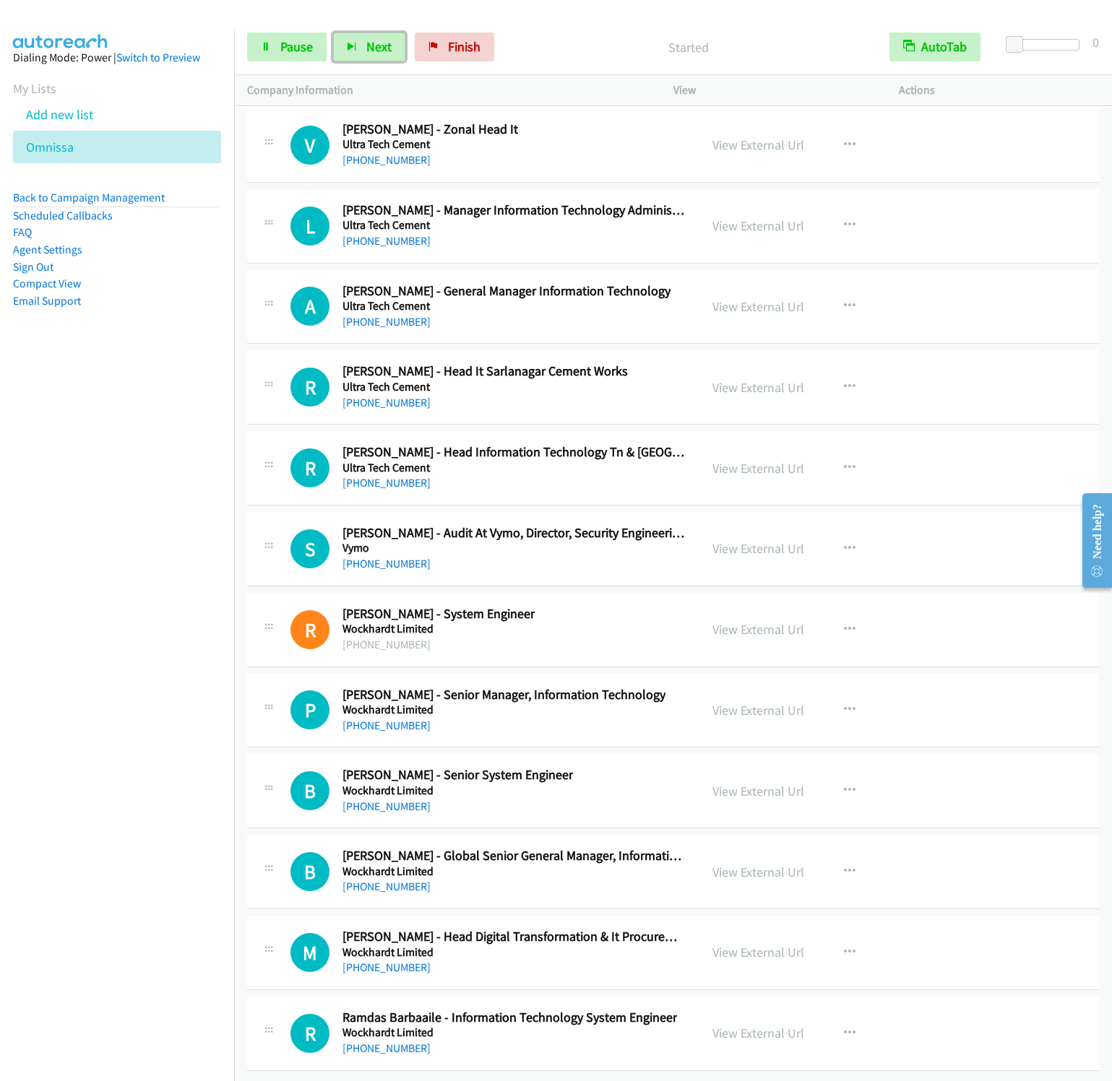
click at [333, 33] on button "Next" at bounding box center [369, 47] width 72 height 29
